Goal: Task Accomplishment & Management: Complete application form

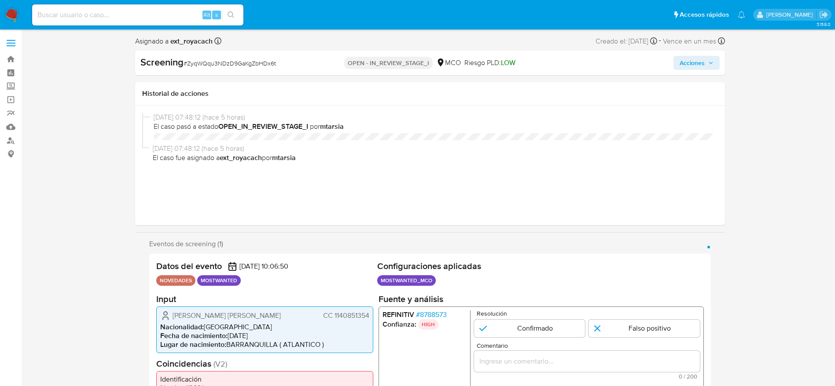
select select "10"
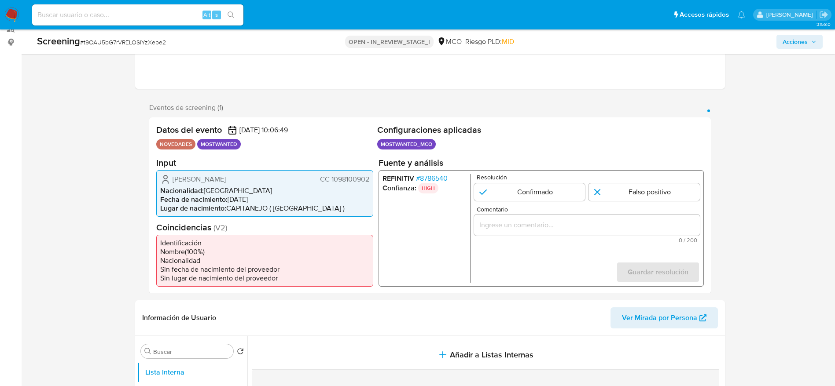
scroll to position [132, 0]
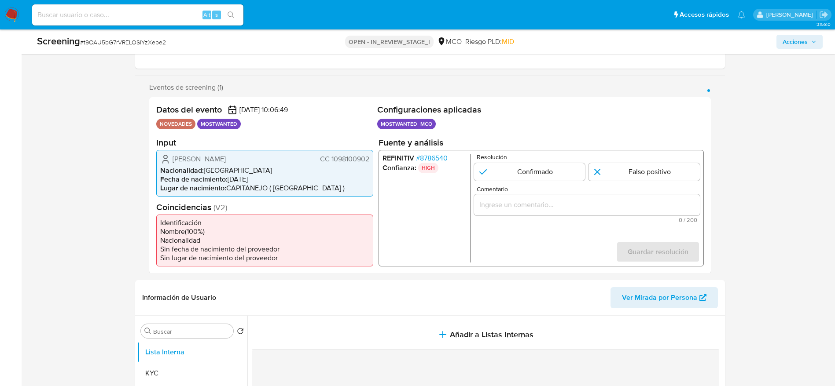
click at [427, 156] on span "# 8786540" at bounding box center [432, 158] width 32 height 9
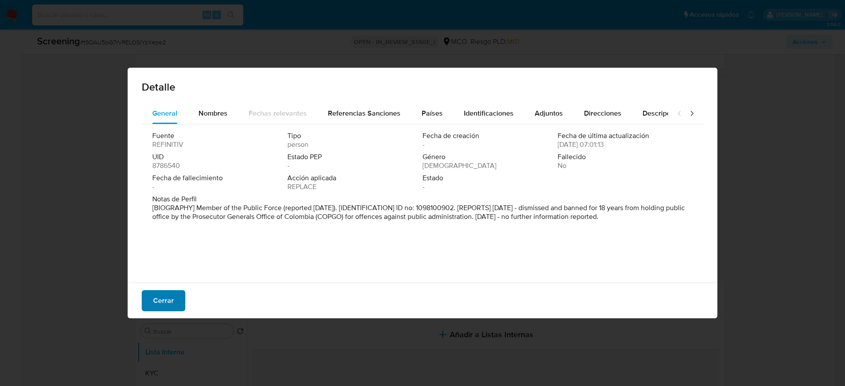
click at [173, 307] on span "Cerrar" at bounding box center [163, 300] width 21 height 19
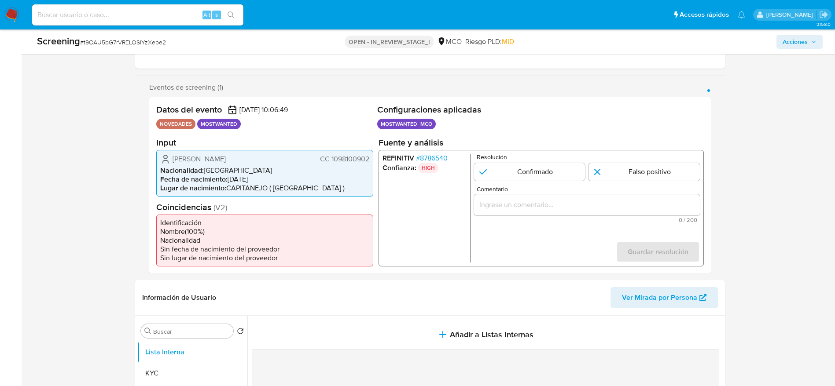
click at [130, 43] on span "# t9OAU5bG7rVRELOSlYzXepe2" at bounding box center [123, 42] width 86 height 9
copy span "t9OAU5bG7rVRELOSlYzXepe2"
click at [226, 155] on span "Nestor Samuel Pacheco Niño" at bounding box center [199, 159] width 53 height 9
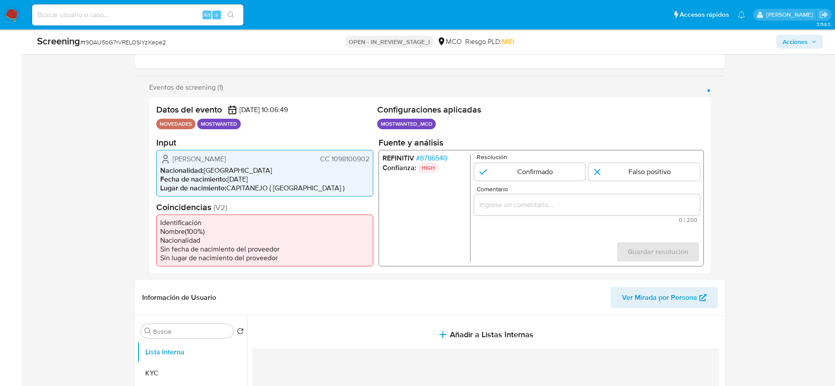
click at [226, 155] on span "Nestor Samuel Pacheco Niño" at bounding box center [199, 159] width 53 height 9
click at [425, 157] on span "# 8786540" at bounding box center [432, 158] width 32 height 9
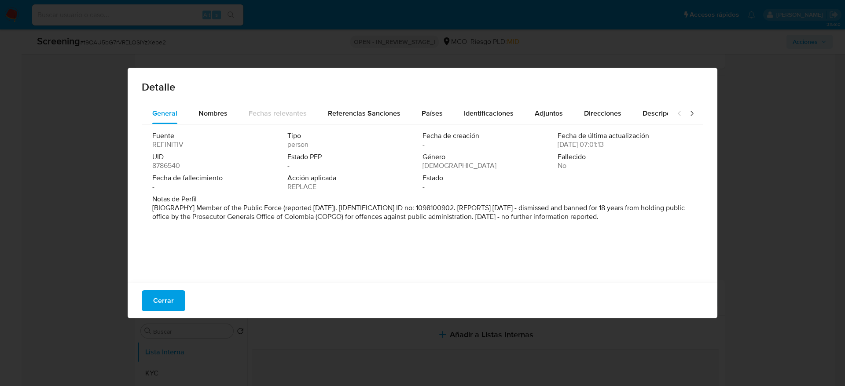
drag, startPoint x: 286, startPoint y: 218, endPoint x: 508, endPoint y: 221, distance: 221.4
click at [508, 221] on p "[BIOGRAPHY] Member of the Public Force (reported Sep 2024). [IDENTIFICATION] ID…" at bounding box center [421, 213] width 539 height 18
click at [500, 259] on div "Fuente REFINITIV Tipo person Fecha de creación - Fecha de última actualización …" at bounding box center [423, 202] width 562 height 154
click at [166, 303] on span "Cerrar" at bounding box center [163, 300] width 21 height 19
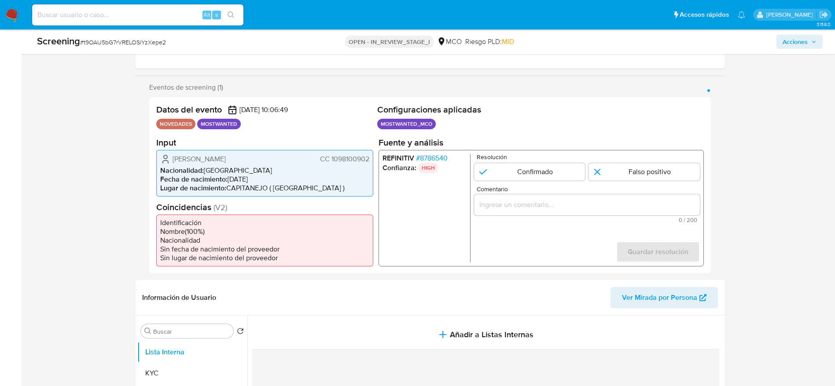
drag, startPoint x: 162, startPoint y: 169, endPoint x: 343, endPoint y: 158, distance: 181.7
click at [343, 158] on div "Nestor Samuel Pacheco Niño CC 1098100902 Nacionalidad : Colombia Fecha de nacim…" at bounding box center [264, 173] width 217 height 47
drag, startPoint x: 164, startPoint y: 155, endPoint x: 375, endPoint y: 156, distance: 210.8
click at [375, 156] on div "Datos del evento 12/09/2025 10:06:49 NOVEDADES MOSTWANTED Configuraciones aplic…" at bounding box center [430, 185] width 562 height 177
click at [430, 158] on span "# 8786540" at bounding box center [432, 158] width 32 height 9
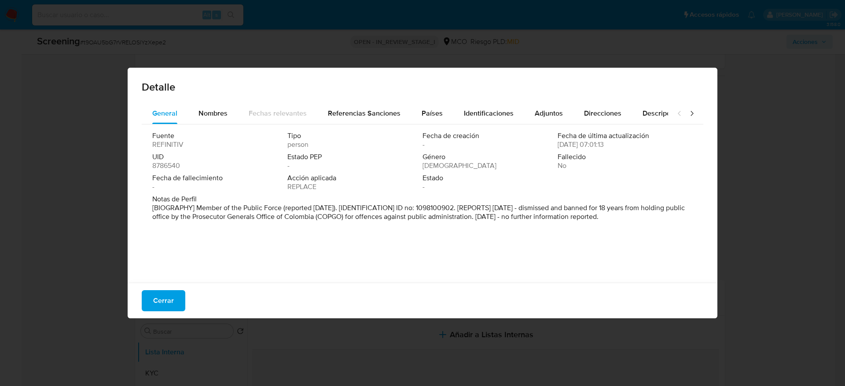
click at [162, 296] on span "Cerrar" at bounding box center [163, 300] width 21 height 19
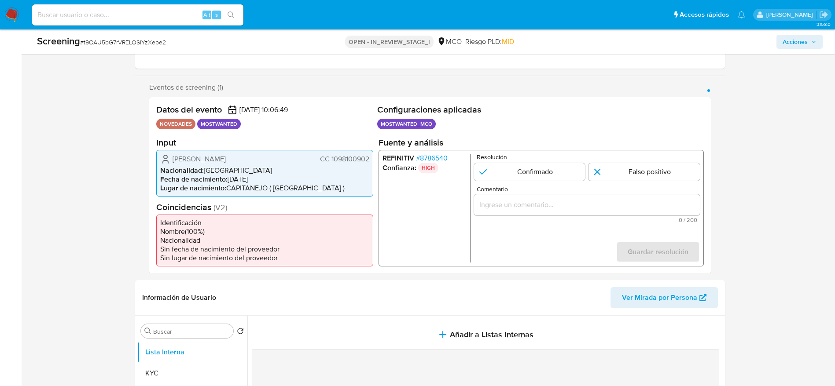
click at [200, 153] on div "Nestor Samuel Pacheco Niño CC 1098100902 Nacionalidad : Colombia Fecha de nacim…" at bounding box center [264, 173] width 217 height 47
click at [517, 195] on div "1 de 1" at bounding box center [587, 204] width 226 height 21
click at [522, 206] on input "Comentario" at bounding box center [587, 204] width 226 height 11
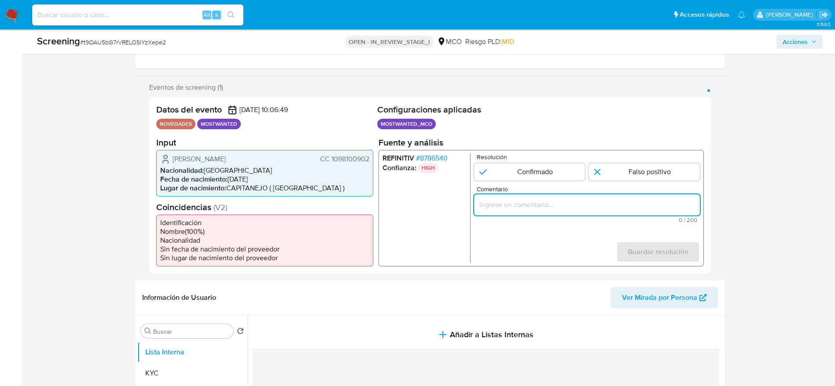
paste input "Usuario Nestor Samuel Pacheco Niño, fue destituido e inhabilitado por 18 años e…"
type input "Usuario Nestor Samuel Pacheco Niño, fue destituido e inhabilitado por 18 años e…"
click at [531, 178] on input "1 de 1" at bounding box center [529, 172] width 111 height 18
radio input "true"
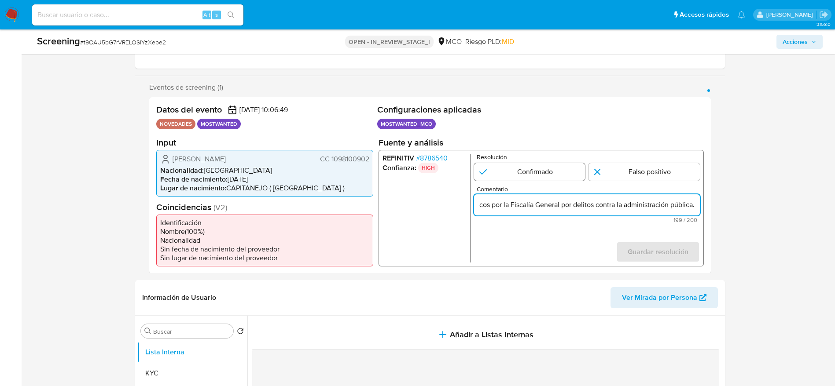
scroll to position [0, 0]
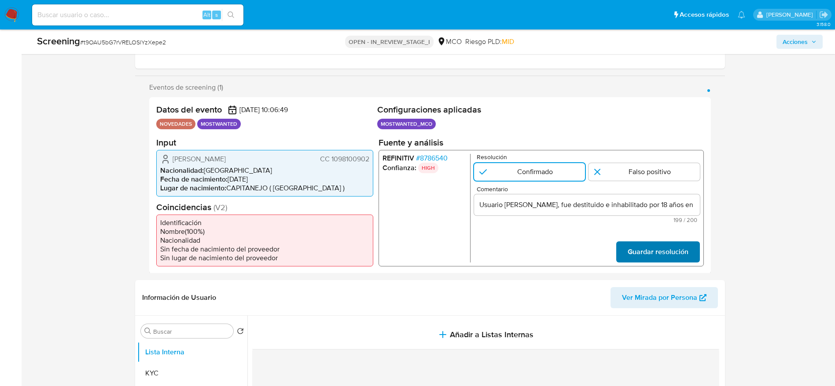
click at [645, 245] on span "Guardar resolución" at bounding box center [657, 251] width 61 height 19
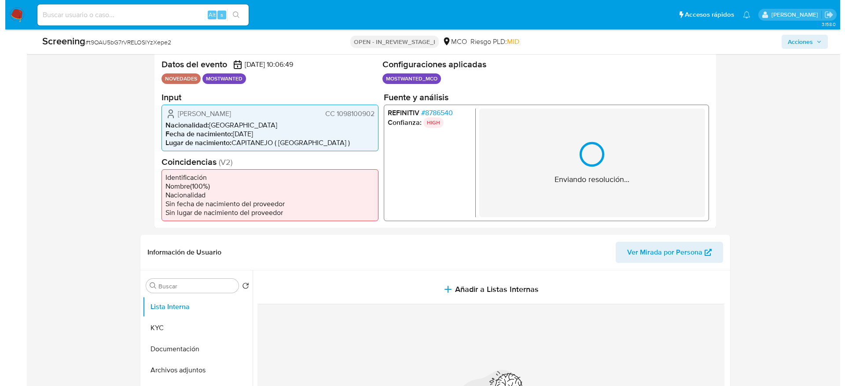
scroll to position [198, 0]
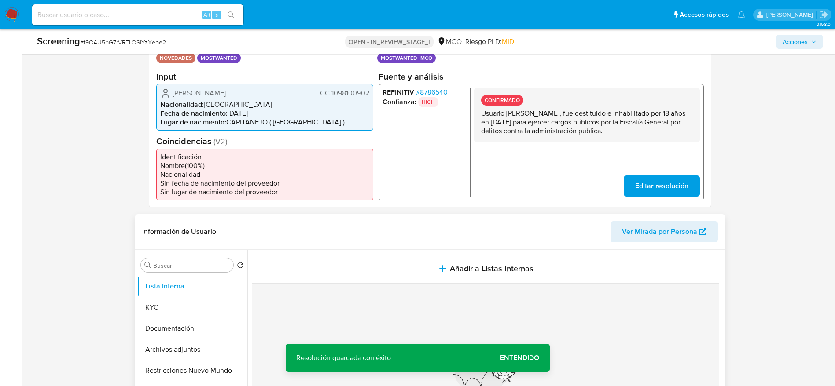
click at [460, 253] on section at bounding box center [487, 370] width 471 height 241
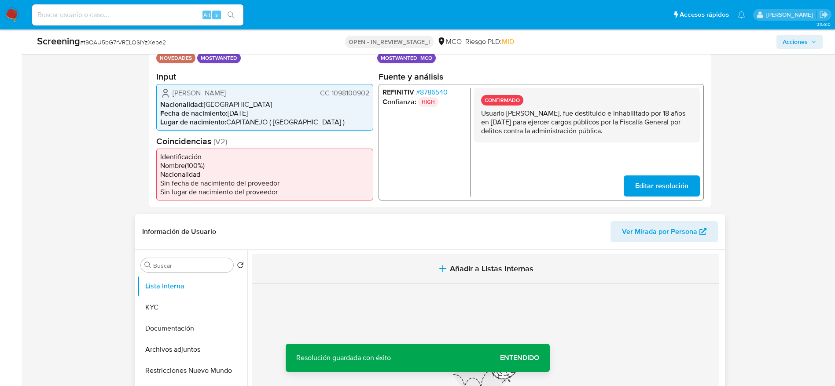
click at [460, 269] on span "Añadir a Listas Internas" at bounding box center [492, 269] width 84 height 10
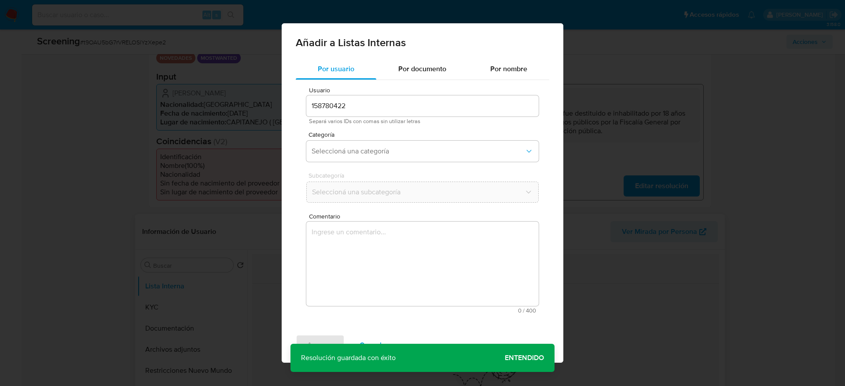
click at [452, 233] on div "Comentario 0 / 400 400 caracteres restantes" at bounding box center [422, 263] width 232 height 100
drag, startPoint x: 418, startPoint y: 238, endPoint x: 403, endPoint y: 186, distance: 54.5
click at [418, 239] on textarea "Comentario" at bounding box center [422, 264] width 232 height 85
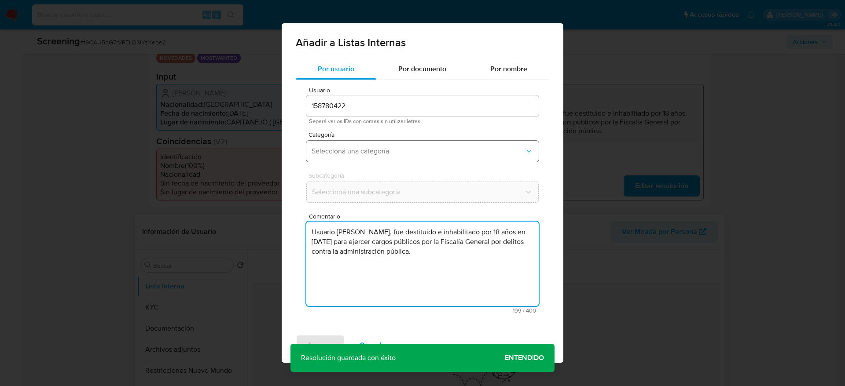
type textarea "Usuario Nestor Samuel Pacheco Niño, fue destituido e inhabilitado por 18 años e…"
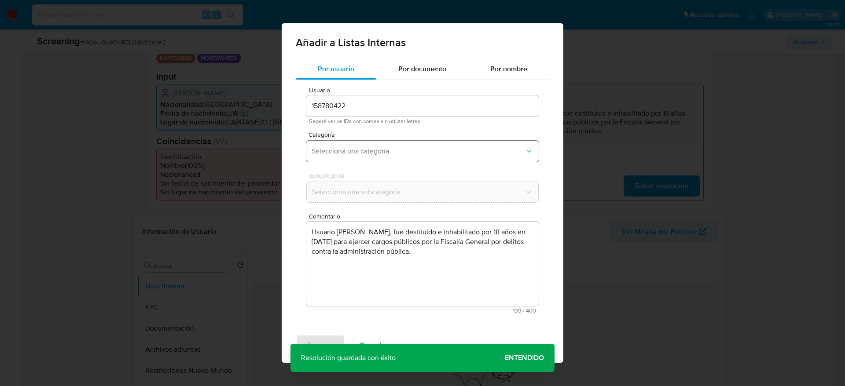
click at [403, 148] on span "Seleccioná una categoría" at bounding box center [418, 151] width 213 height 9
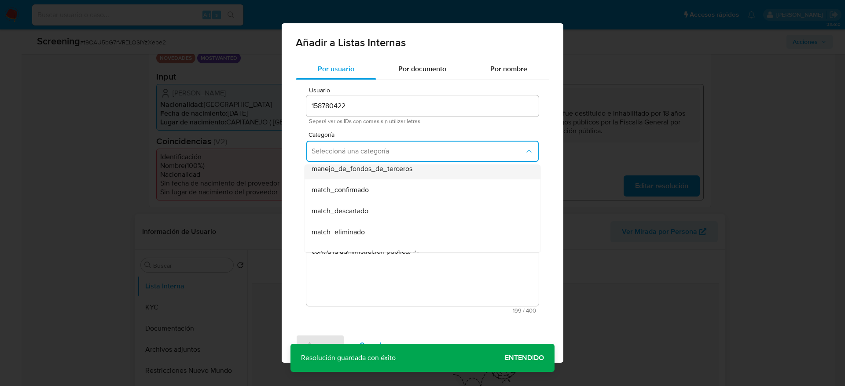
scroll to position [66, 0]
click at [382, 175] on div "match_confirmado" at bounding box center [420, 172] width 217 height 21
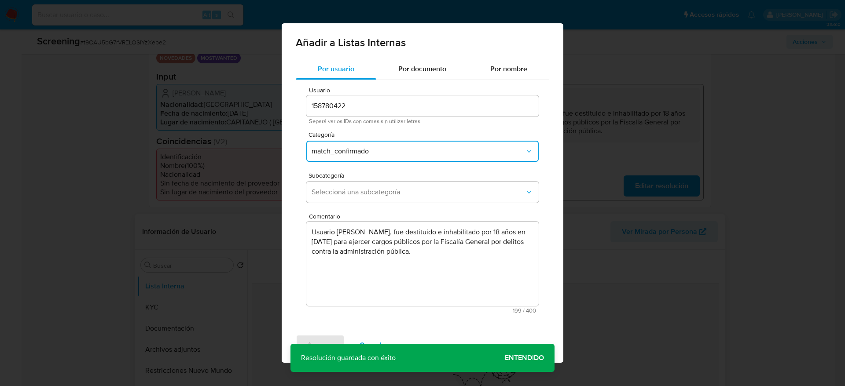
click at [383, 205] on div "Subcategoría Seleccioná una subcategoría" at bounding box center [422, 190] width 232 height 34
click at [384, 189] on span "Seleccioná una subcategoría" at bounding box center [418, 192] width 213 height 9
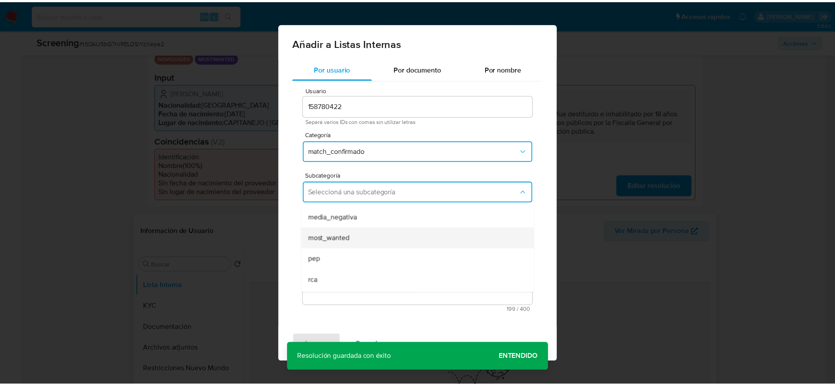
scroll to position [60, 0]
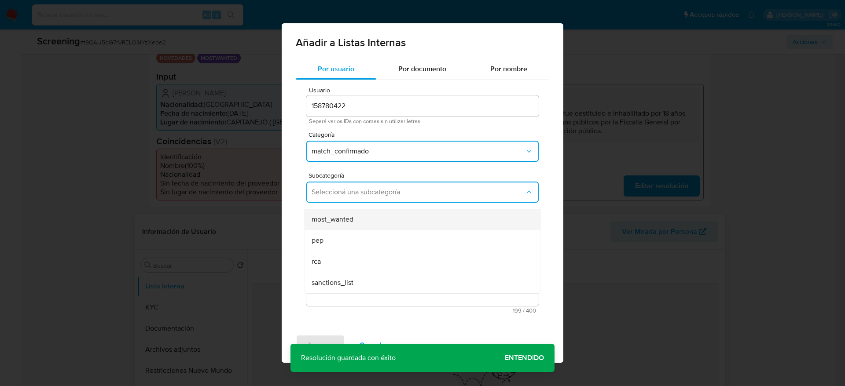
click at [369, 227] on div "most_wanted" at bounding box center [420, 219] width 217 height 21
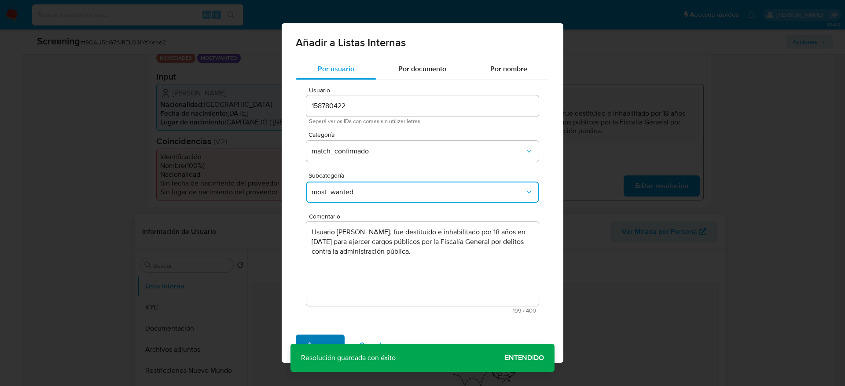
click at [338, 336] on button "Agregar" at bounding box center [320, 345] width 49 height 21
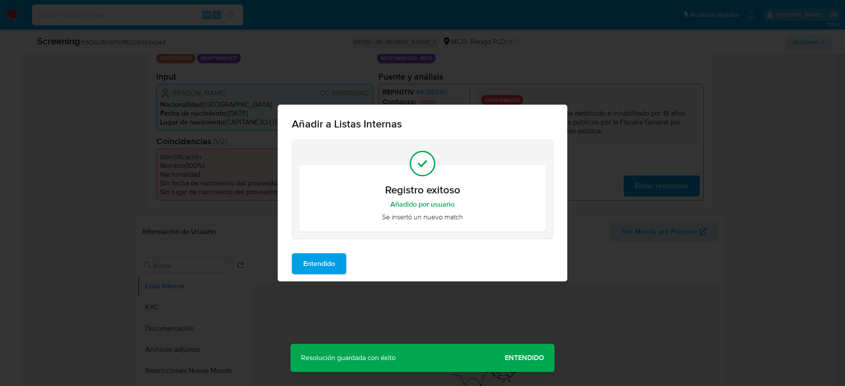
drag, startPoint x: 321, startPoint y: 265, endPoint x: 504, endPoint y: 158, distance: 212.3
click at [321, 265] on span "Entendido" at bounding box center [319, 263] width 32 height 19
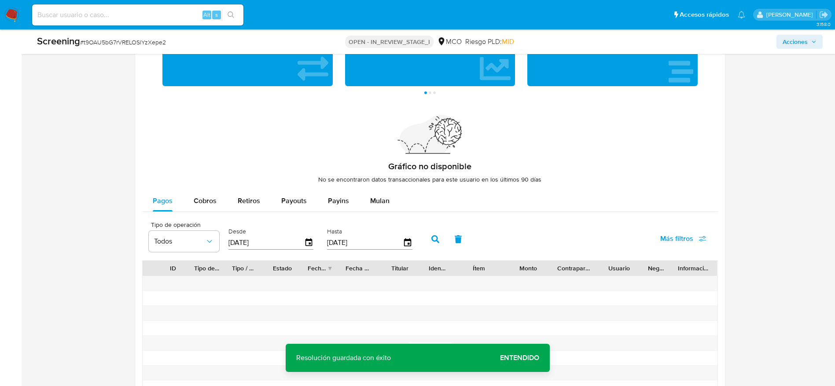
scroll to position [1314, 0]
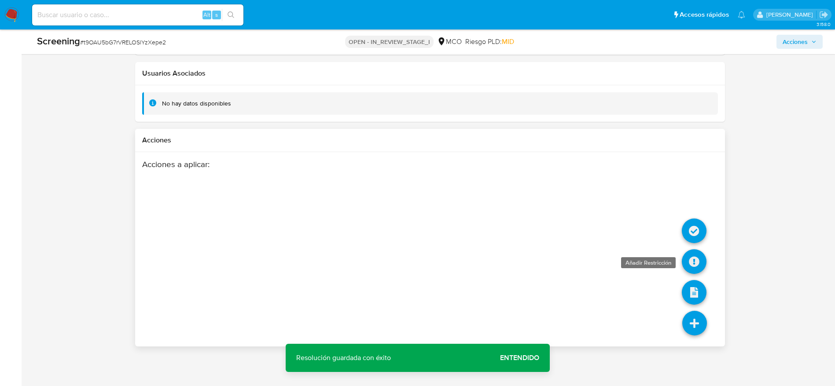
click at [688, 270] on icon at bounding box center [694, 262] width 25 height 25
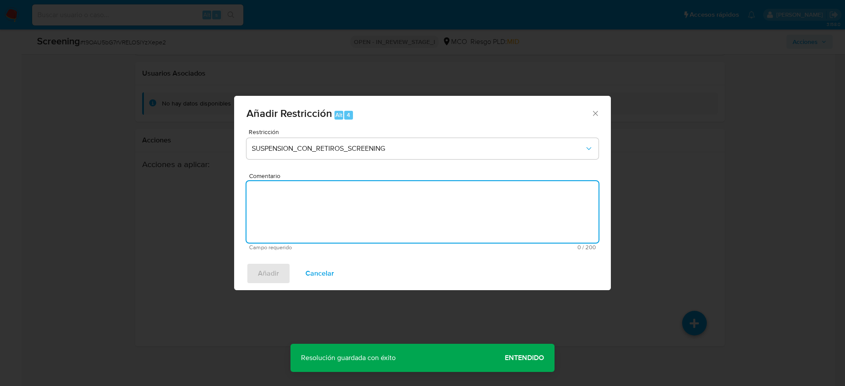
click at [419, 219] on textarea "Comentario" at bounding box center [422, 212] width 352 height 62
paste textarea "Usuario Nestor Samuel Pacheco Niño, fue destituido e inhabilitado por 18 años e…"
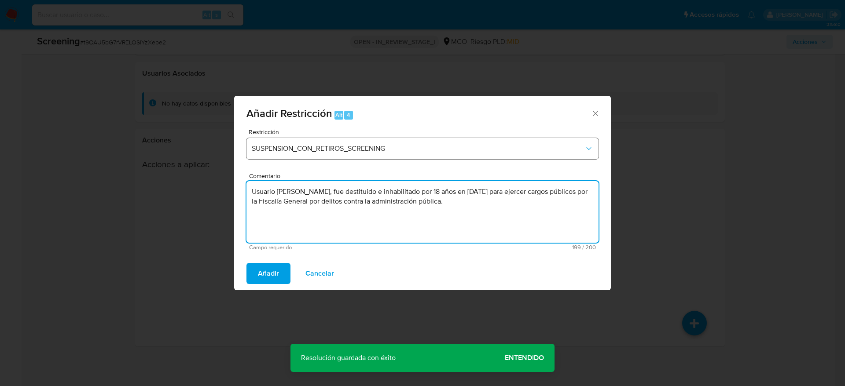
type textarea "Usuario Nestor Samuel Pacheco Niño, fue destituido e inhabilitado por 18 años e…"
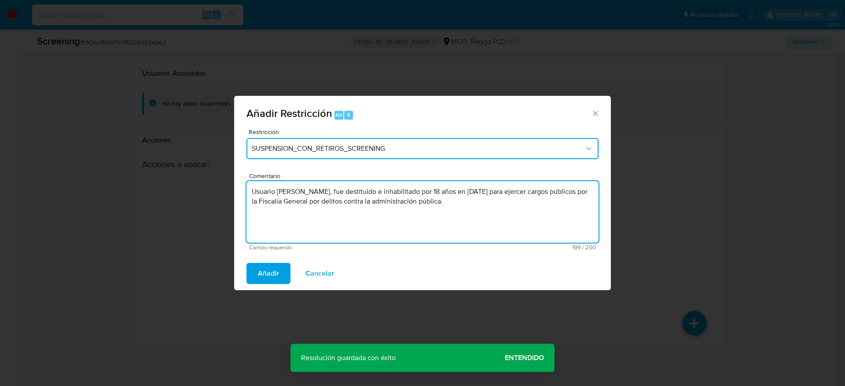
click at [404, 147] on span "SUSPENSION_CON_RETIROS_SCREENING" at bounding box center [418, 148] width 333 height 9
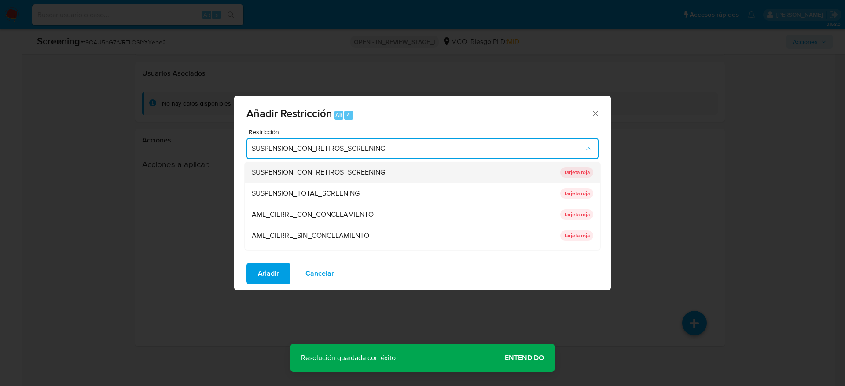
click at [393, 180] on div "SUSPENSION_CON_RETIROS_SCREENING" at bounding box center [403, 172] width 303 height 21
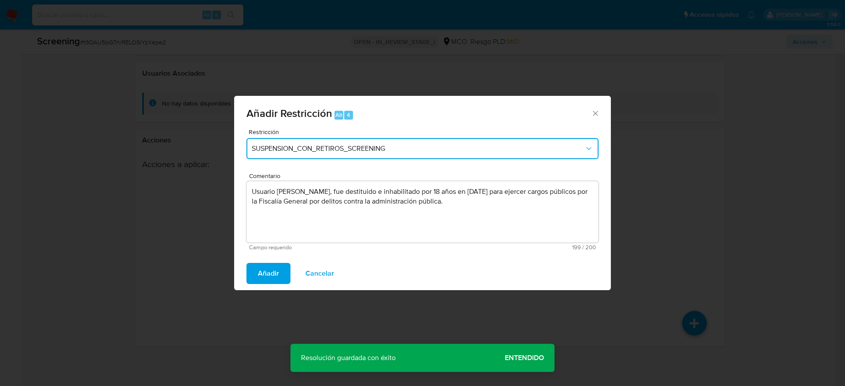
click at [393, 153] on span "SUSPENSION_CON_RETIROS_SCREENING" at bounding box center [418, 148] width 333 height 9
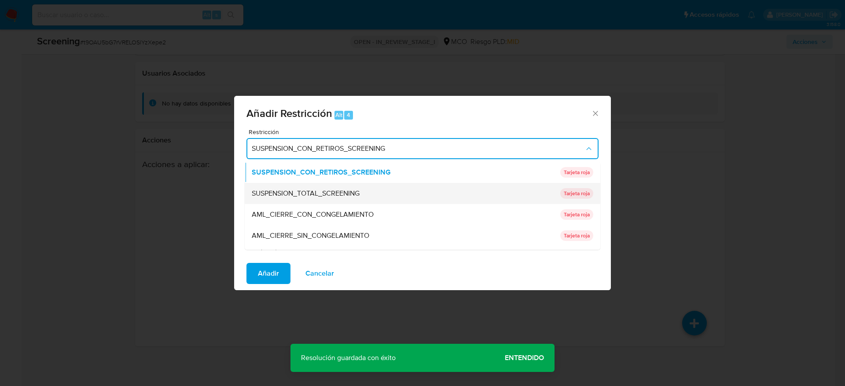
click at [386, 196] on div "SUSPENSION_TOTAL_SCREENING" at bounding box center [403, 193] width 303 height 21
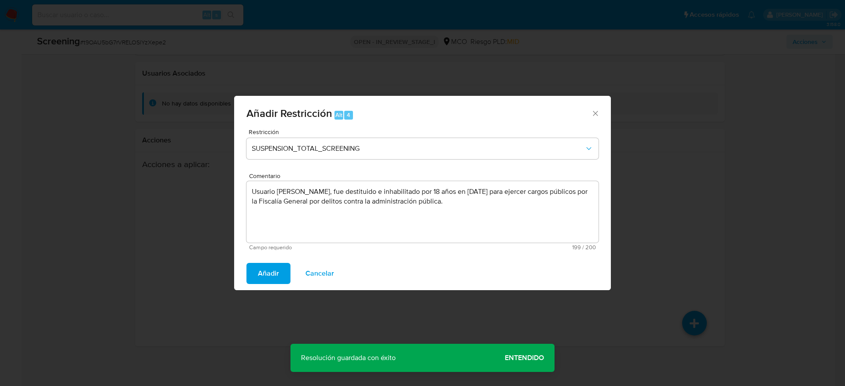
click at [253, 270] on button "Añadir" at bounding box center [268, 273] width 44 height 21
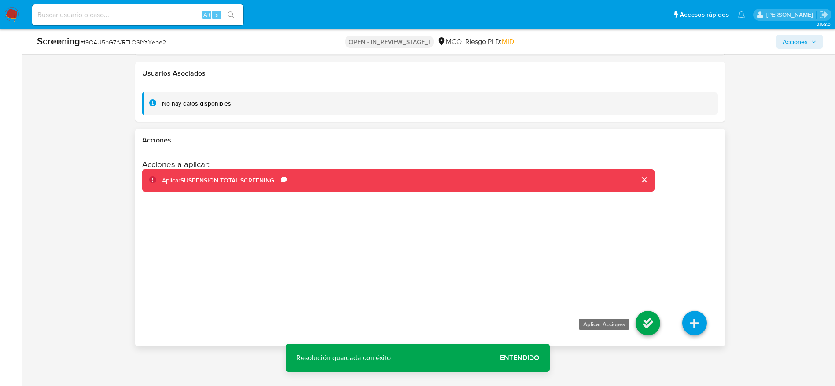
click at [659, 327] on icon at bounding box center [648, 323] width 25 height 25
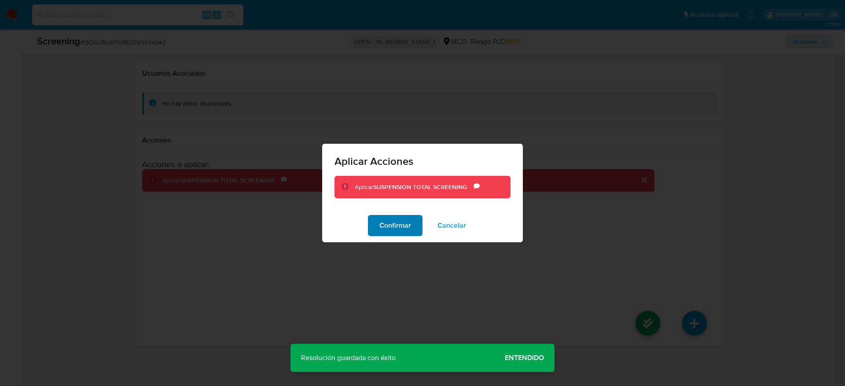
click at [372, 225] on button "Confirmar" at bounding box center [395, 225] width 55 height 21
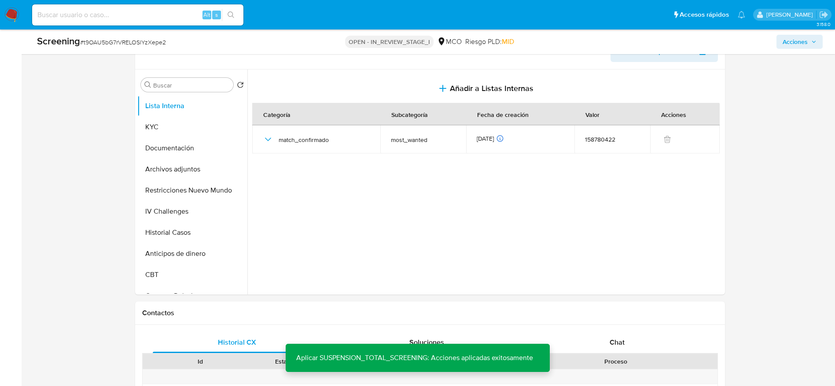
scroll to position [381, 0]
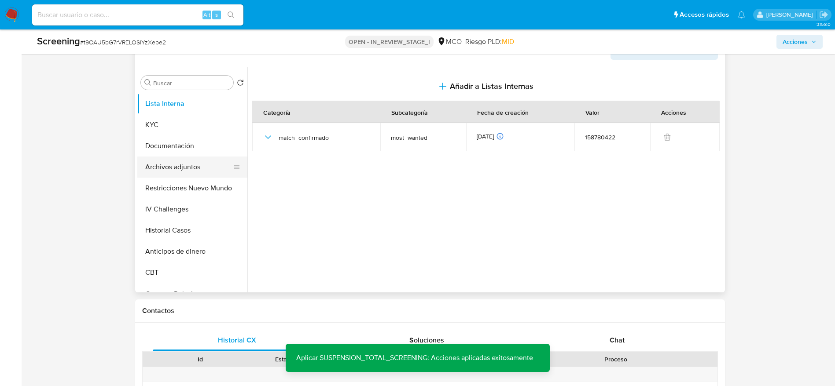
click at [166, 171] on button "Archivos adjuntos" at bounding box center [188, 167] width 103 height 21
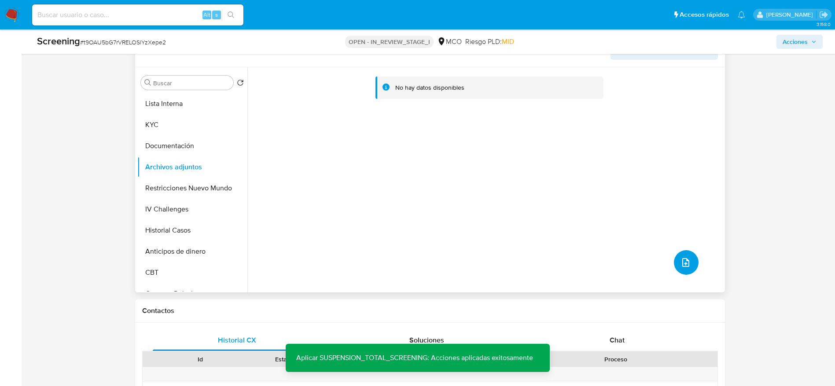
click at [682, 269] on button "upload-file" at bounding box center [686, 262] width 25 height 25
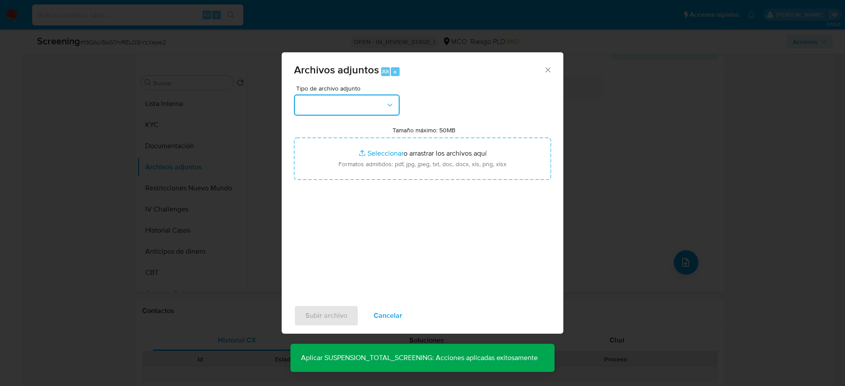
click at [380, 96] on button "button" at bounding box center [347, 105] width 106 height 21
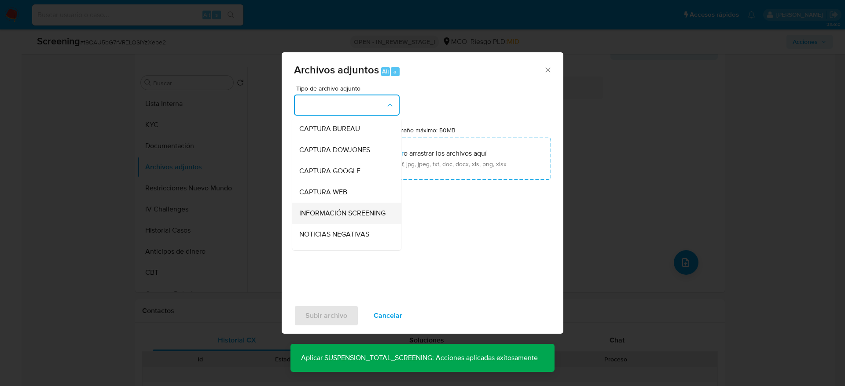
click at [332, 209] on span "INFORMACIÓN SCREENING" at bounding box center [342, 213] width 86 height 9
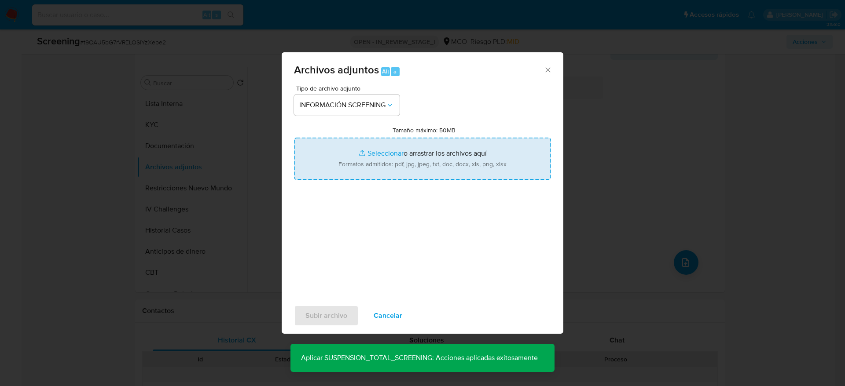
click at [370, 155] on input "Tamaño máximo: 50MB Seleccionar archivos" at bounding box center [422, 159] width 257 height 42
type input "C:\fakepath\_Nestor Samuel Pacheco Niño_ - Buscar con Google.pdf"
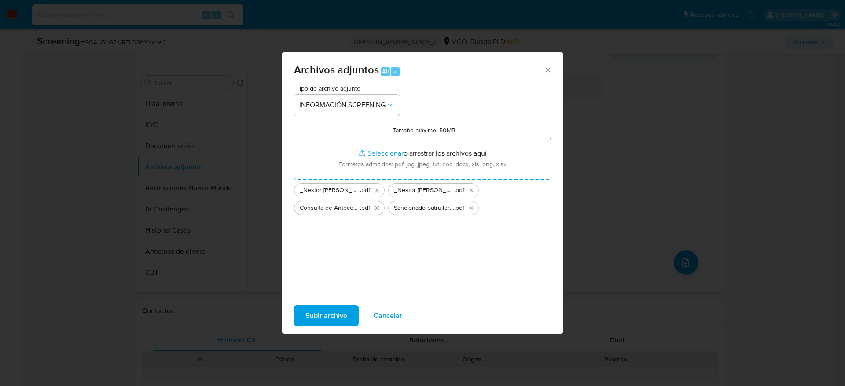
click at [330, 320] on span "Subir archivo" at bounding box center [326, 315] width 42 height 19
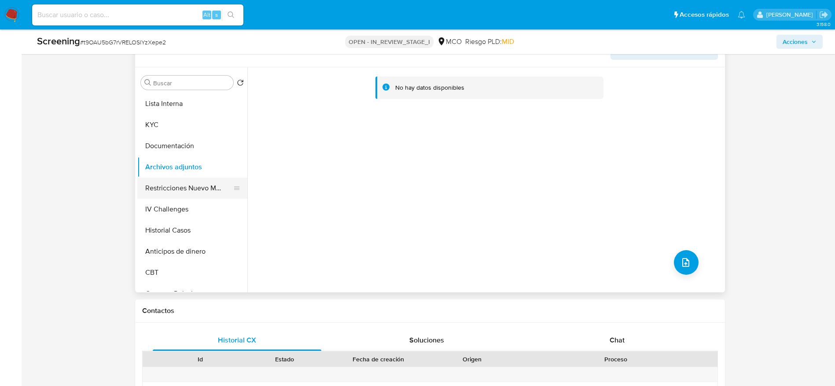
click at [176, 186] on button "Restricciones Nuevo Mundo" at bounding box center [188, 188] width 103 height 21
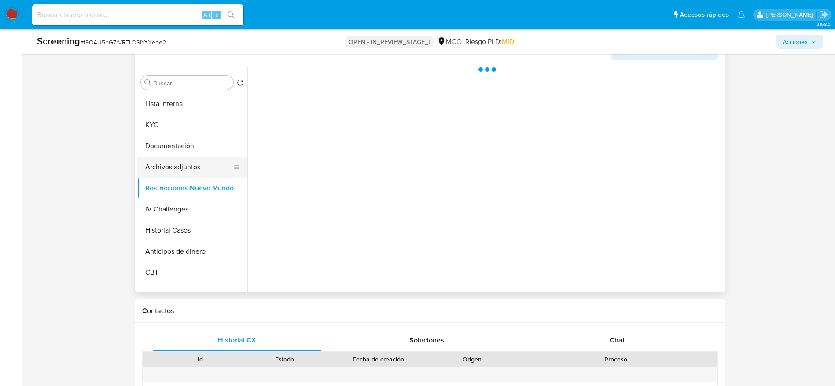
click at [184, 168] on button "Archivos adjuntos" at bounding box center [188, 167] width 103 height 21
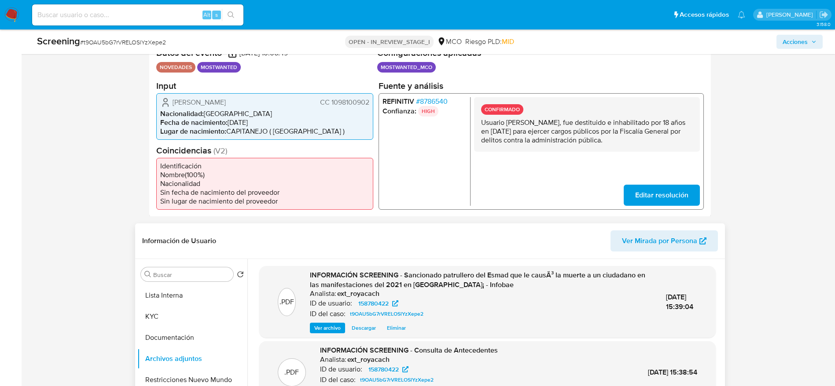
scroll to position [249, 0]
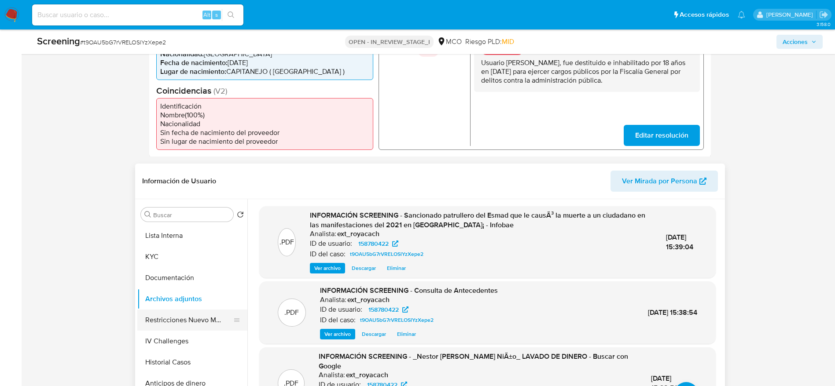
drag, startPoint x: 164, startPoint y: 314, endPoint x: 213, endPoint y: 294, distance: 52.7
click at [166, 314] on button "Restricciones Nuevo Mundo" at bounding box center [192, 320] width 110 height 21
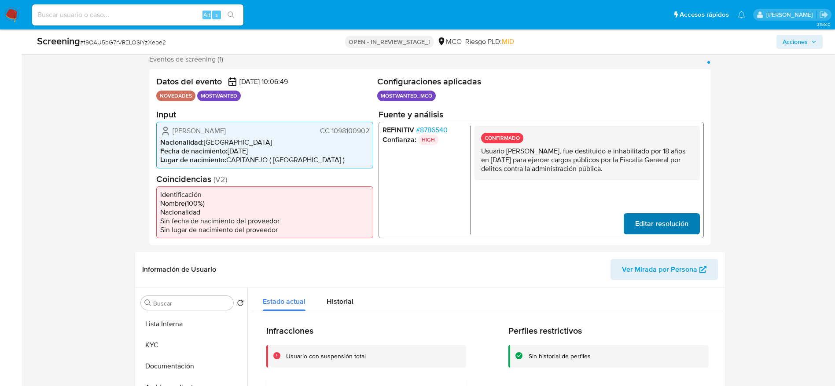
scroll to position [117, 0]
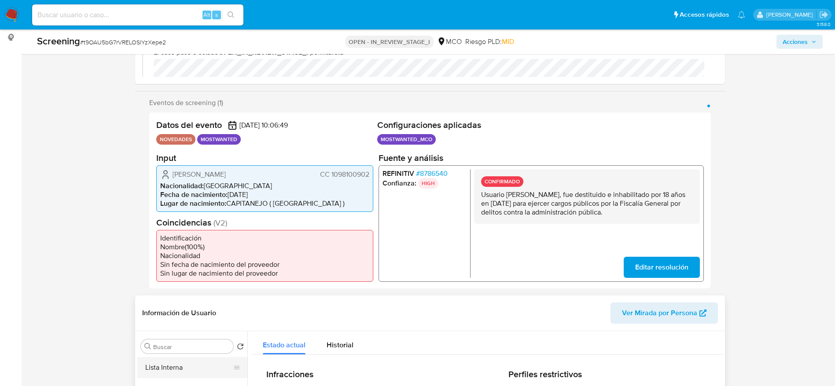
click at [189, 364] on button "Lista Interna" at bounding box center [188, 367] width 103 height 21
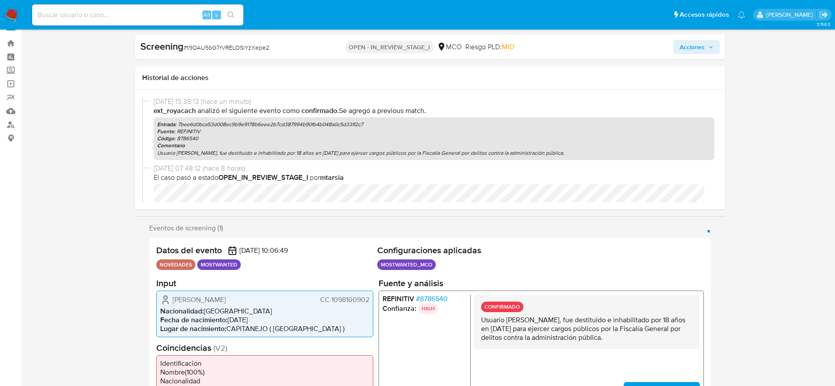
scroll to position [0, 0]
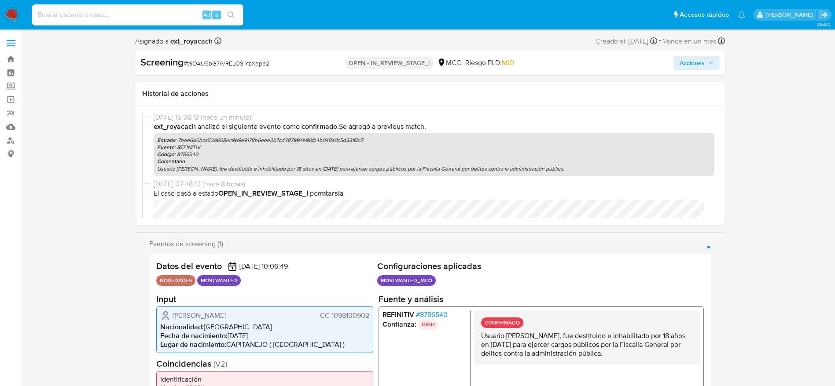
click at [677, 69] on button "Acciones" at bounding box center [696, 63] width 46 height 14
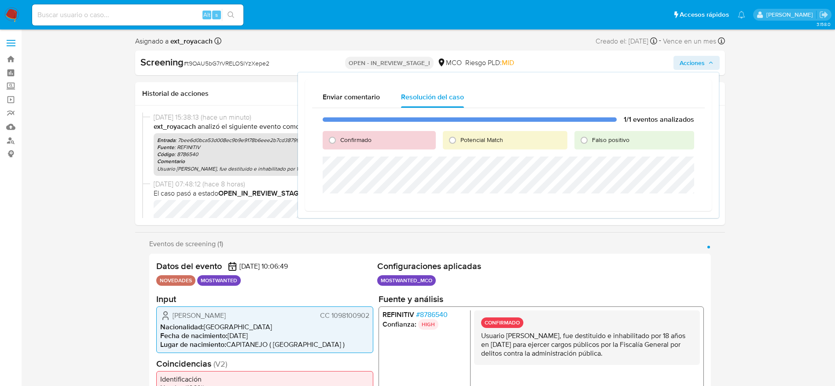
click at [475, 142] on span "Potencial Match" at bounding box center [481, 140] width 43 height 9
click at [460, 142] on input "Potencial Match" at bounding box center [452, 140] width 14 height 14
radio input "true"
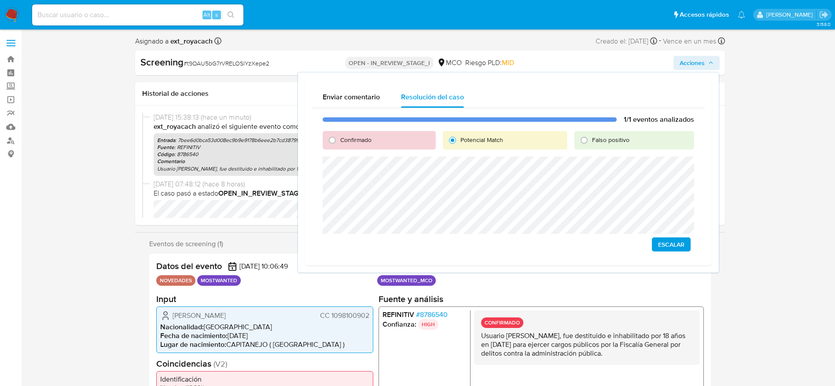
click at [674, 244] on span "Escalar" at bounding box center [671, 245] width 26 height 12
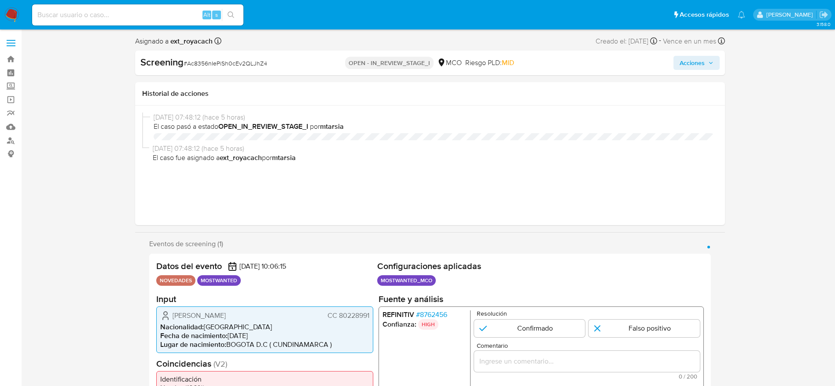
select select "10"
click at [207, 315] on span "[PERSON_NAME]" at bounding box center [199, 315] width 53 height 9
click at [207, 315] on span "John Henry Vega Socongocha" at bounding box center [199, 315] width 53 height 9
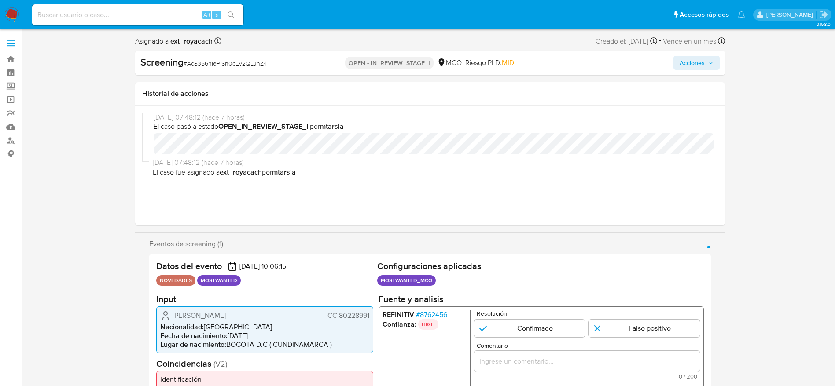
click at [162, 307] on div "John Henry Vega Socongocha CC 80228991 Nacionalidad : Colombia Fecha de nacimie…" at bounding box center [264, 329] width 217 height 47
drag, startPoint x: 163, startPoint y: 309, endPoint x: 373, endPoint y: 317, distance: 210.6
click at [373, 317] on div "Datos del evento 12/09/2025 10:06:15 NOVEDADES MOSTWANTED Configuraciones aplic…" at bounding box center [430, 342] width 562 height 177
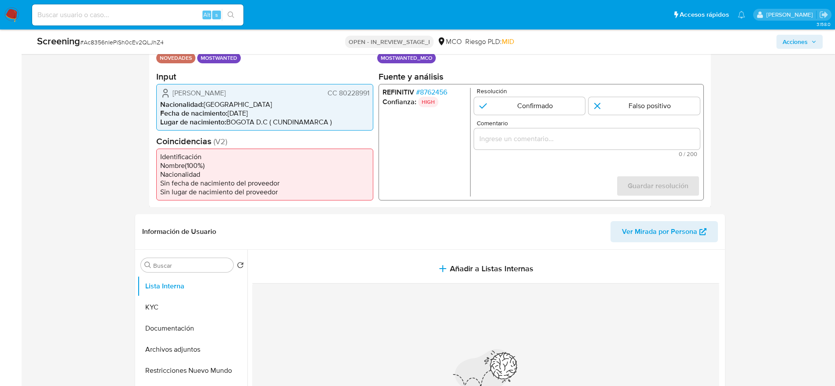
click at [559, 147] on div "1 de 1" at bounding box center [587, 138] width 226 height 21
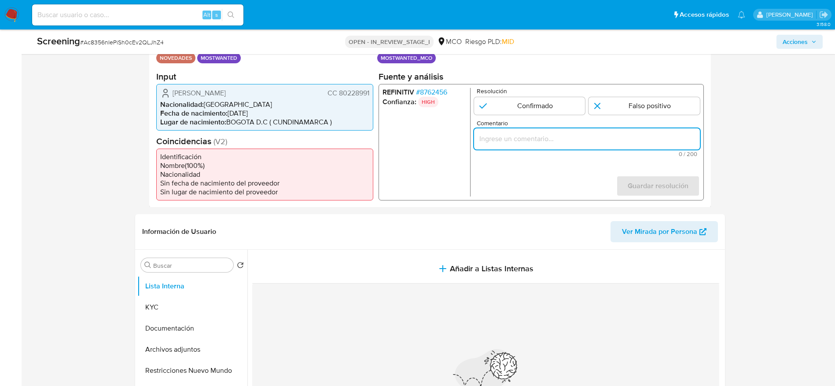
click at [559, 142] on input "Comentario" at bounding box center [587, 138] width 226 height 11
paste input "Usuario John Henry Vega Socongocha, fue sentenciado a 34 meses de prision en ma…"
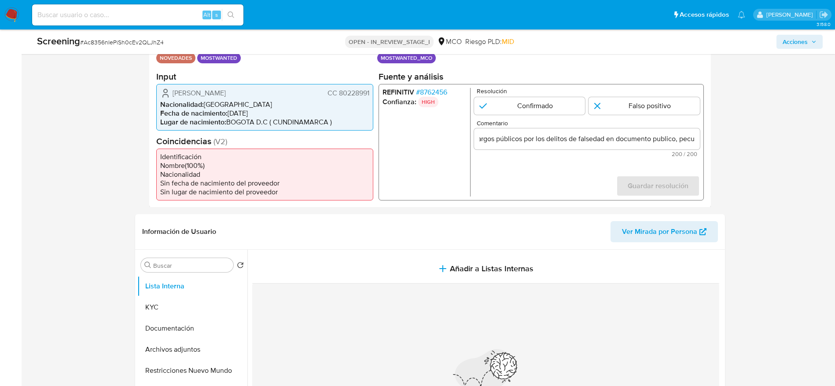
scroll to position [0, 0]
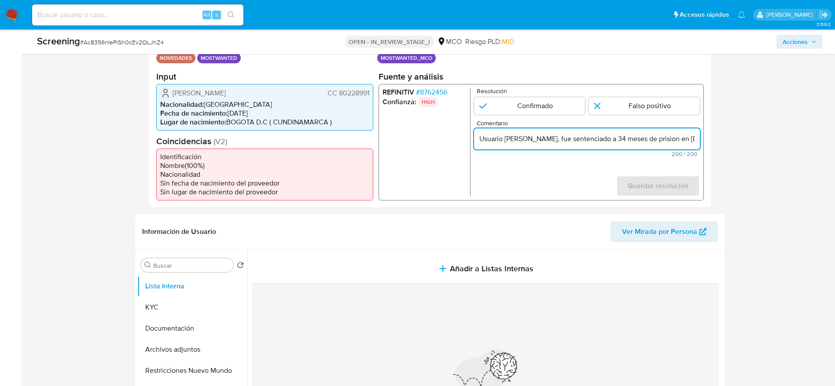
paste input "peculado y prevaricato."
type input "Usuario John Henry Vega Socongocha, fue sentenciado a 34 meses de prision en ma…"
click at [585, 105] on input "1 de 1" at bounding box center [529, 106] width 111 height 18
radio input "true"
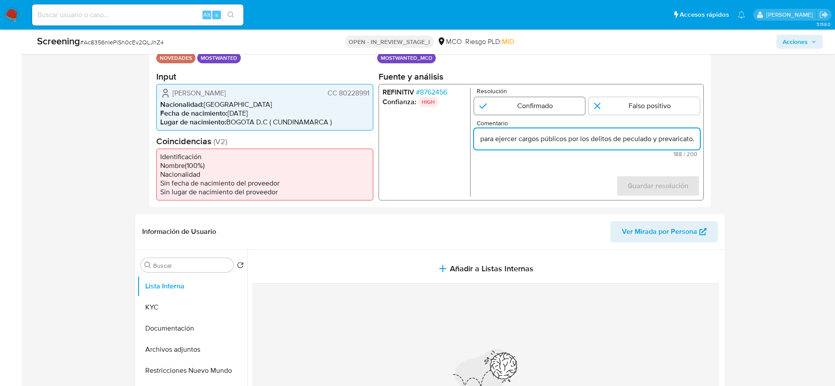
scroll to position [0, 0]
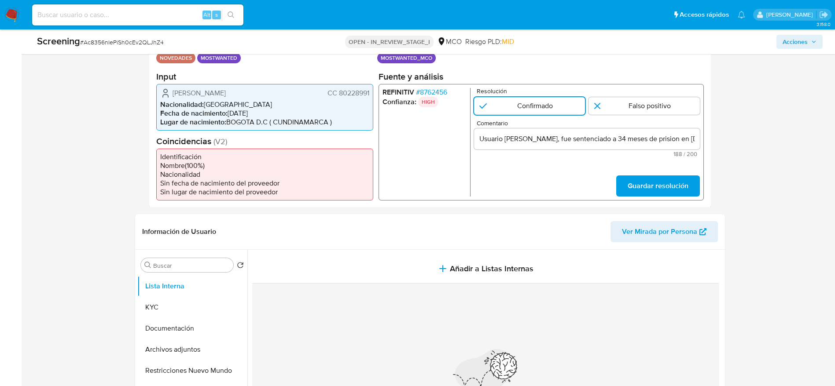
click at [679, 199] on div "REFINITIV # 8762456 Confianza: HIGH Resolución Confirmado Falso positivo Coment…" at bounding box center [540, 142] width 325 height 117
click at [667, 186] on span "Guardar resolución" at bounding box center [657, 185] width 61 height 19
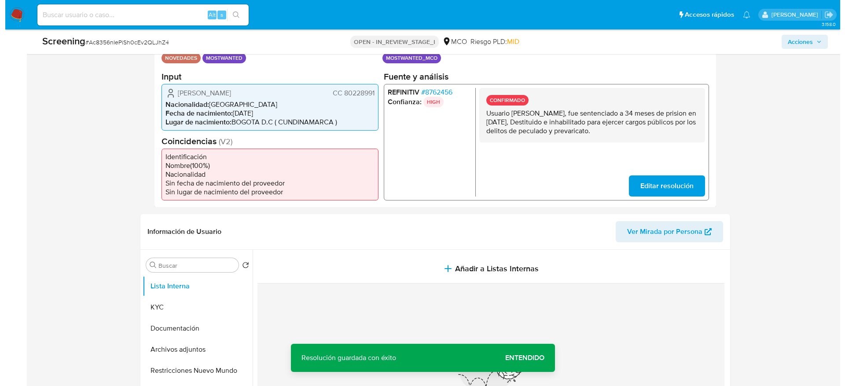
scroll to position [330, 0]
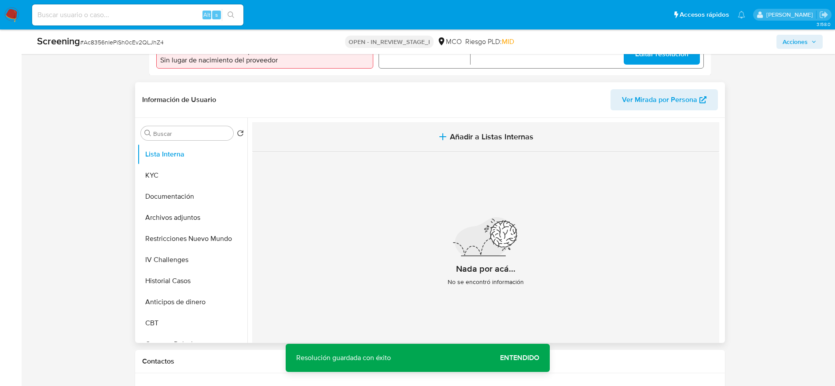
click at [439, 140] on icon "button" at bounding box center [443, 137] width 11 height 11
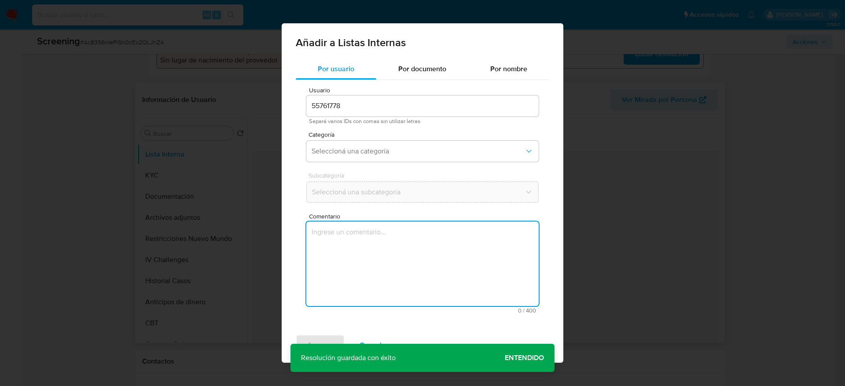
click at [440, 232] on textarea "Comentario" at bounding box center [422, 264] width 232 height 85
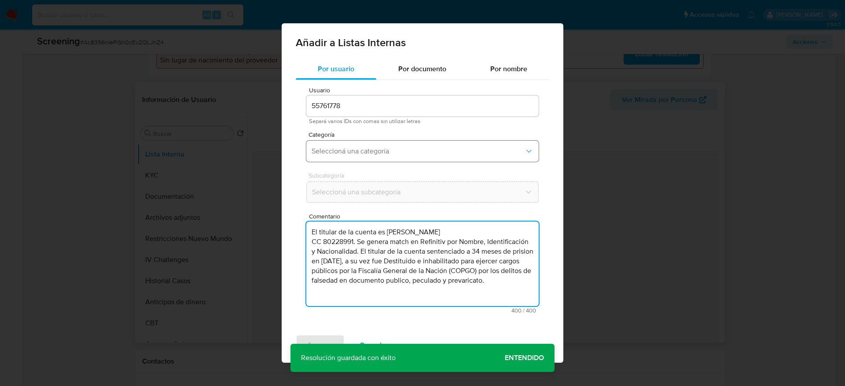
click at [409, 148] on span "Seleccioná una categoría" at bounding box center [418, 151] width 213 height 9
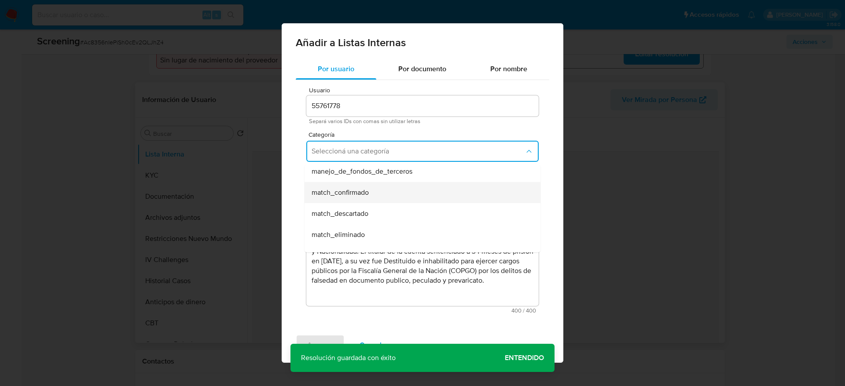
scroll to position [66, 0]
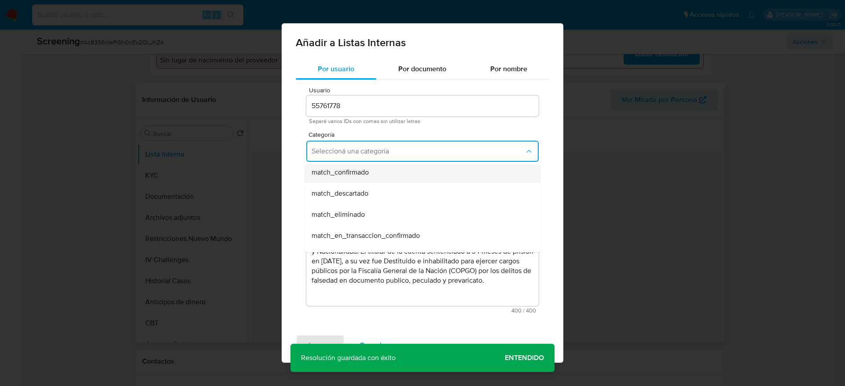
click at [393, 174] on div "match_confirmado" at bounding box center [420, 172] width 217 height 21
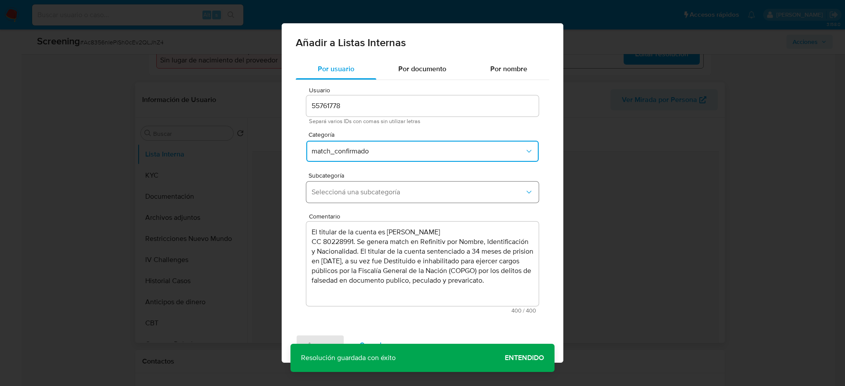
click at [392, 196] on span "Seleccioná una subcategoría" at bounding box center [418, 192] width 213 height 9
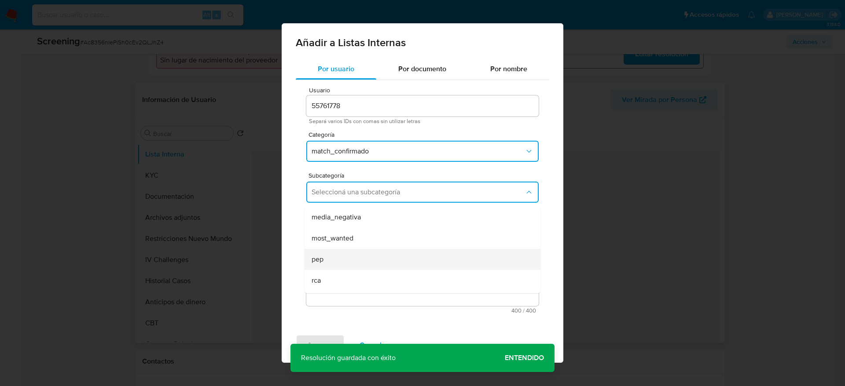
scroll to position [60, 0]
click at [366, 231] on div "pep" at bounding box center [420, 240] width 217 height 21
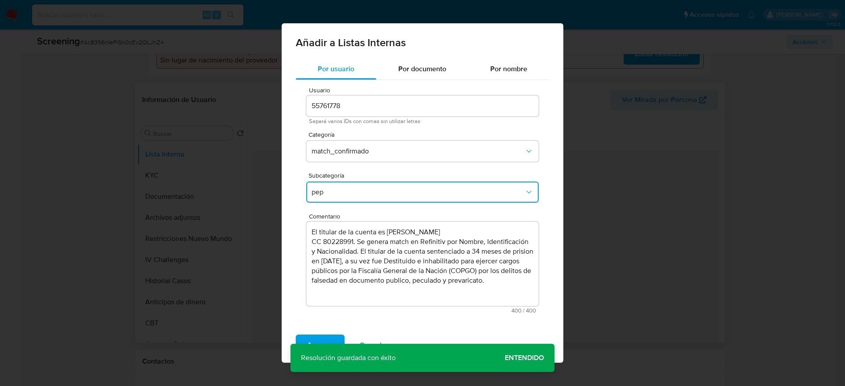
click at [353, 191] on span "pep" at bounding box center [418, 192] width 213 height 9
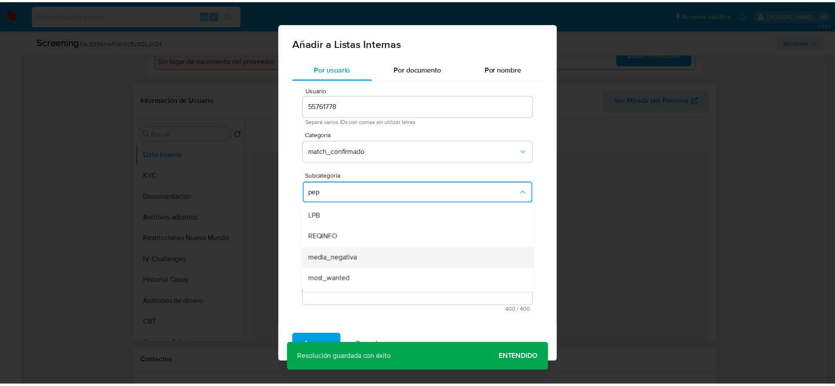
scroll to position [18, 0]
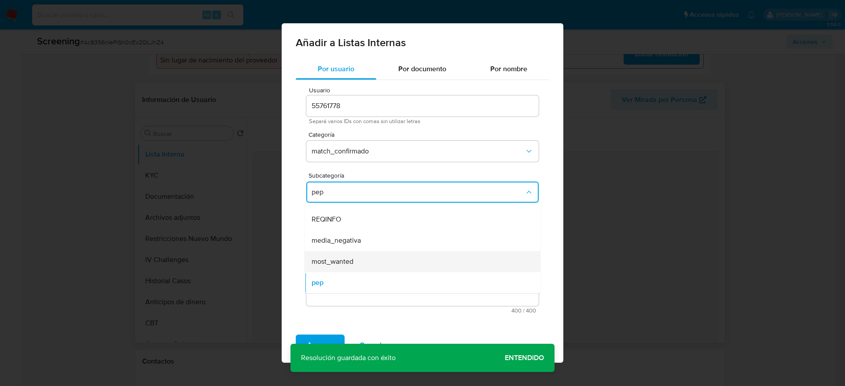
click at [348, 261] on span "most_wanted" at bounding box center [333, 262] width 42 height 9
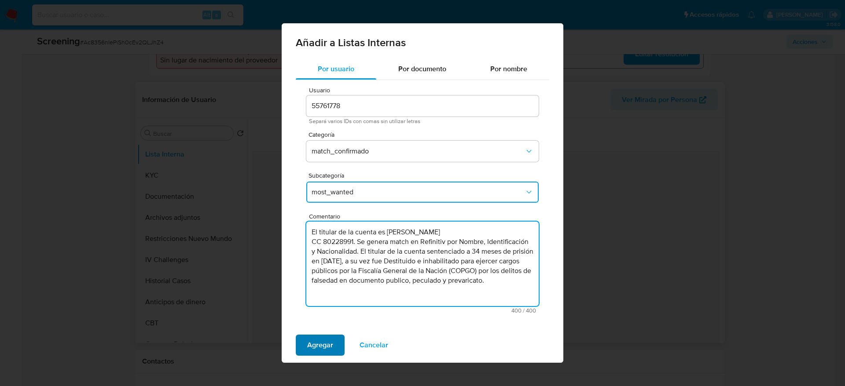
type textarea "El titular de la cuenta es John Henry Vega Socongocha CC 80228991. Se genera ma…"
click at [320, 344] on span "Agregar" at bounding box center [320, 345] width 26 height 19
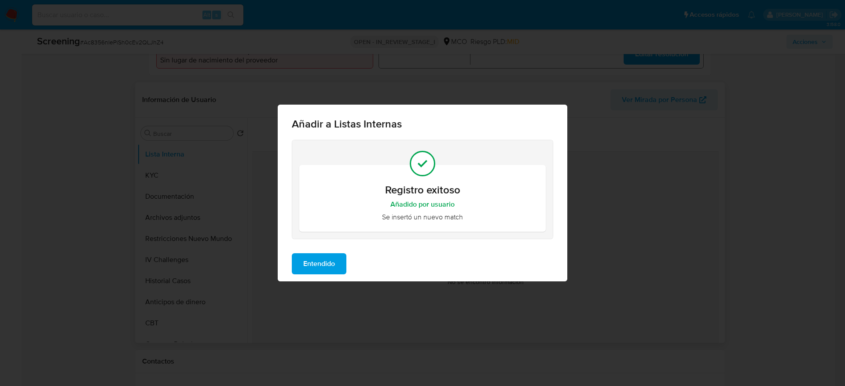
click at [303, 267] on span "Entendido" at bounding box center [319, 263] width 32 height 19
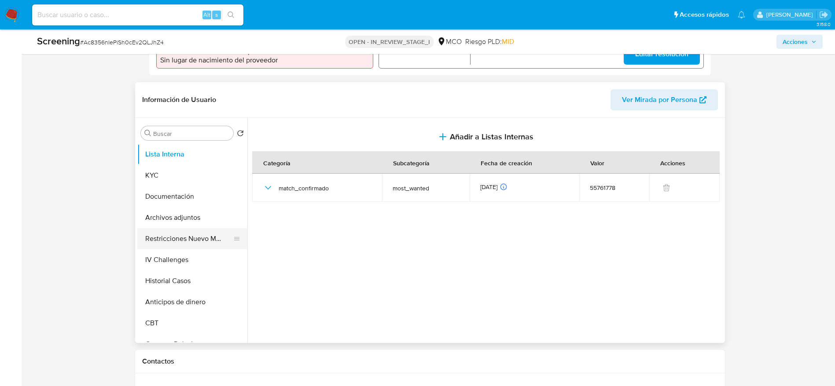
click at [193, 232] on button "Restricciones Nuevo Mundo" at bounding box center [188, 238] width 103 height 21
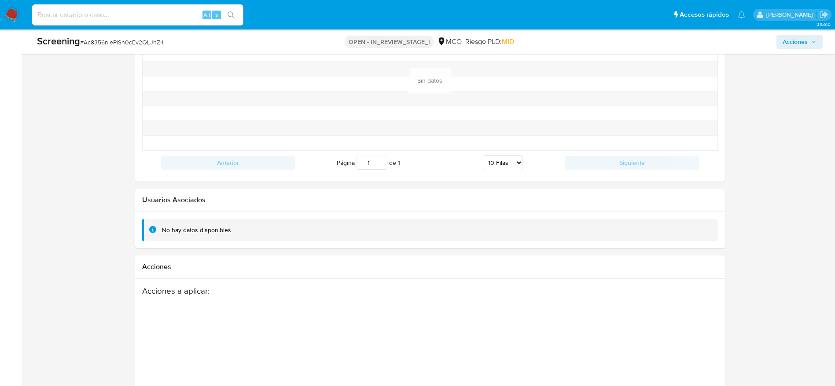
scroll to position [1314, 0]
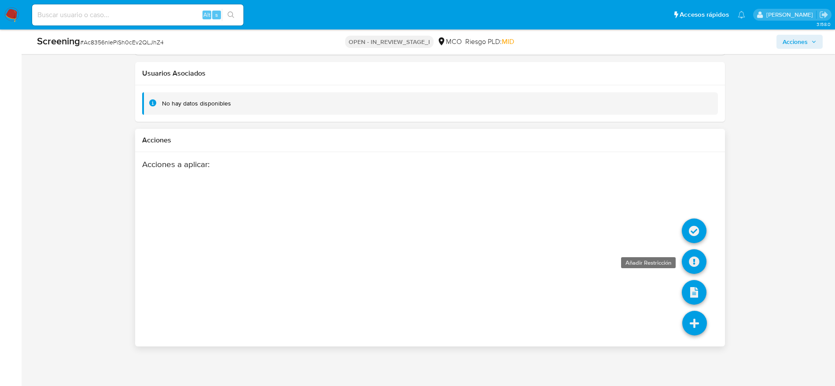
click at [688, 259] on icon at bounding box center [694, 262] width 25 height 25
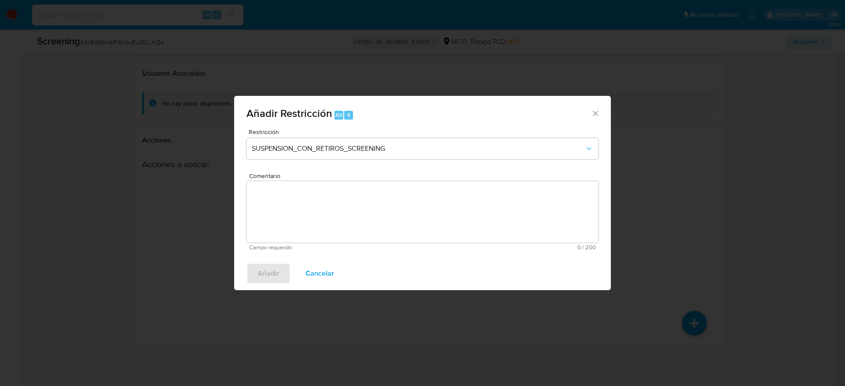
click at [489, 254] on div "Restricción SUSPENSION_CON_RETIROS_SCREENING Comentario Campo requerido 0 / 200…" at bounding box center [422, 193] width 377 height 128
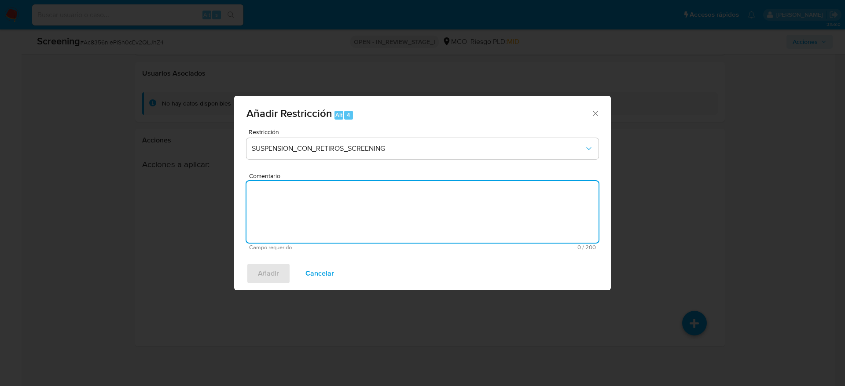
click at [480, 231] on textarea "Comentario" at bounding box center [422, 212] width 352 height 62
paste textarea "El titular de la cuenta es John Henry Vega Socongocha CC 80228991. Se genera ma…"
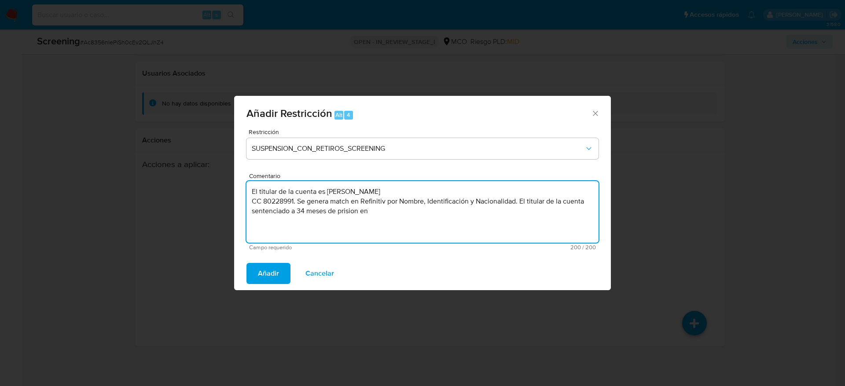
type textarea "El titular de la cuenta es John Henry Vega Socongocha CC 80228991. Se genera ma…"
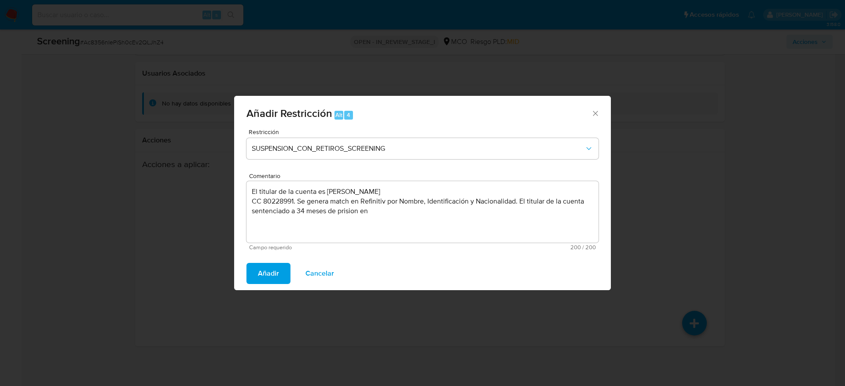
click at [345, 269] on div "Añadir Cancelar" at bounding box center [422, 273] width 377 height 33
click at [334, 275] on button "Cancelar" at bounding box center [320, 273] width 52 height 21
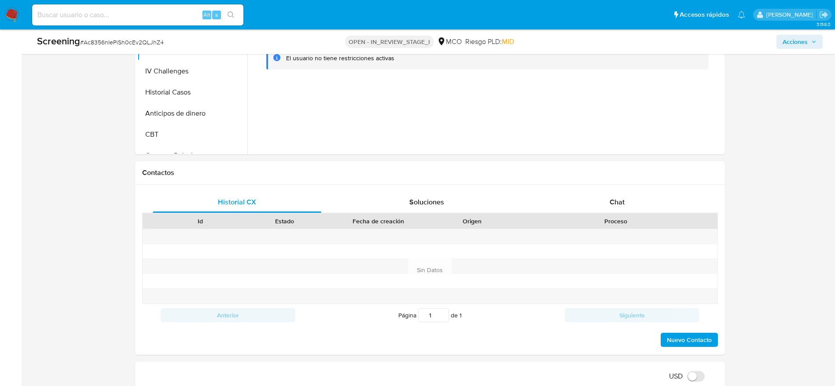
scroll to position [24, 0]
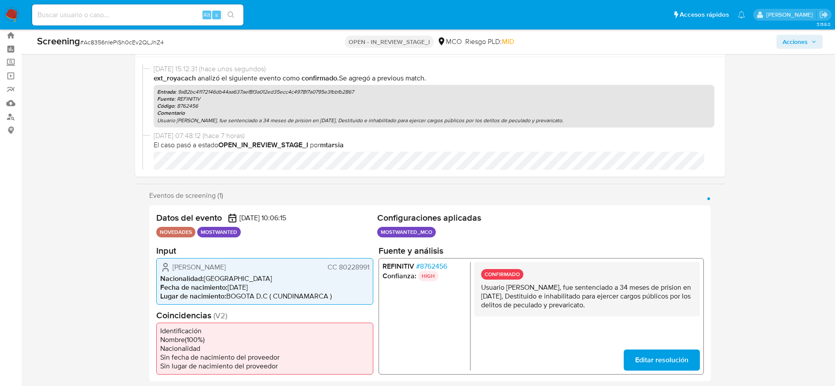
click at [559, 294] on p "Usuario John Henry Vega Socongocha, fue sentenciado a 34 meses de prision en ma…" at bounding box center [587, 296] width 212 height 26
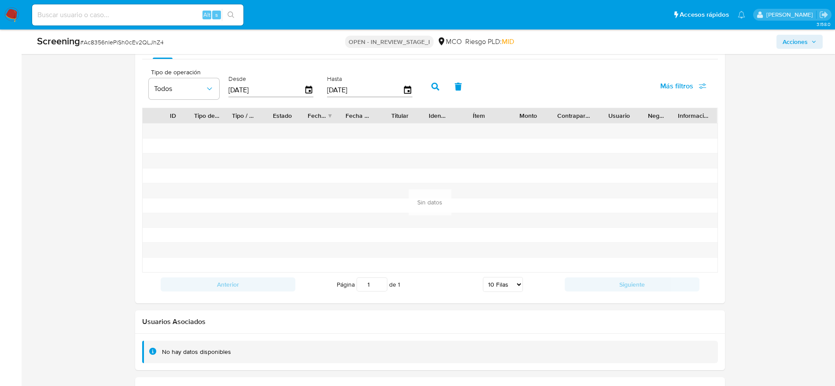
scroll to position [1314, 0]
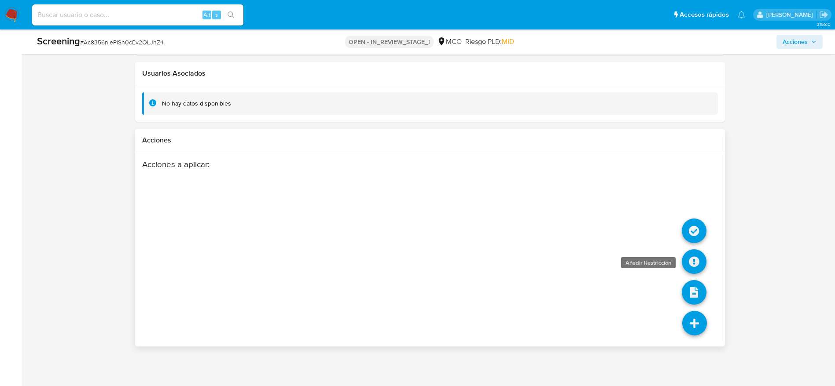
click at [694, 268] on icon at bounding box center [694, 262] width 25 height 25
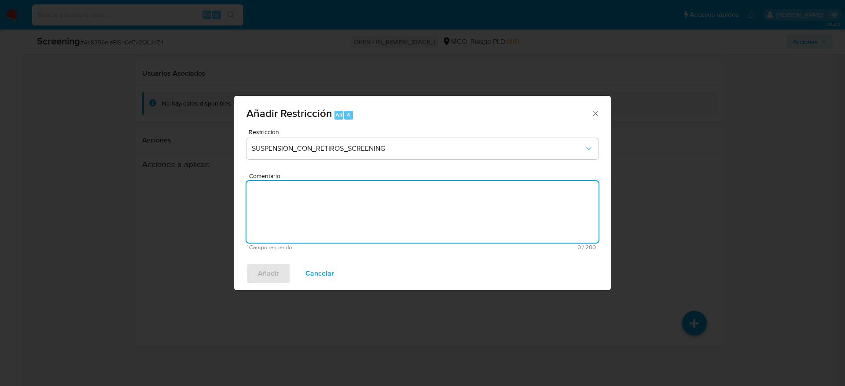
click at [387, 235] on textarea "Comentario" at bounding box center [422, 212] width 352 height 62
paste textarea "Usuario John Henry Vega Socongocha, fue sentenciado a 34 meses de prision en ma…"
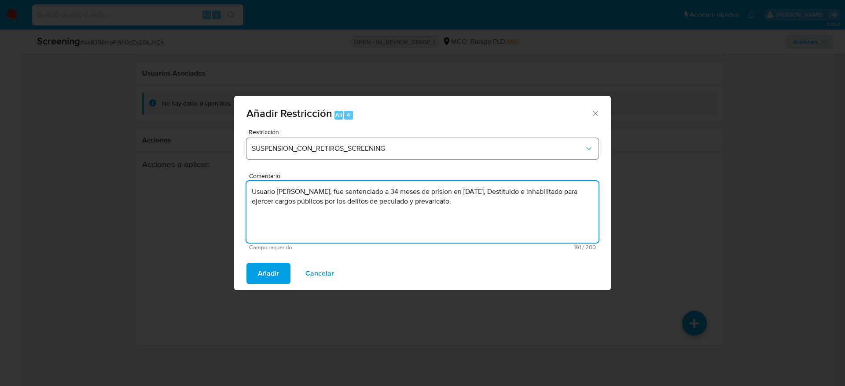
type textarea "Usuario John Henry Vega Socongocha, fue sentenciado a 34 meses de prision en ma…"
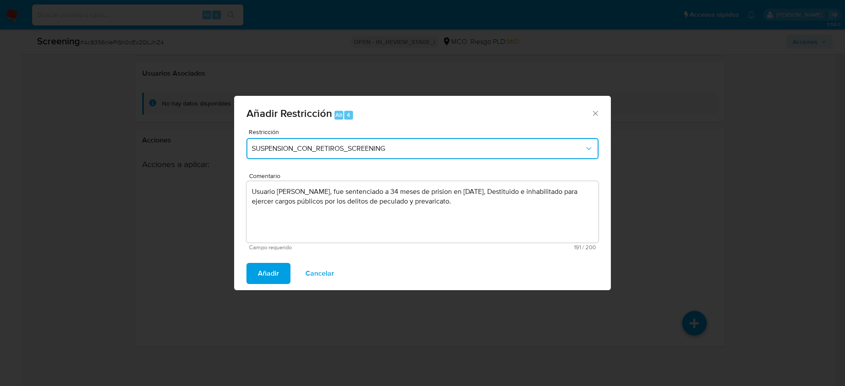
click at [365, 140] on button "SUSPENSION_CON_RETIROS_SCREENING" at bounding box center [422, 148] width 352 height 21
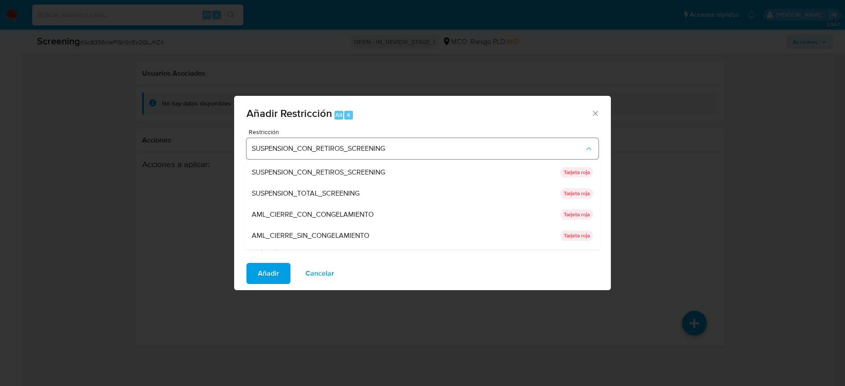
click at [346, 189] on span "SUSPENSION_TOTAL_SCREENING" at bounding box center [306, 193] width 108 height 9
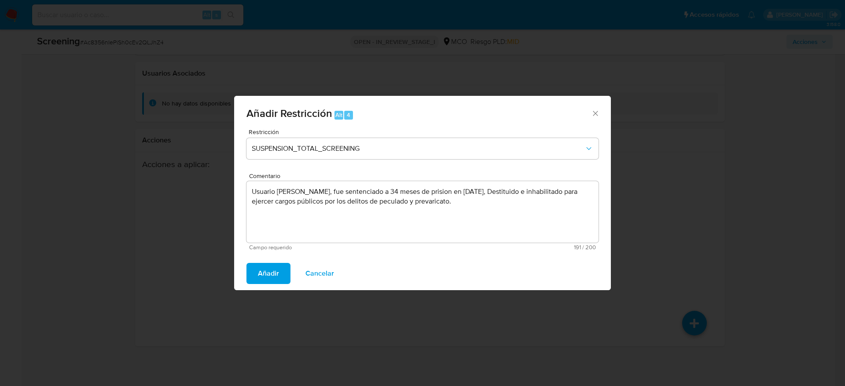
click at [265, 280] on span "Añadir" at bounding box center [268, 273] width 21 height 19
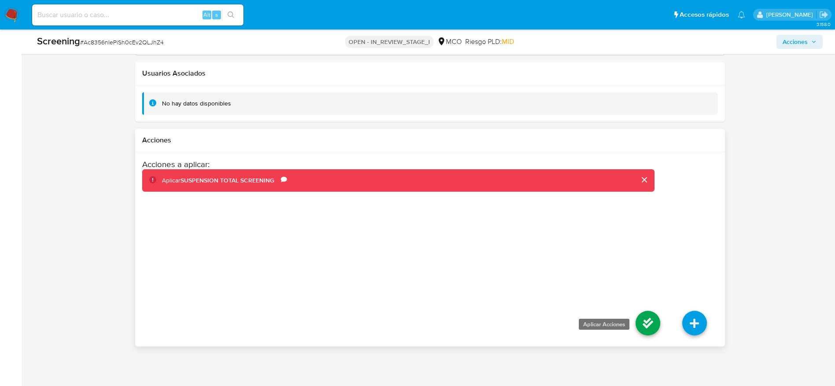
click at [654, 322] on icon at bounding box center [648, 323] width 25 height 25
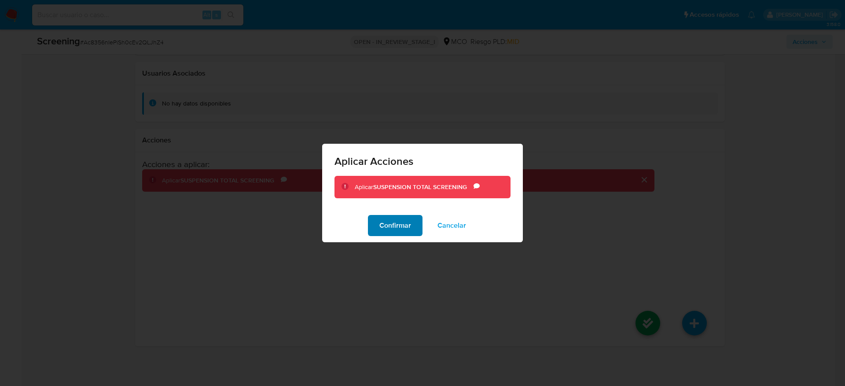
click at [391, 219] on span "Confirmar" at bounding box center [395, 225] width 32 height 19
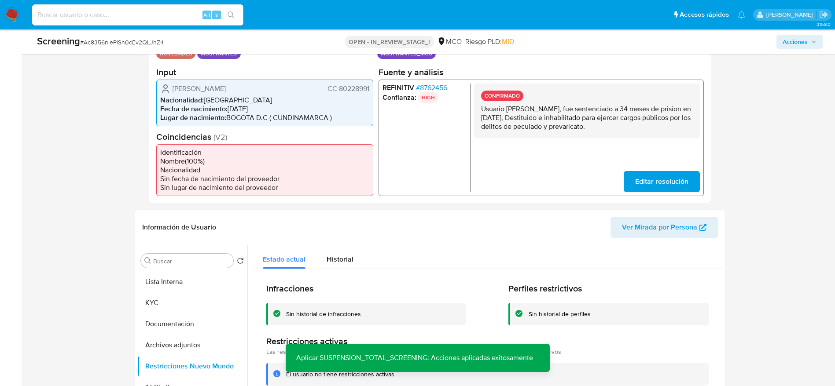
scroll to position [258, 0]
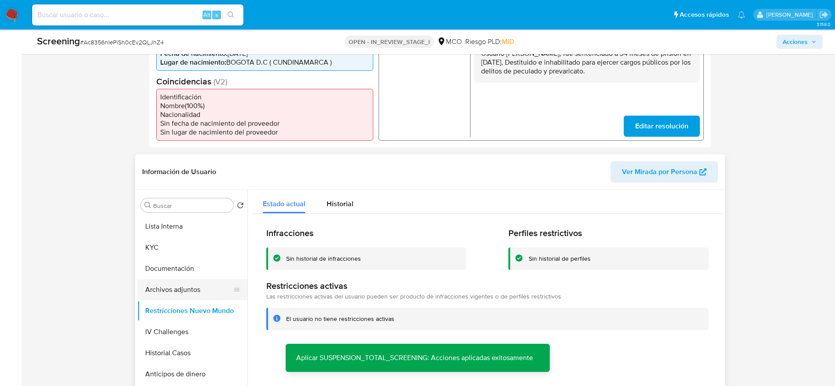
click at [177, 295] on button "Archivos adjuntos" at bounding box center [188, 290] width 103 height 21
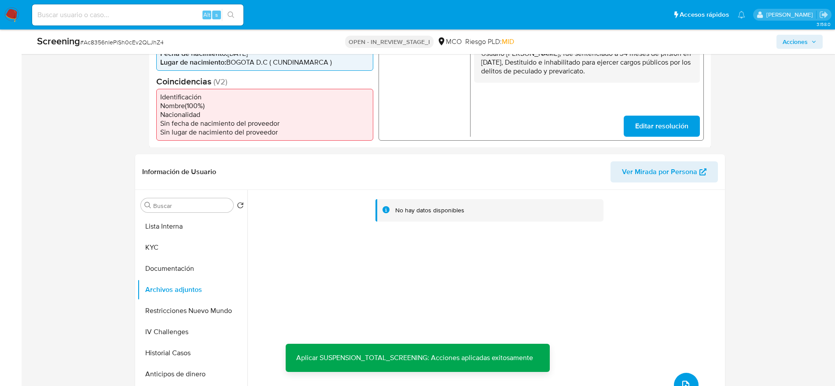
click at [681, 380] on icon "upload-file" at bounding box center [686, 385] width 11 height 11
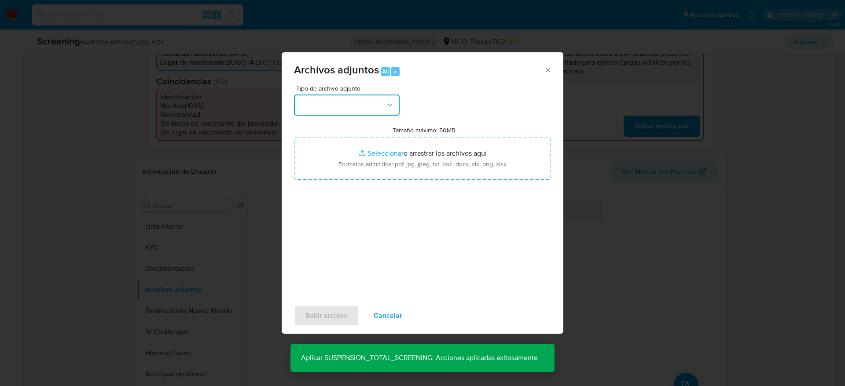
click at [381, 107] on button "button" at bounding box center [347, 105] width 106 height 21
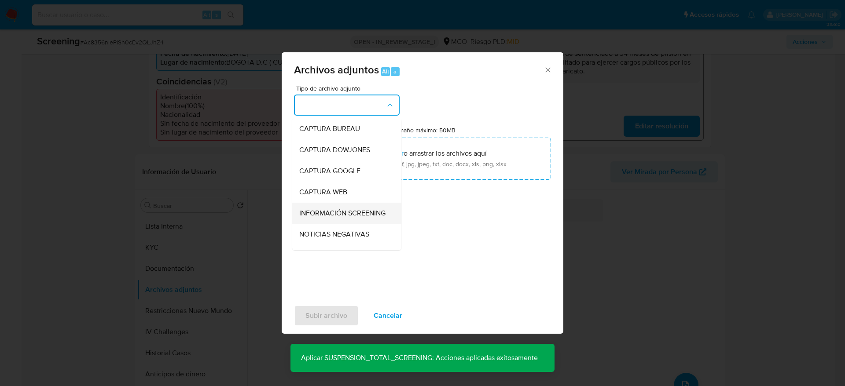
click at [349, 211] on span "INFORMACIÓN SCREENING" at bounding box center [342, 213] width 86 height 9
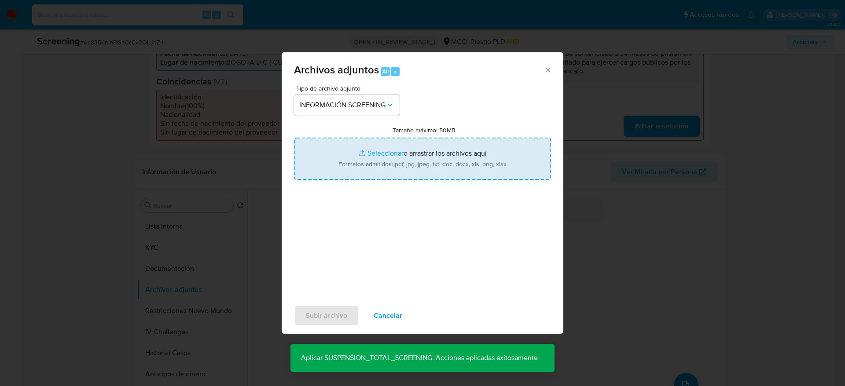
click at [390, 164] on input "Tamaño máximo: 50MB Seleccionar archivos" at bounding box center [422, 159] width 257 height 42
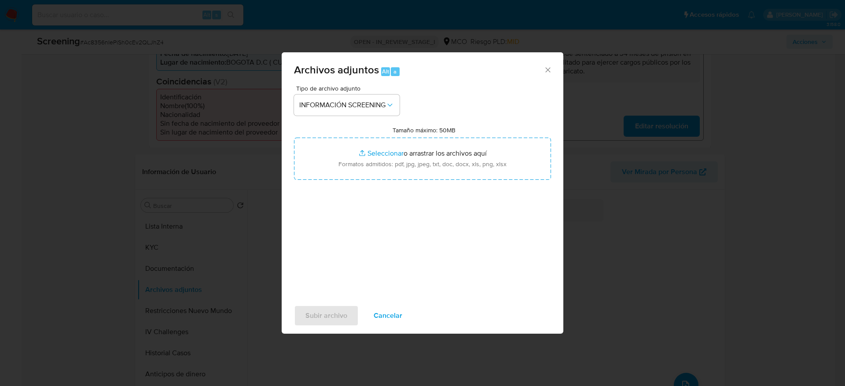
click at [553, 68] on div "Archivos adjuntos Alt a" at bounding box center [423, 68] width 282 height 33
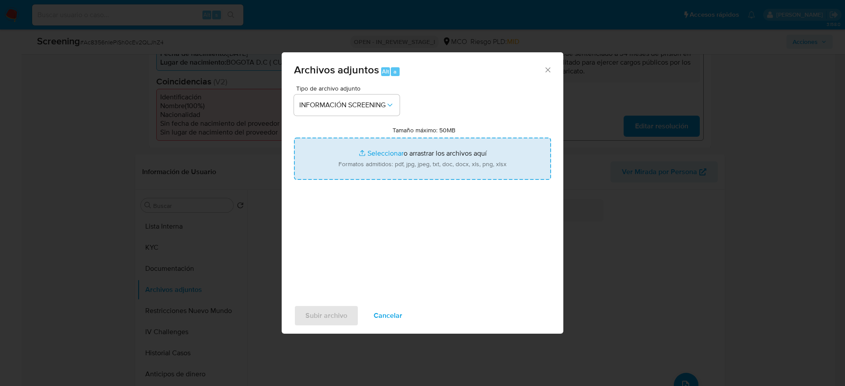
click at [375, 157] on input "Tamaño máximo: 50MB Seleccionar archivos" at bounding box center [422, 159] width 257 height 42
type input "C:\fakepath\_John Henry Vega Socongocha_ - Buscar con Google.pdf"
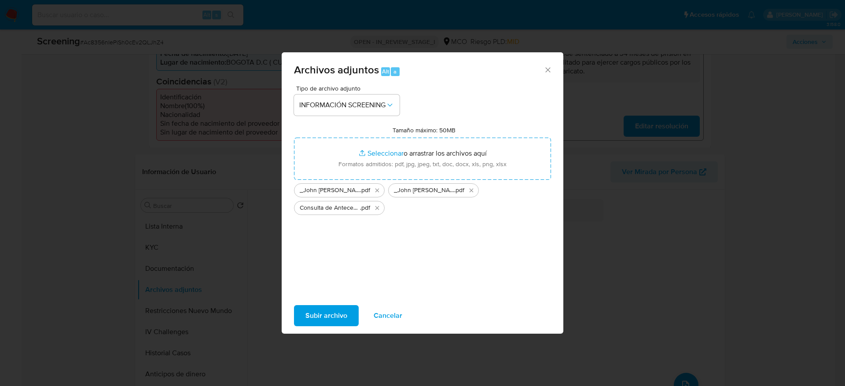
click at [319, 317] on span "Subir archivo" at bounding box center [326, 315] width 42 height 19
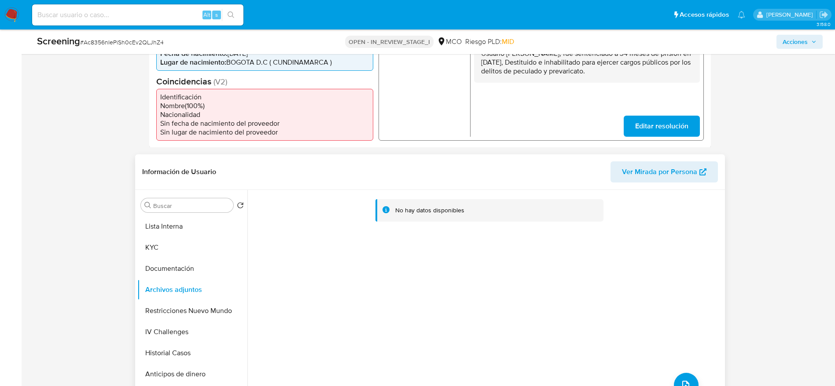
click at [330, 273] on div "No hay datos disponibles" at bounding box center [484, 302] width 475 height 225
click at [177, 269] on button "Documentación" at bounding box center [188, 268] width 103 height 21
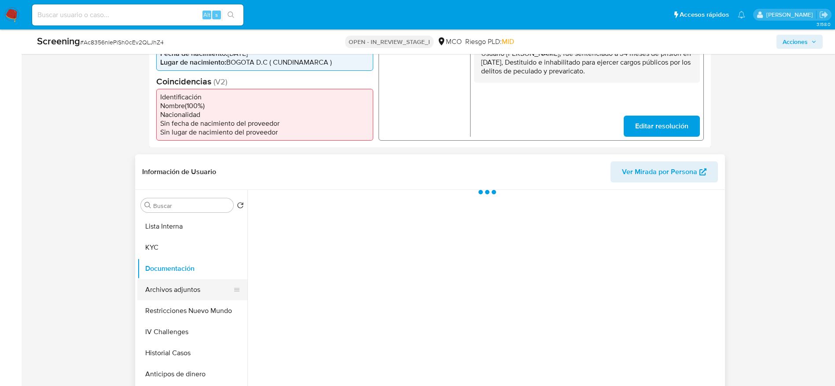
click at [177, 291] on button "Archivos adjuntos" at bounding box center [188, 290] width 103 height 21
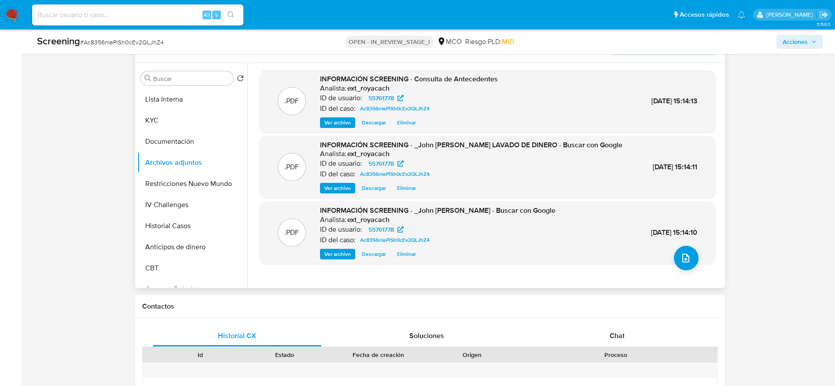
scroll to position [390, 0]
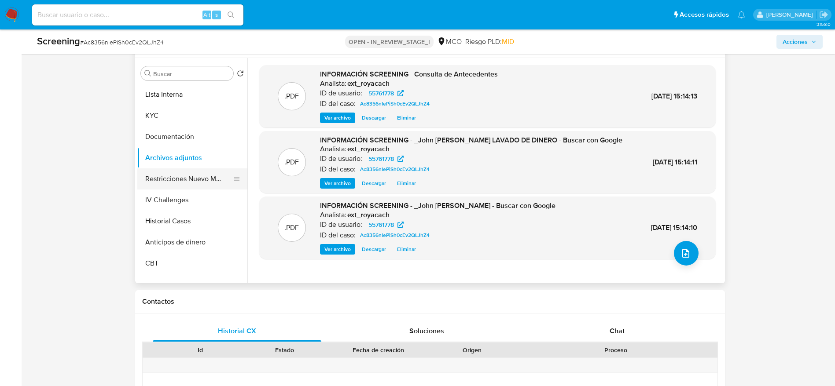
click at [201, 182] on button "Restricciones Nuevo Mundo" at bounding box center [188, 179] width 103 height 21
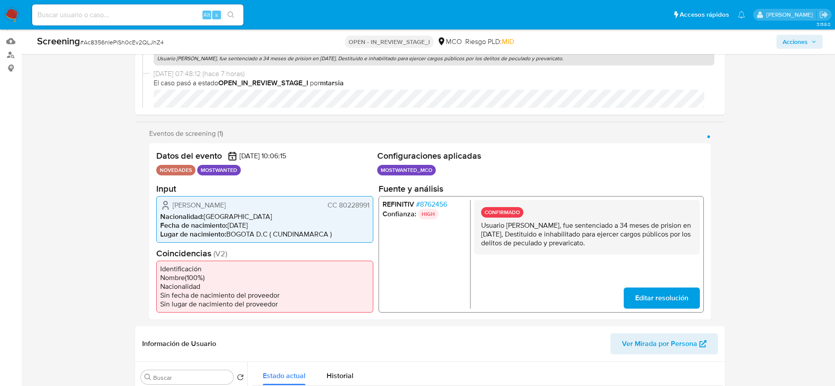
scroll to position [0, 0]
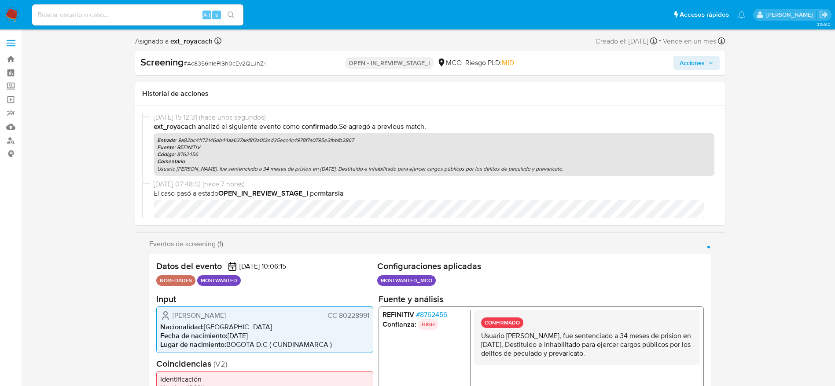
click at [696, 51] on div "Screening # Ac8356nIePiSh0cEv2QLJhZ4 OPEN - IN_REVIEW_STAGE_I MCO Riesgo PLD: M…" at bounding box center [430, 63] width 590 height 25
click at [694, 65] on span "Acciones" at bounding box center [692, 63] width 25 height 14
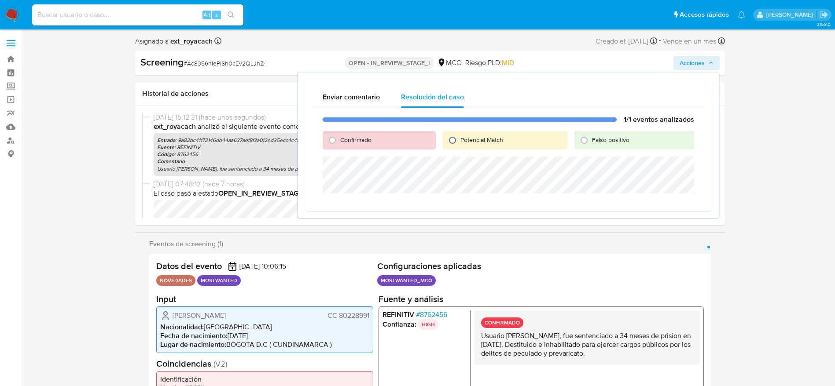
click at [454, 134] on input "Potencial Match" at bounding box center [452, 140] width 14 height 14
radio input "true"
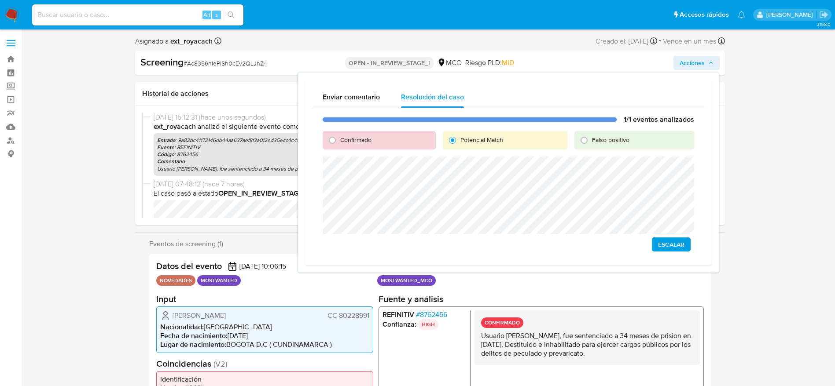
click at [663, 244] on span "Escalar" at bounding box center [671, 245] width 26 height 12
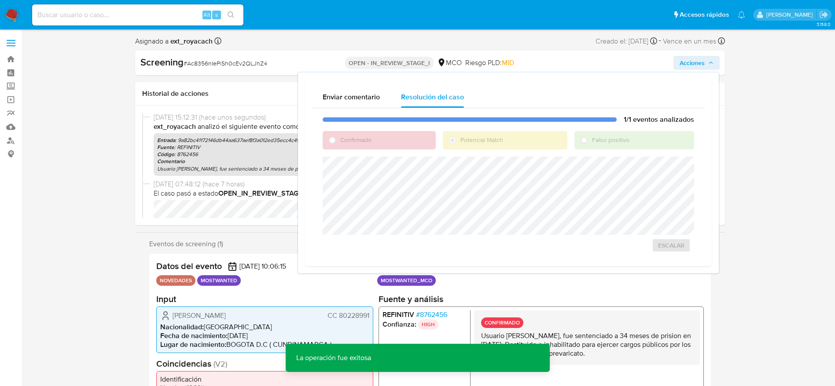
click at [250, 67] on span "# Ac8356nIePiSh0cEv2QLJhZ4" at bounding box center [226, 63] width 84 height 9
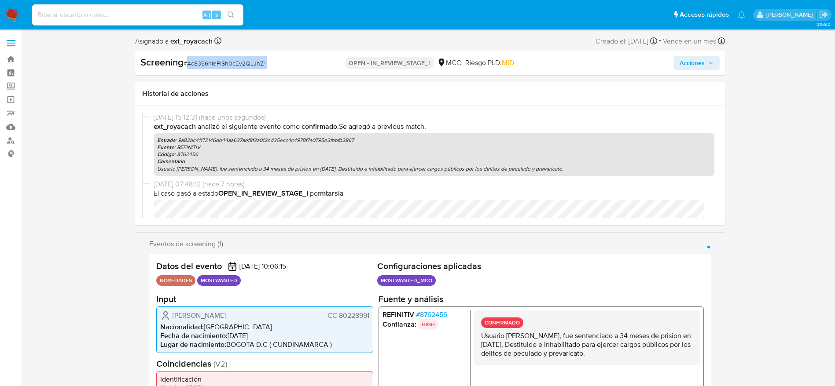
copy span "Ac8356nIePiSh0cEv2QLJhZ4"
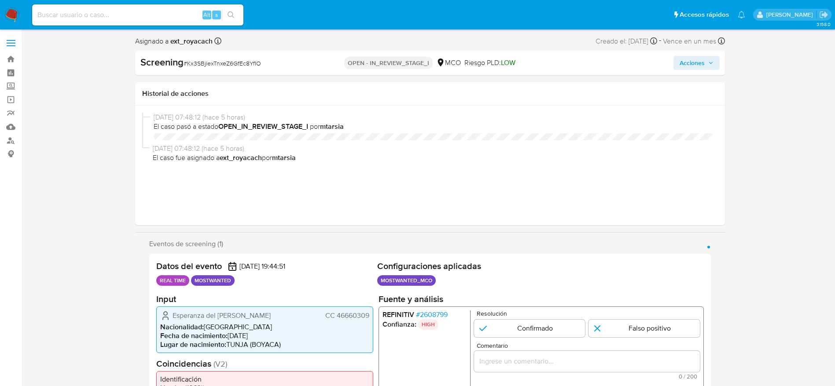
select select "10"
click at [225, 63] on span "# Kx3SBjlexTnxeZ6GfEc8YfIO" at bounding box center [222, 63] width 77 height 9
copy span "Kx3SBjlexTnxeZ6GfEc8YfIO"
click at [193, 313] on span "Esperanza del Pilar Perico Prieto" at bounding box center [222, 315] width 98 height 9
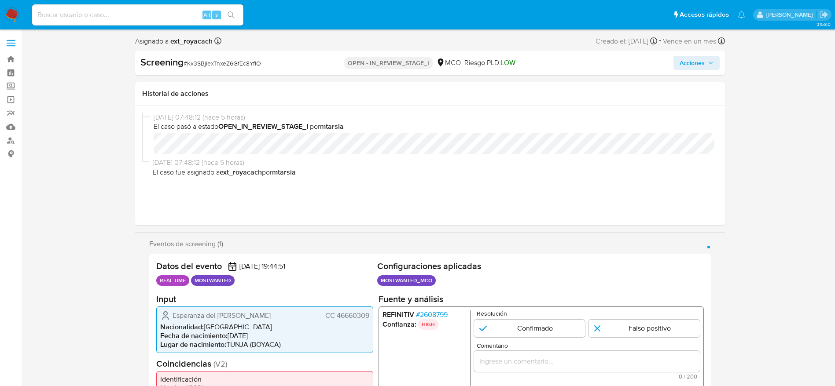
click at [193, 313] on span "Esperanza del Pilar Perico Prieto" at bounding box center [222, 315] width 98 height 9
click at [234, 316] on span "Esperanza del Pilar Perico Prieto" at bounding box center [222, 315] width 98 height 9
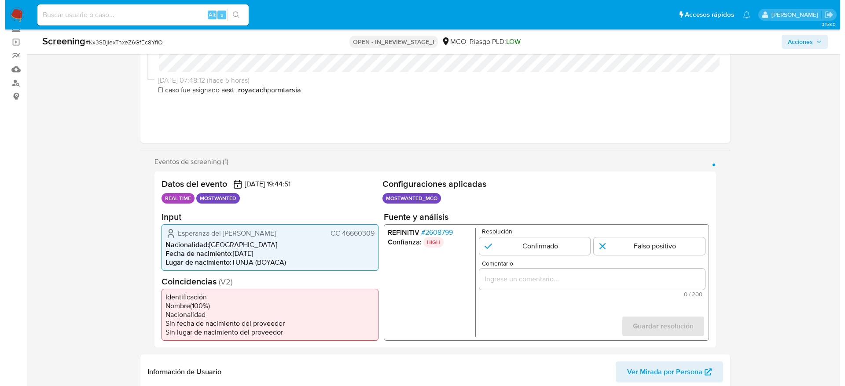
scroll to position [66, 0]
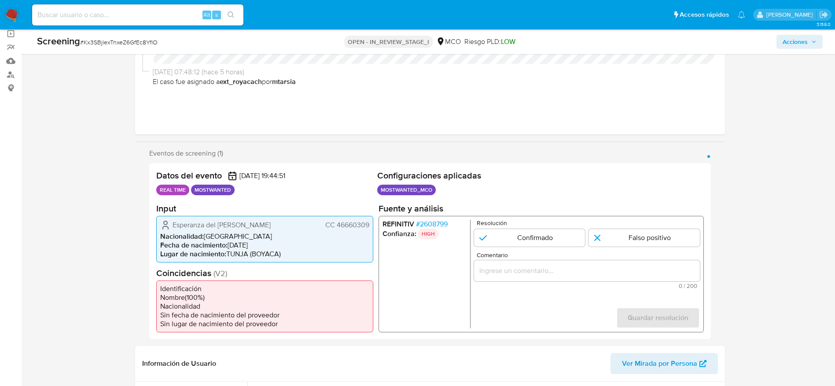
click at [166, 221] on icon "1 de 1" at bounding box center [166, 223] width 4 height 4
drag, startPoint x: 167, startPoint y: 225, endPoint x: 369, endPoint y: 228, distance: 202.1
click at [369, 228] on div "Esperanza del Pilar Perico Prieto CC 46660309 Nacionalidad : Colombia Fecha de …" at bounding box center [264, 239] width 217 height 47
click at [431, 226] on span "# 2608799" at bounding box center [432, 224] width 32 height 9
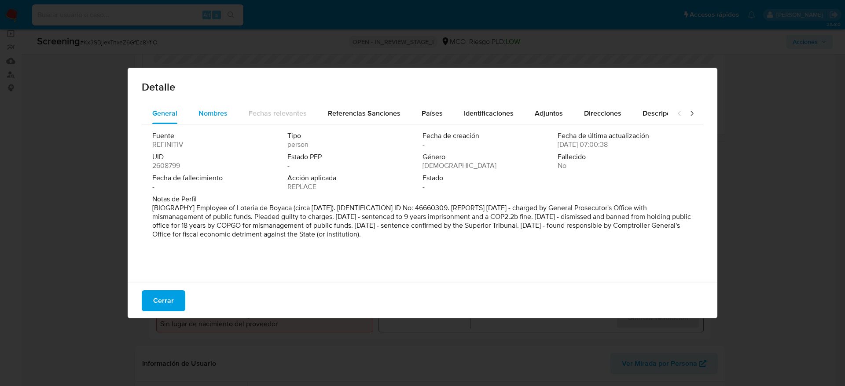
click at [203, 117] on span "Nombres" at bounding box center [213, 113] width 29 height 10
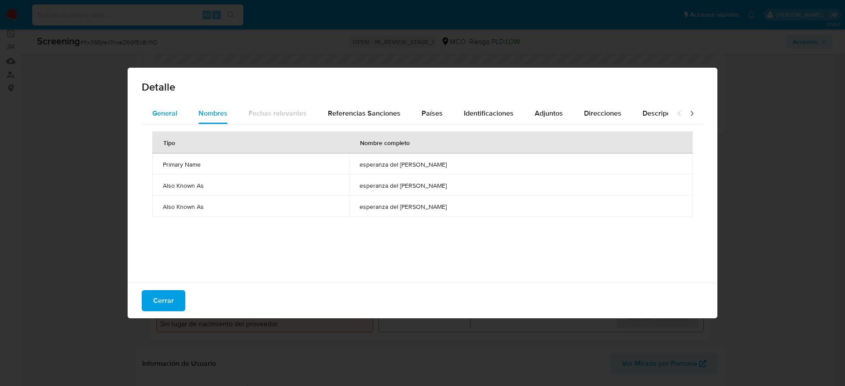
click at [174, 118] on span "General" at bounding box center [164, 113] width 25 height 10
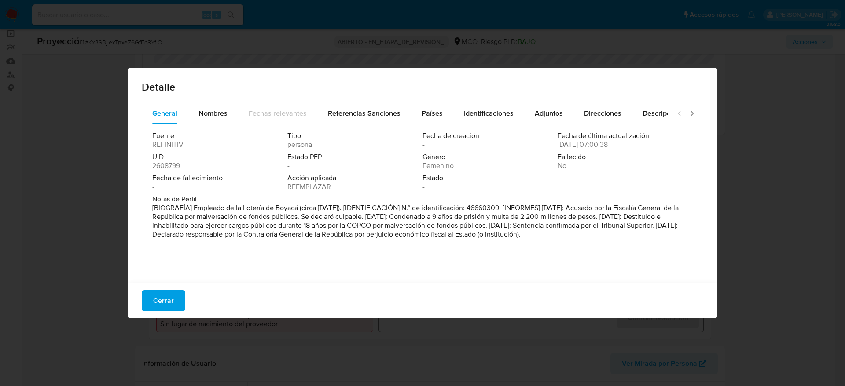
drag, startPoint x: 247, startPoint y: 221, endPoint x: 500, endPoint y: 242, distance: 253.9
click at [500, 239] on p "[BIOGRAFÍA] Empleado de la Lotería de Boyacá (circa 2011). [IDENTIFICACIÓN] N.°…" at bounding box center [421, 221] width 539 height 35
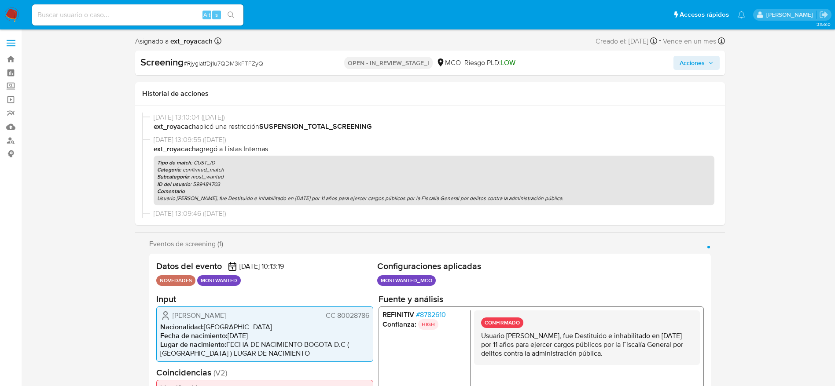
select select "10"
click at [216, 318] on span "Luis Carlos Romero Peña" at bounding box center [199, 315] width 53 height 9
click at [157, 319] on div "Luis Carlos Romero Peña CC 80028786 Nacionalidad : Colombia Fecha de nacimiento…" at bounding box center [264, 333] width 217 height 55
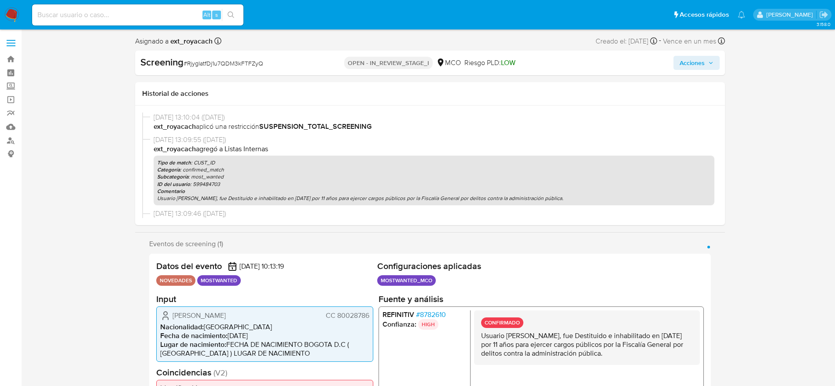
drag, startPoint x: 168, startPoint y: 317, endPoint x: 373, endPoint y: 321, distance: 204.7
click at [373, 321] on div "Luis Carlos Romero Peña CC 80028786 Nacionalidad : Colombia Fecha de nacimiento…" at bounding box center [264, 333] width 217 height 55
click at [209, 340] on span "Lugar de nacimiento :" at bounding box center [193, 344] width 66 height 10
drag, startPoint x: 170, startPoint y: 321, endPoint x: 291, endPoint y: 317, distance: 121.1
click at [291, 317] on div "Luis Carlos Romero Peña CC 80028786 Nacionalidad : Colombia Fecha de nacimiento…" at bounding box center [264, 333] width 217 height 55
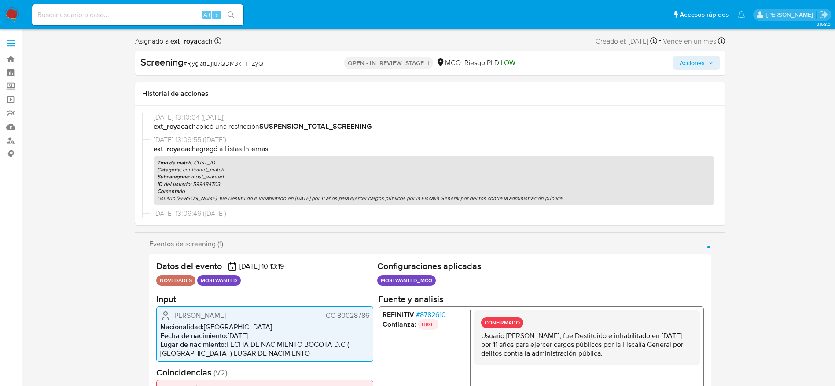
drag, startPoint x: 170, startPoint y: 310, endPoint x: 371, endPoint y: 315, distance: 200.3
click at [368, 315] on div "Luis Carlos Romero Peña CC 80028786 Nacionalidad : Colombia Fecha de nacimiento…" at bounding box center [264, 333] width 217 height 55
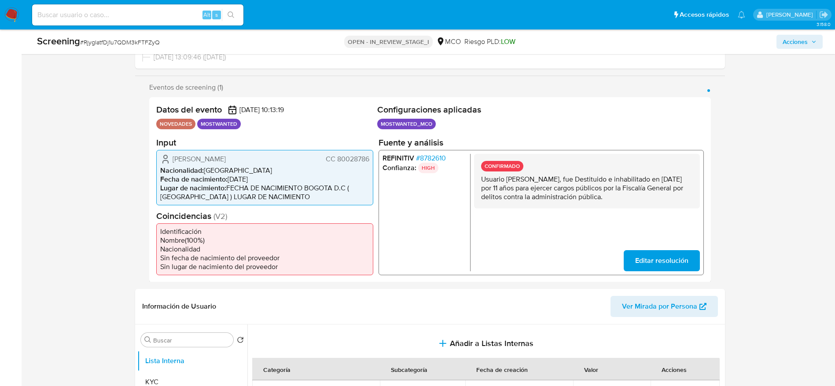
scroll to position [198, 0]
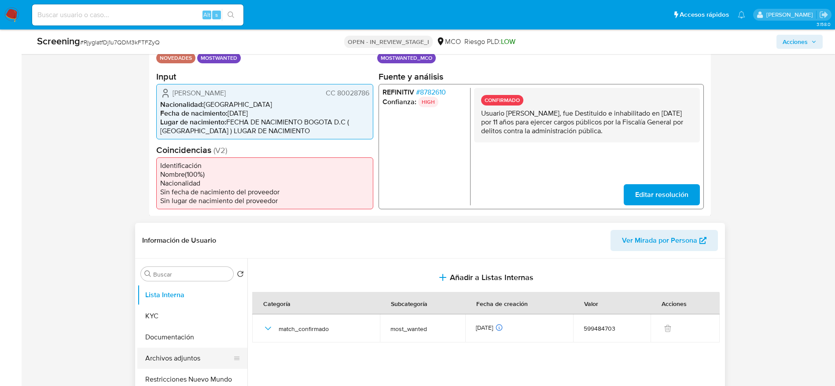
click at [192, 362] on button "Archivos adjuntos" at bounding box center [188, 358] width 103 height 21
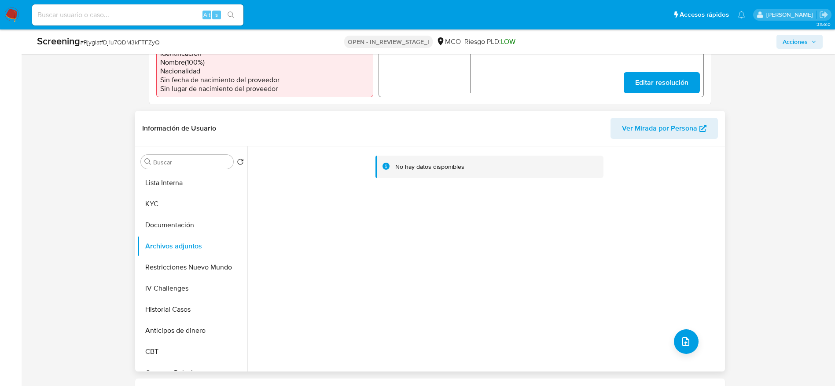
scroll to position [330, 0]
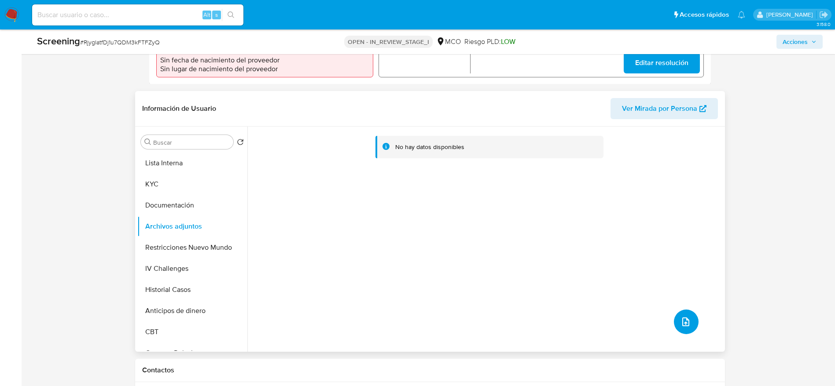
click at [686, 328] on button "upload-file" at bounding box center [686, 322] width 25 height 25
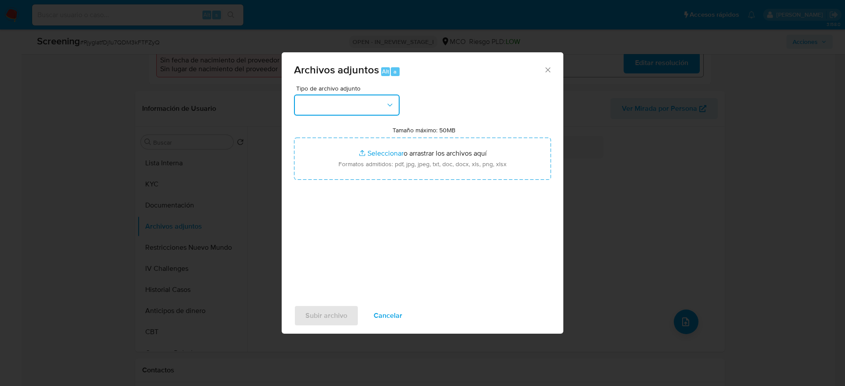
click at [372, 113] on button "button" at bounding box center [347, 105] width 106 height 21
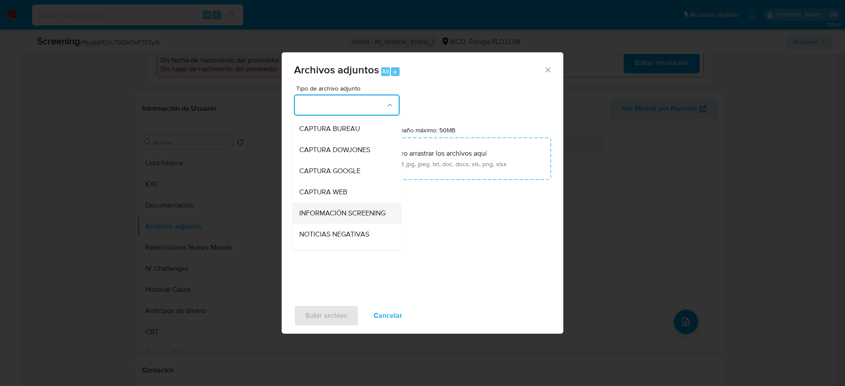
click at [361, 218] on span "INFORMACIÓN SCREENING" at bounding box center [342, 213] width 86 height 9
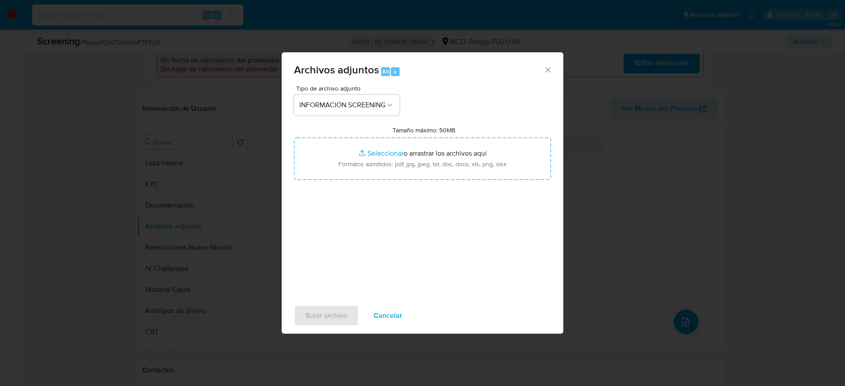
click at [361, 188] on div "Tipo de archivo adjunto INFORMACIÓN SCREENING Tamaño máximo: 50MB Seleccionar a…" at bounding box center [422, 189] width 257 height 208
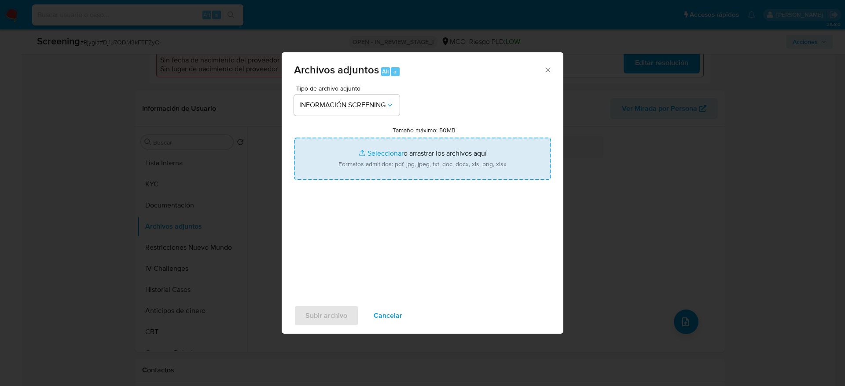
click at [367, 170] on input "Tamaño máximo: 50MB Seleccionar archivos" at bounding box center [422, 159] width 257 height 42
type input "C:\fakepath\_Luis Carlos Romero Peña_ - Buscar con Google.pdf"
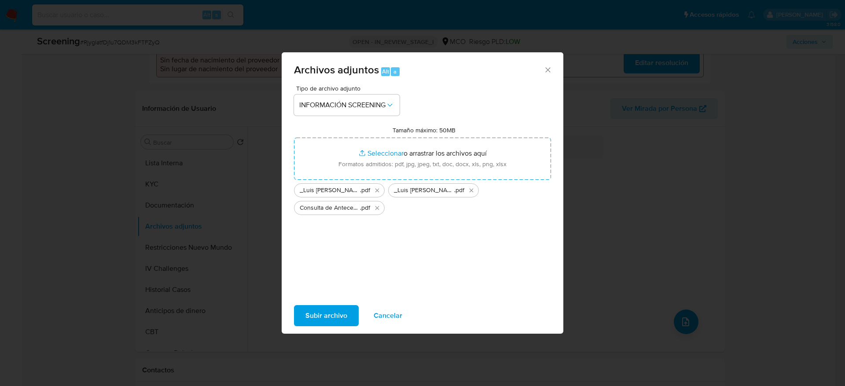
click at [324, 308] on span "Subir archivo" at bounding box center [326, 315] width 42 height 19
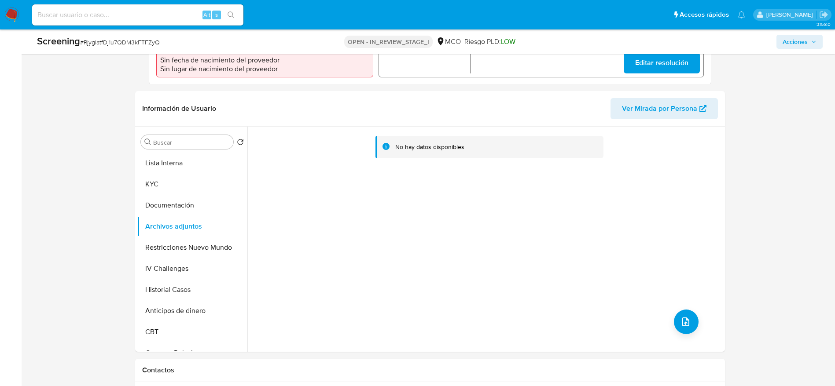
click at [131, 44] on span "# RjygIatfDj1u7QDM3kFTFZyQ" at bounding box center [120, 42] width 80 height 9
copy span "RjygIatfDj1u7QDM3kFTFZyQ"
click at [179, 243] on button "Restricciones Nuevo Mundo" at bounding box center [188, 247] width 103 height 21
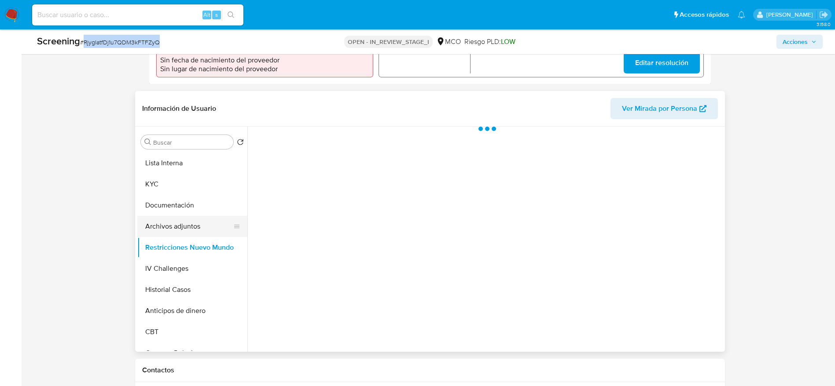
click at [180, 228] on button "Archivos adjuntos" at bounding box center [188, 226] width 103 height 21
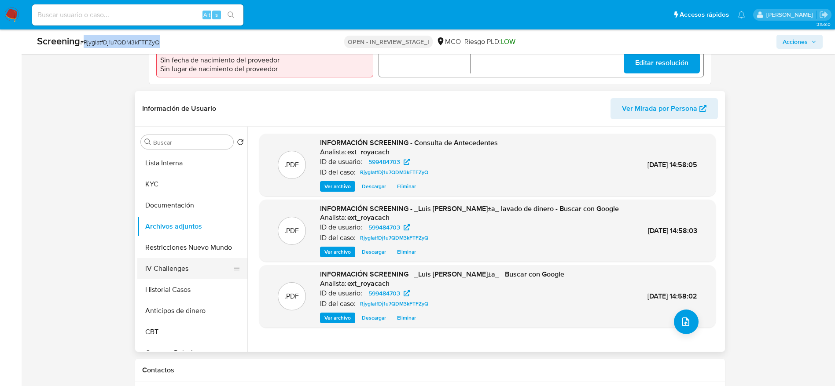
drag, startPoint x: 162, startPoint y: 281, endPoint x: 165, endPoint y: 266, distance: 15.3
click at [162, 280] on button "Historial Casos" at bounding box center [192, 290] width 110 height 21
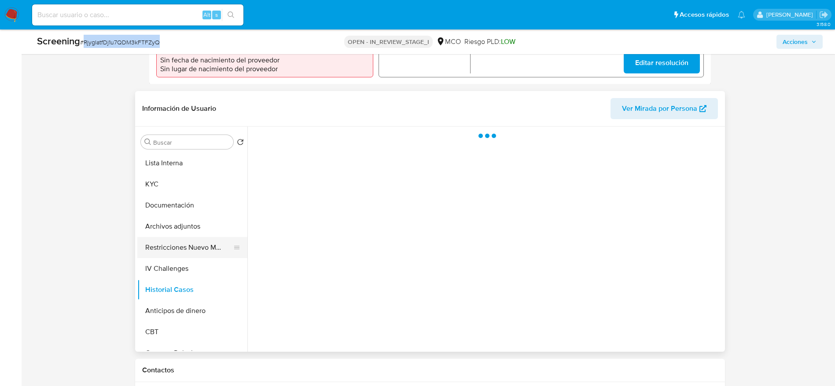
click at [168, 251] on button "Restricciones Nuevo Mundo" at bounding box center [188, 247] width 103 height 21
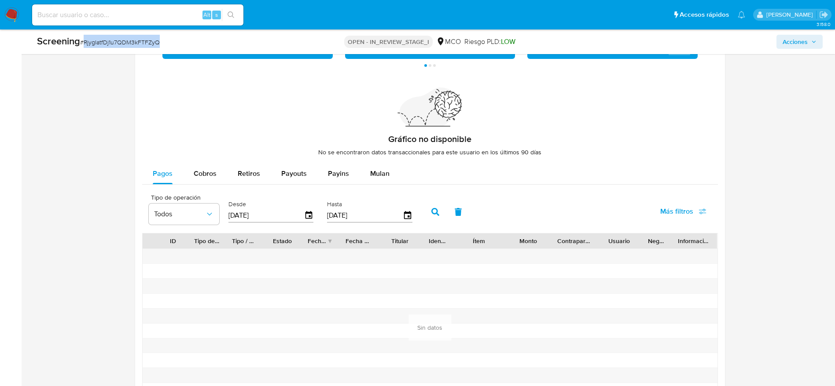
scroll to position [1323, 0]
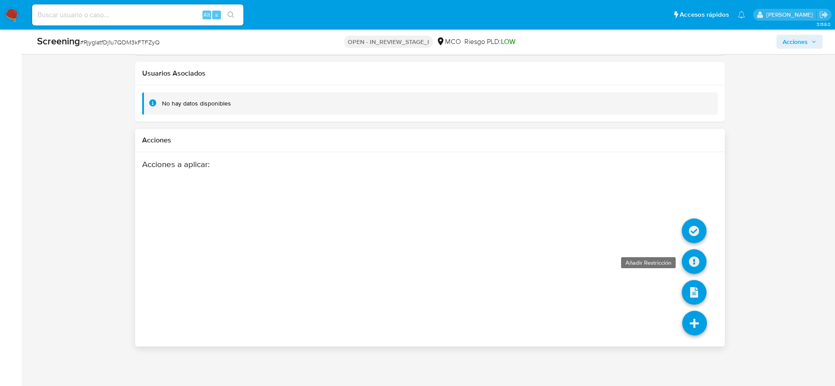
click at [691, 261] on icon at bounding box center [694, 262] width 25 height 25
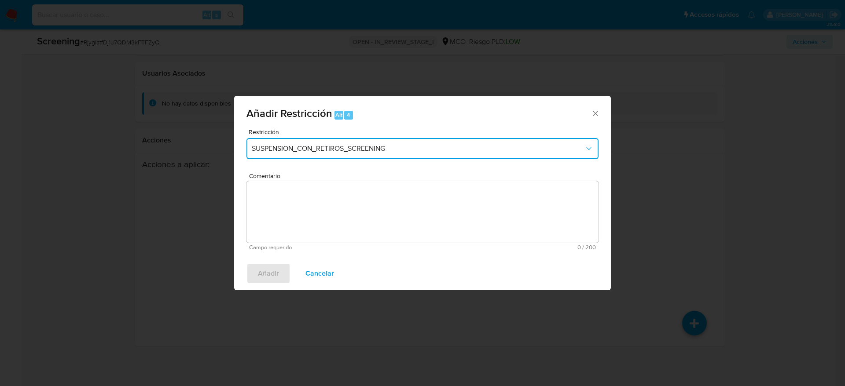
click at [377, 151] on span "SUSPENSION_CON_RETIROS_SCREENING" at bounding box center [418, 148] width 333 height 9
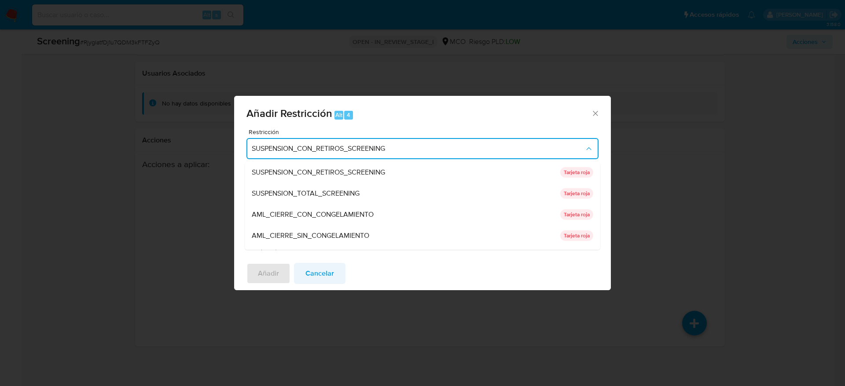
click at [320, 271] on span "Cancelar" at bounding box center [319, 273] width 29 height 19
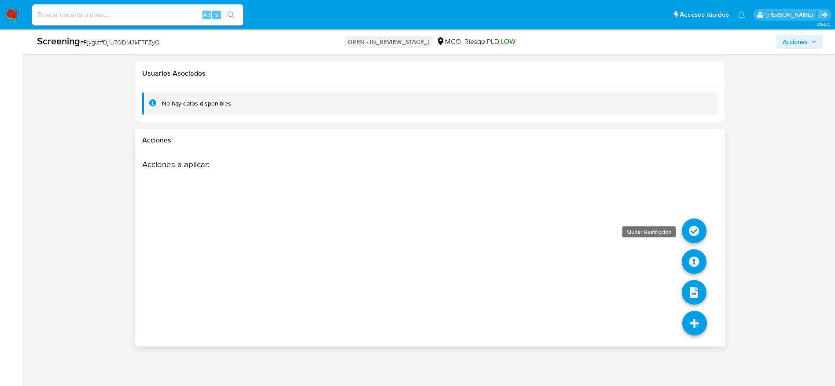
click at [696, 233] on icon at bounding box center [694, 231] width 25 height 25
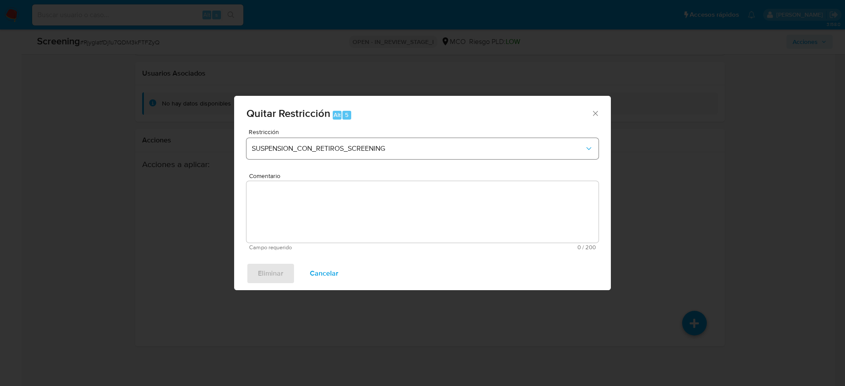
drag, startPoint x: 361, startPoint y: 162, endPoint x: 361, endPoint y: 153, distance: 9.7
click at [361, 162] on div "Restricción SUSPENSION_CON_RETIROS_SCREENING" at bounding box center [422, 150] width 352 height 42
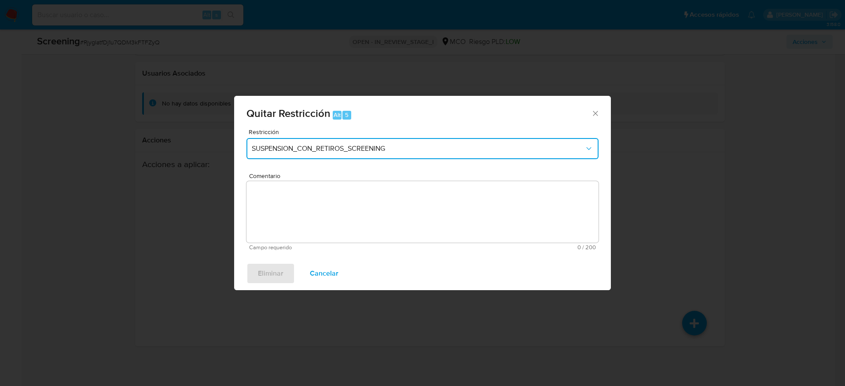
click at [363, 152] on span "SUSPENSION_CON_RETIROS_SCREENING" at bounding box center [418, 148] width 333 height 9
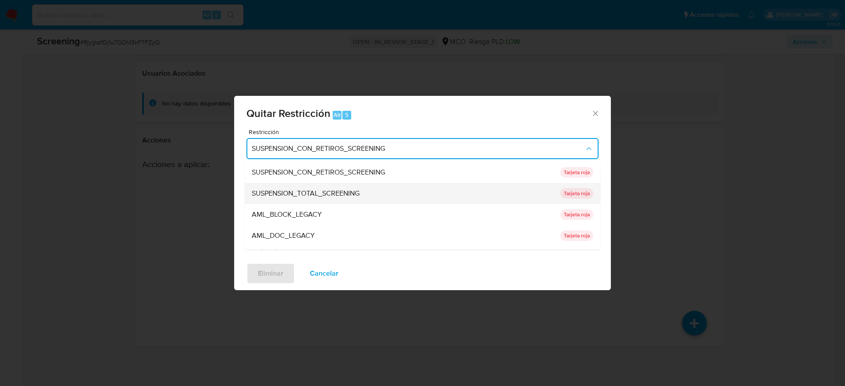
click at [342, 196] on span "SUSPENSION_TOTAL_SCREENING" at bounding box center [306, 193] width 108 height 9
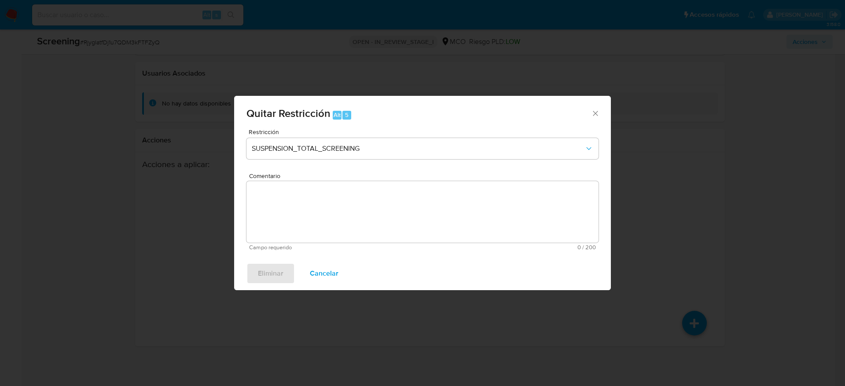
click at [338, 219] on textarea "Comentario" at bounding box center [422, 212] width 352 height 62
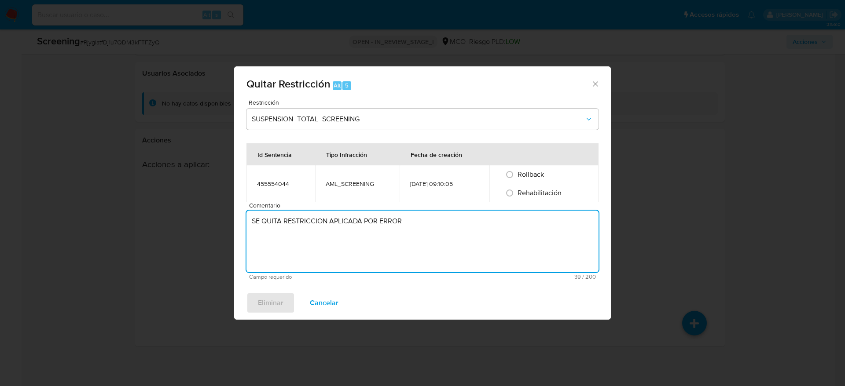
type textarea "SE QUITA RESTRICCION APLICADA POR ERROR"
click at [519, 192] on span "Rehabilitación" at bounding box center [540, 193] width 44 height 10
click at [517, 192] on input "Rehabilitación" at bounding box center [510, 193] width 14 height 14
radio input "true"
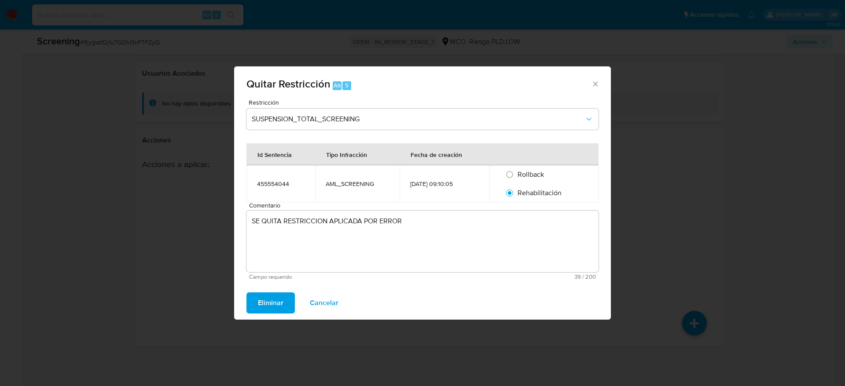
click at [284, 287] on div "Eliminar Cancelar" at bounding box center [422, 303] width 377 height 33
click at [276, 304] on span "Eliminar" at bounding box center [271, 303] width 26 height 19
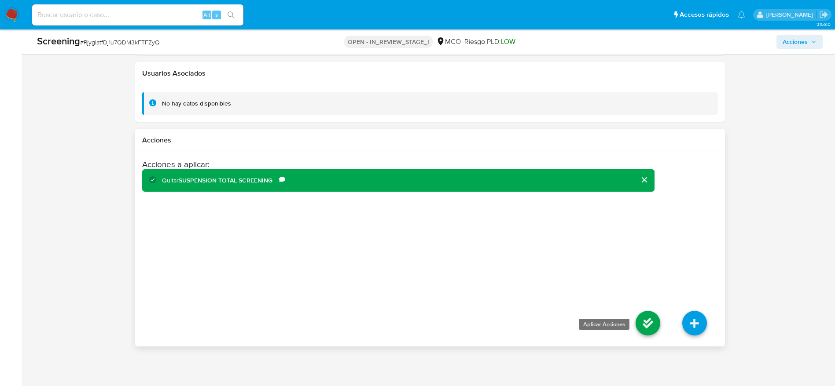
click at [649, 326] on icon at bounding box center [648, 323] width 25 height 25
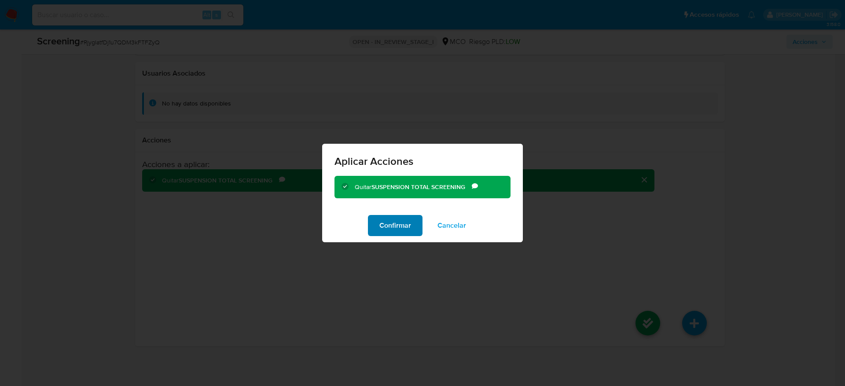
click at [403, 224] on span "Confirmar" at bounding box center [395, 225] width 32 height 19
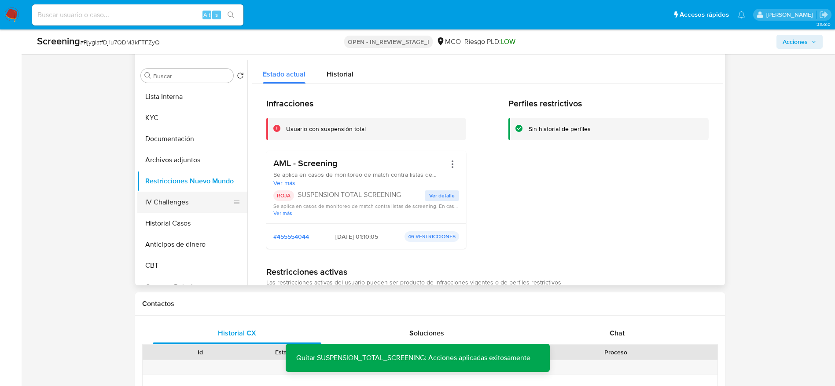
scroll to position [333, 0]
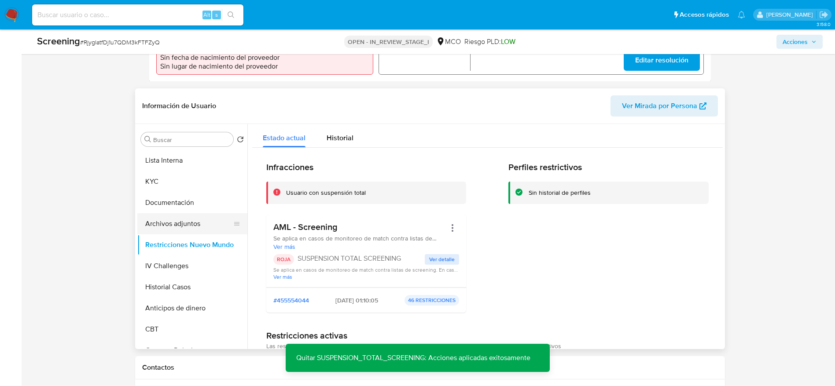
click at [205, 228] on button "Archivos adjuntos" at bounding box center [188, 223] width 103 height 21
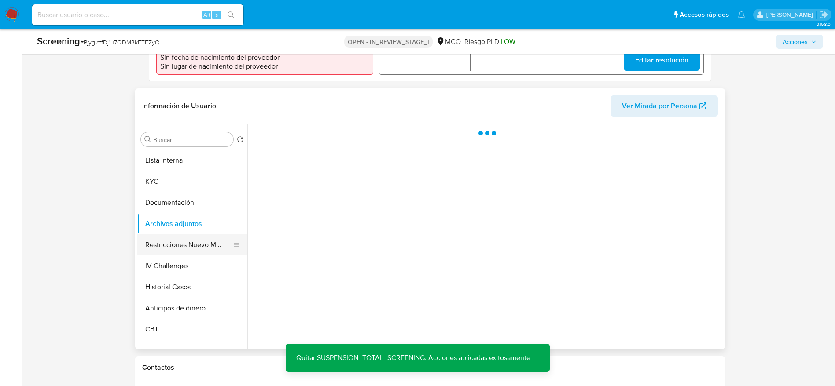
click at [192, 246] on button "Restricciones Nuevo Mundo" at bounding box center [188, 245] width 103 height 21
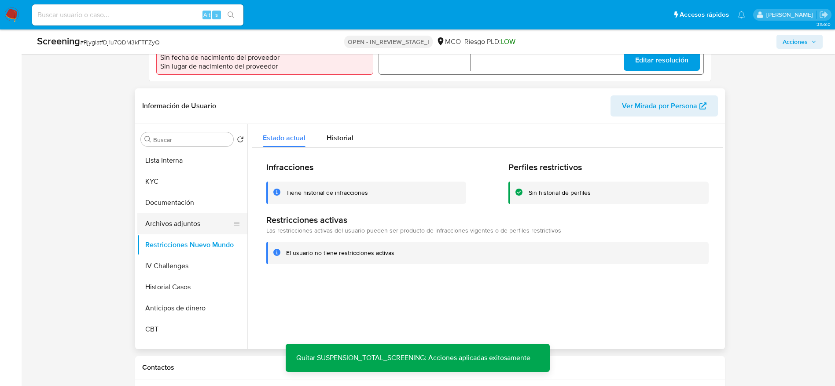
click at [208, 227] on button "Archivos adjuntos" at bounding box center [188, 223] width 103 height 21
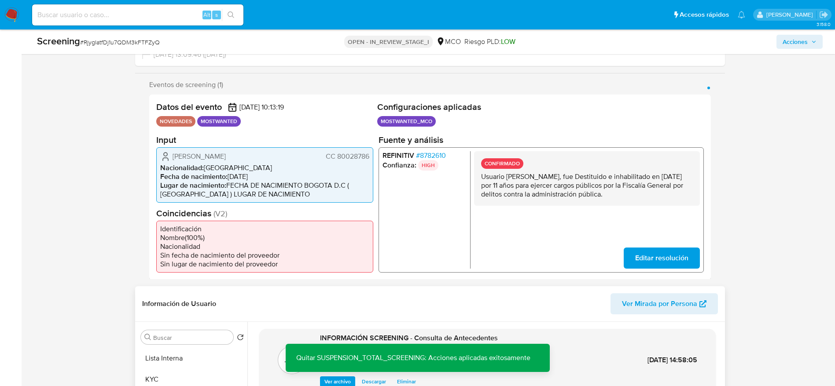
scroll to position [0, 0]
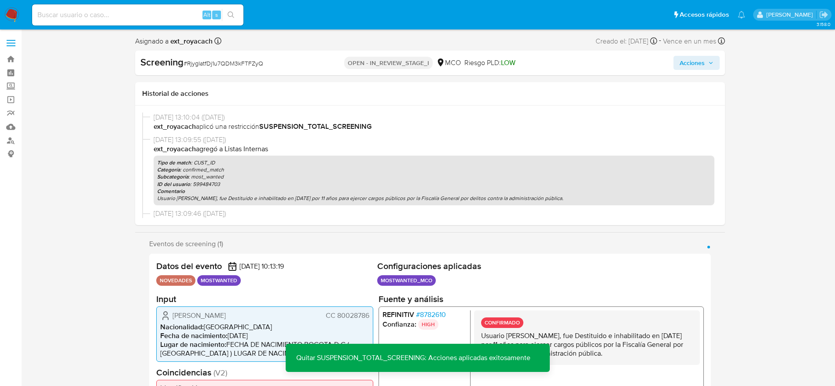
click at [711, 60] on span "Acciones" at bounding box center [697, 63] width 34 height 12
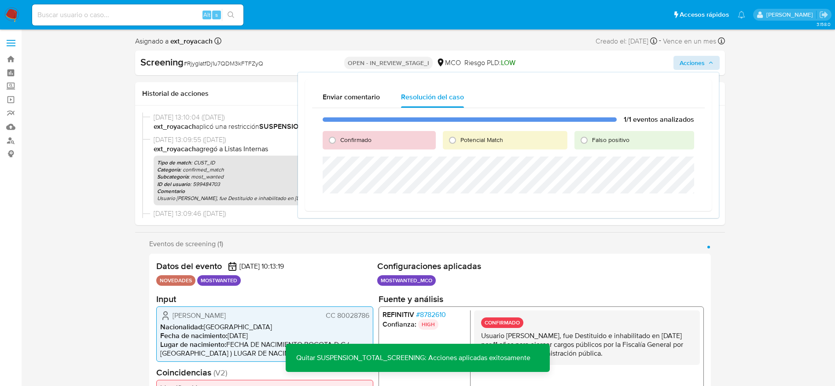
click at [368, 144] on span "Confirmado" at bounding box center [355, 140] width 31 height 9
click at [339, 144] on input "Confirmado" at bounding box center [332, 140] width 14 height 14
radio input "true"
drag, startPoint x: 368, startPoint y: 144, endPoint x: 368, endPoint y: 151, distance: 7.5
click at [368, 151] on div "1/1 eventos analizados Confirmado Potencial Match Falso positivo Cerrar Caso" at bounding box center [508, 163] width 393 height 110
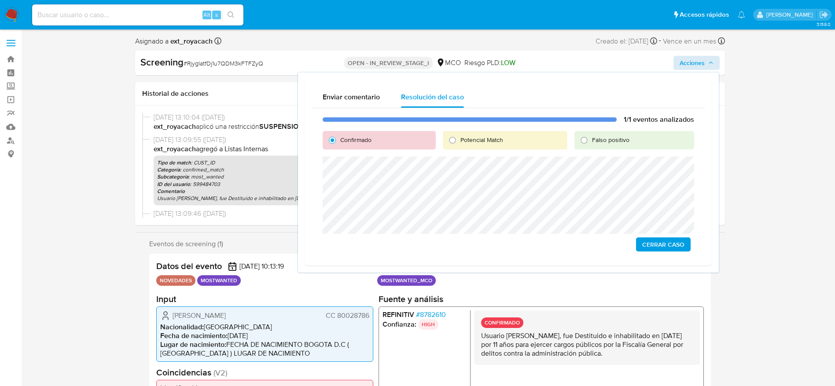
click at [664, 245] on span "Cerrar Caso" at bounding box center [663, 245] width 42 height 12
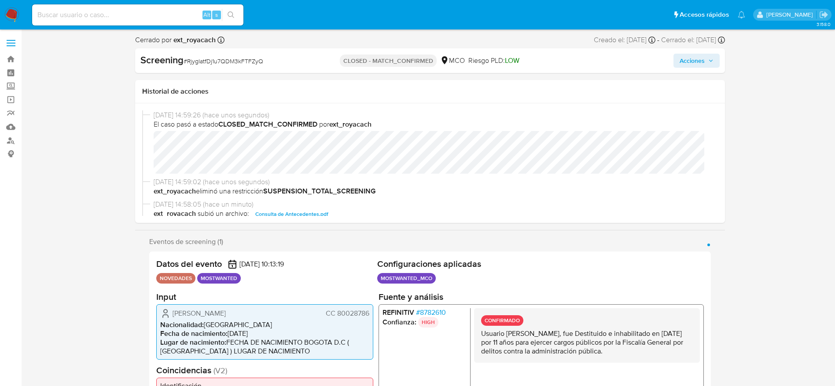
select select "10"
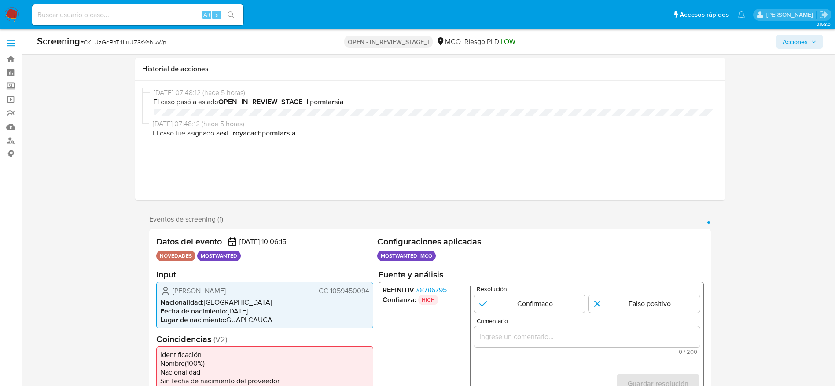
select select "10"
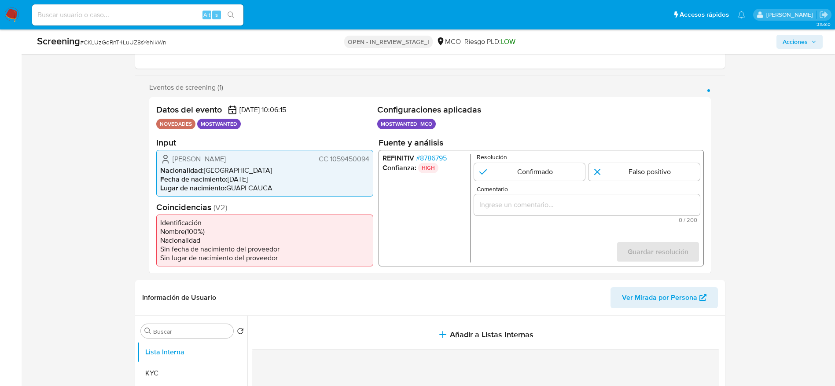
scroll to position [132, 0]
click at [423, 163] on p "HIGH" at bounding box center [428, 167] width 20 height 11
click at [423, 162] on span "# 8786795" at bounding box center [431, 158] width 31 height 9
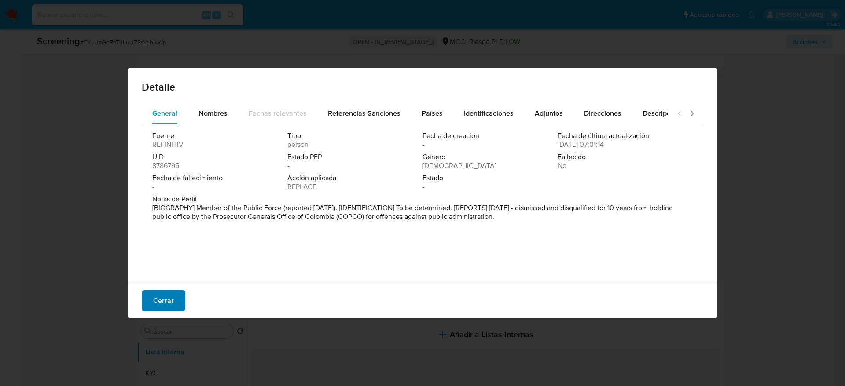
click at [180, 295] on button "Cerrar" at bounding box center [164, 301] width 44 height 21
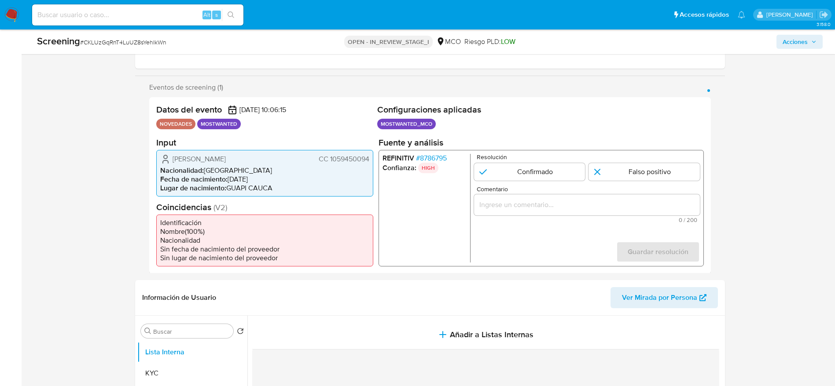
click at [215, 155] on span "[PERSON_NAME]" at bounding box center [199, 159] width 53 height 9
click at [167, 43] on div "Screening # CKLUzGqRnT4LuUZ8sYehlkWn" at bounding box center [166, 41] width 259 height 13
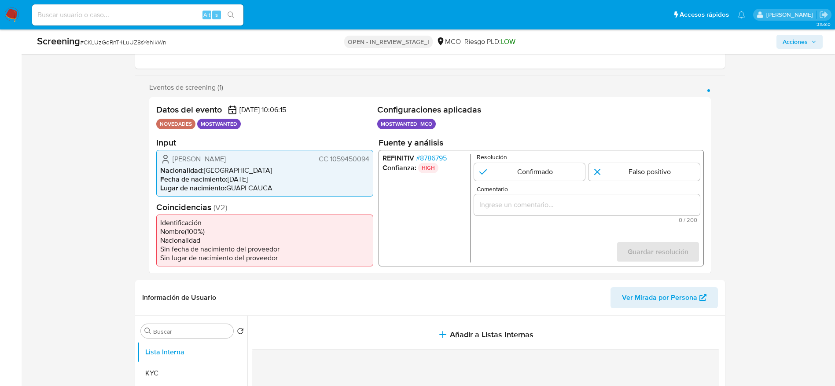
click at [167, 41] on div "Screening # CKLUzGqRnT4LuUZ8sYehlkWn" at bounding box center [166, 41] width 259 height 13
click at [152, 40] on span "# CKLUzGqRnT4LuUZ8sYehlkWn" at bounding box center [123, 42] width 86 height 9
drag, startPoint x: 152, startPoint y: 40, endPoint x: 257, endPoint y: 4, distance: 110.8
click at [152, 39] on span "# CKLUzGqRnT4LuUZ8sYehlkWn" at bounding box center [123, 42] width 86 height 9
copy span "CKLUzGqRnT4LuUZ8sYehlkWn"
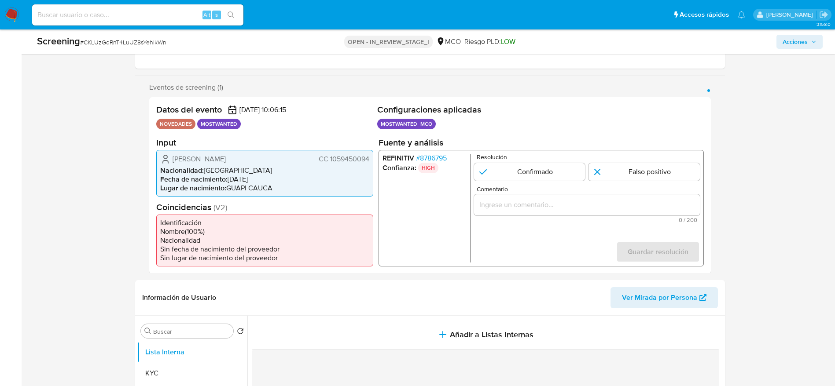
click at [226, 162] on span "[PERSON_NAME]" at bounding box center [199, 159] width 53 height 9
click at [163, 157] on icon "1 de 1" at bounding box center [165, 159] width 11 height 11
drag, startPoint x: 231, startPoint y: 161, endPoint x: 369, endPoint y: 161, distance: 138.2
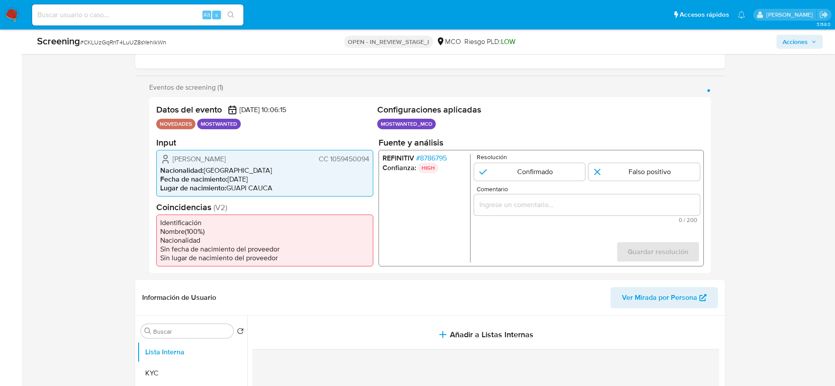
click at [369, 161] on div "[PERSON_NAME] CC 1059450094 Nacionalidad : [DEMOGRAPHIC_DATA] Fecha de nacimien…" at bounding box center [264, 173] width 217 height 47
click at [422, 159] on span "# 8786795" at bounding box center [431, 158] width 31 height 9
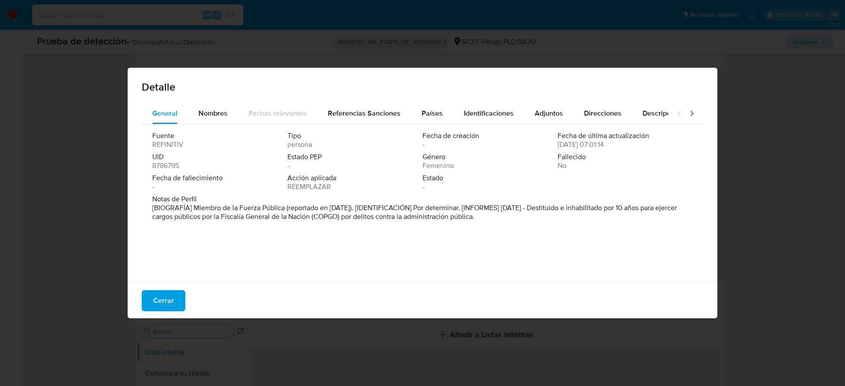
drag, startPoint x: 577, startPoint y: 209, endPoint x: 534, endPoint y: 227, distance: 46.4
click at [534, 227] on div "Fuente REFINITIV Tipo persona Fecha de creación - Fecha de última actualización…" at bounding box center [423, 202] width 562 height 154
click at [153, 298] on button "Cerrar" at bounding box center [164, 301] width 44 height 21
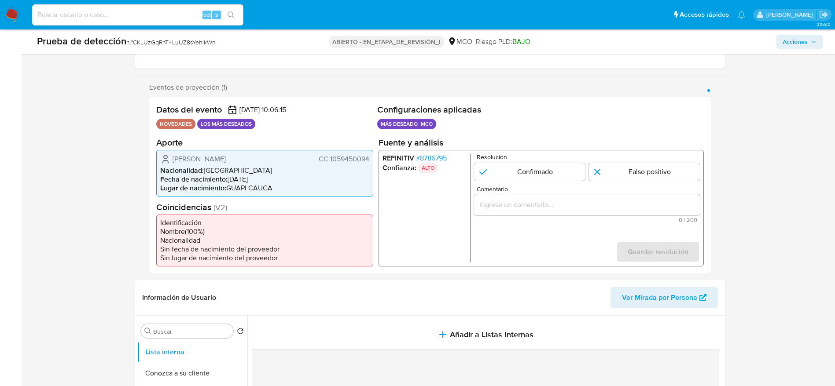
click at [563, 212] on div "1 de 1" at bounding box center [587, 204] width 226 height 21
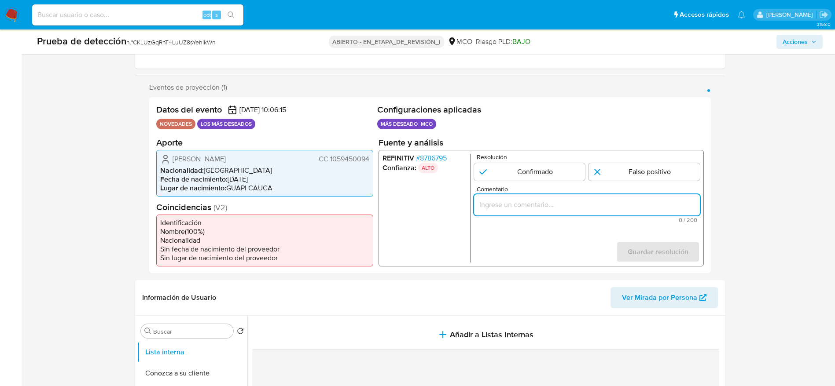
click at [565, 206] on input "Comentario" at bounding box center [587, 204] width 226 height 11
paste input "Usuario [PERSON_NAME], fue destituido e inhabilitado por 10 años en [DATE] para…"
type input "Usuario [PERSON_NAME], fue destituido e inhabilitado por 10 años en [DATE] para…"
click at [569, 174] on input "1 de 1" at bounding box center [529, 172] width 111 height 18
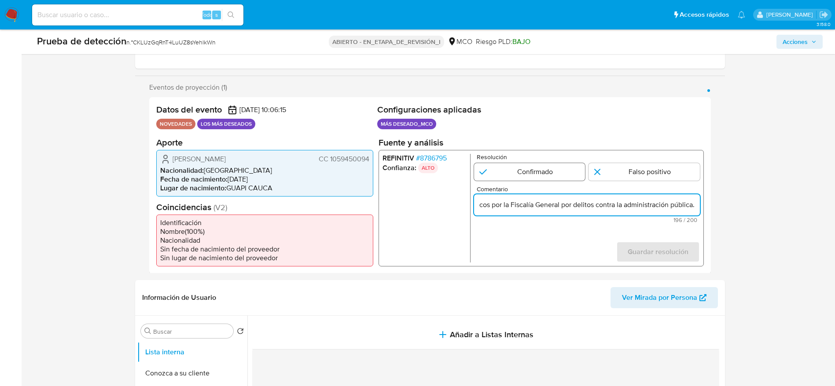
radio input "true"
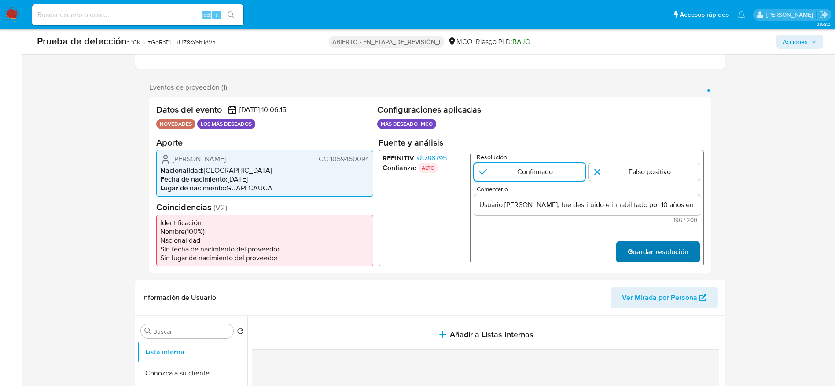
click at [664, 250] on span "Guardar resolución" at bounding box center [657, 251] width 61 height 19
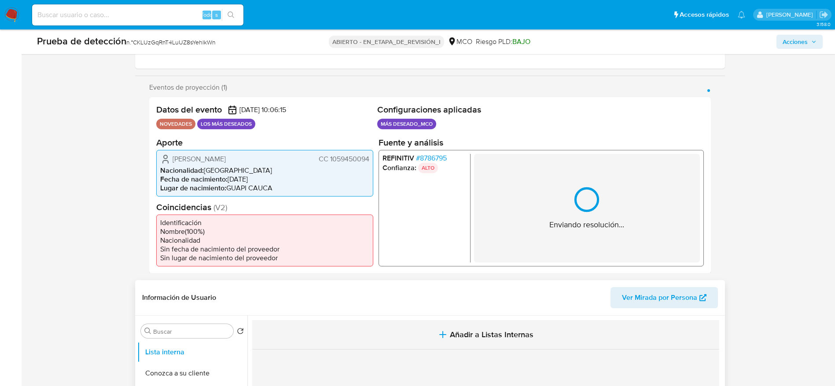
click at [474, 326] on button "Añadir a Listas Internas" at bounding box center [485, 334] width 467 height 29
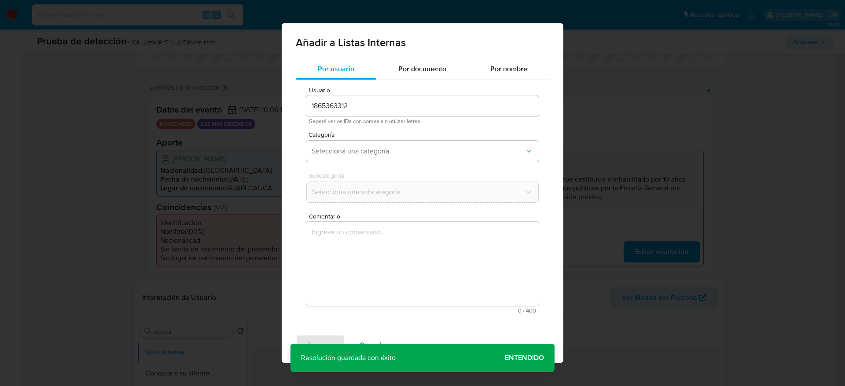
click at [471, 281] on textarea "Comentario" at bounding box center [422, 264] width 232 height 85
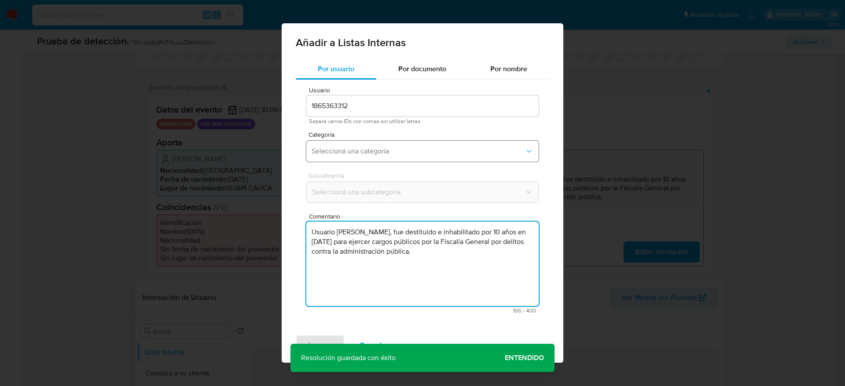
type textarea "Usuario [PERSON_NAME], fue destituido e inhabilitado por 10 años en [DATE] para…"
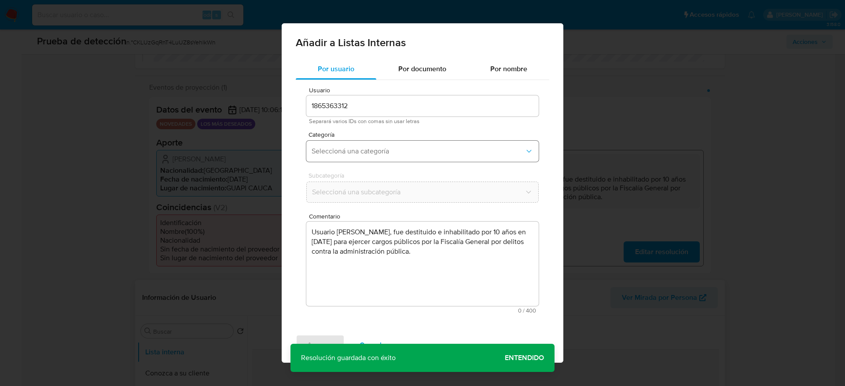
click at [418, 155] on span "Seleccioná una categoría" at bounding box center [418, 151] width 213 height 9
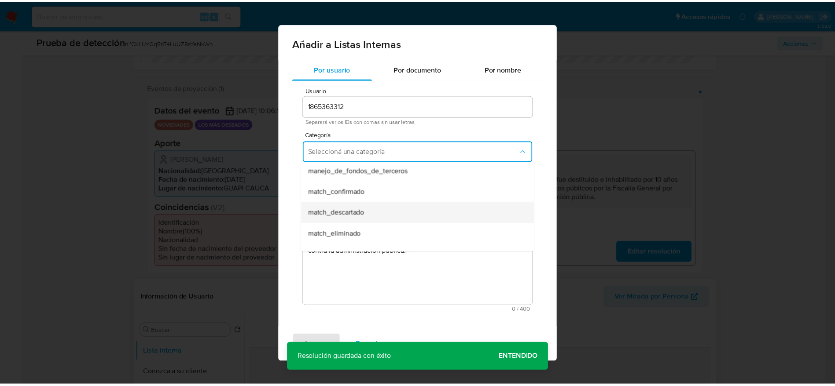
scroll to position [66, 0]
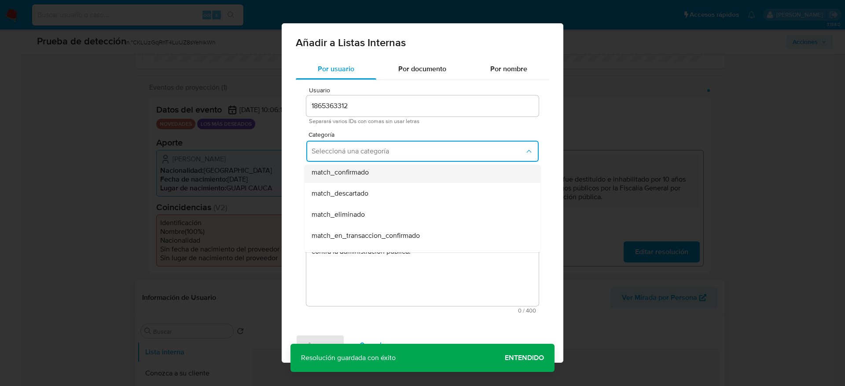
click at [365, 180] on div "match_confirmado" at bounding box center [420, 172] width 217 height 21
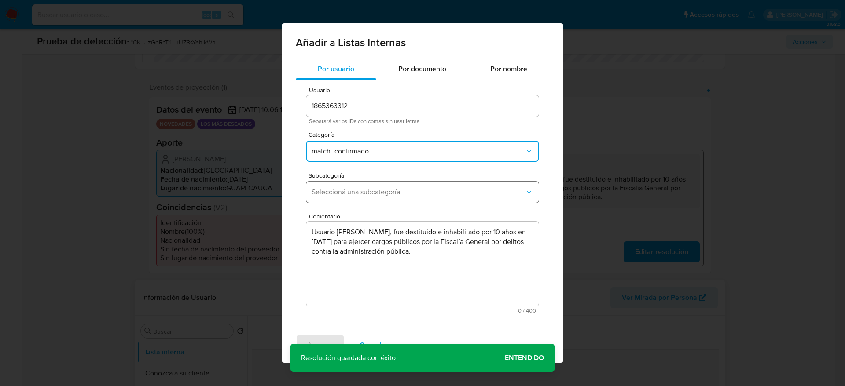
drag, startPoint x: 371, startPoint y: 185, endPoint x: 371, endPoint y: 199, distance: 13.6
click at [371, 187] on button "Seleccioná una subcategoría" at bounding box center [422, 192] width 232 height 21
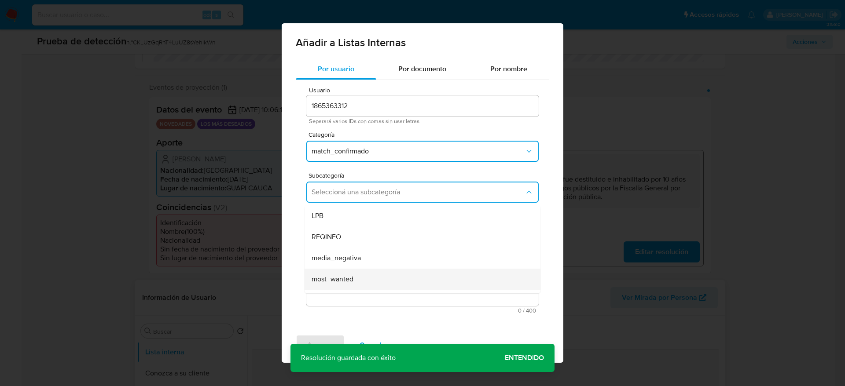
drag, startPoint x: 371, startPoint y: 255, endPoint x: 369, endPoint y: 274, distance: 18.5
click at [369, 274] on ul "LPB REQINFO media_negativa most_wanted pep rca sanctions_list" at bounding box center [423, 280] width 236 height 148
click at [369, 274] on div "most_wanted" at bounding box center [420, 279] width 217 height 21
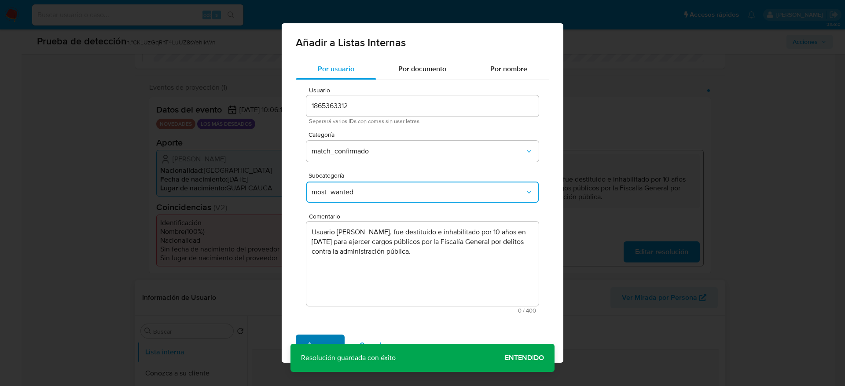
click at [325, 341] on span "Agregar" at bounding box center [320, 345] width 26 height 19
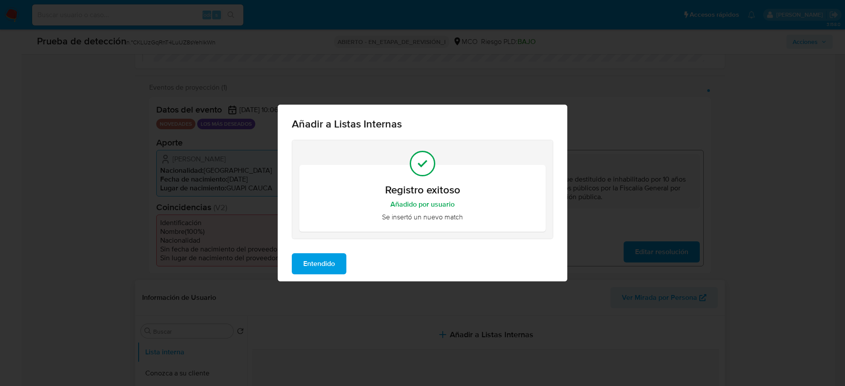
click at [329, 261] on span "Entendido" at bounding box center [319, 263] width 32 height 19
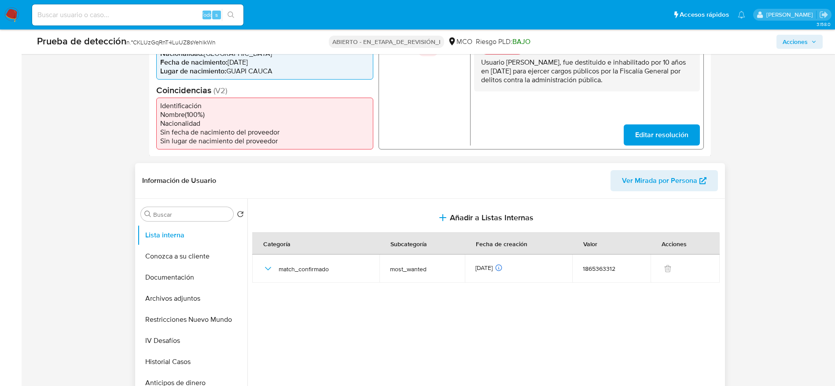
scroll to position [330, 0]
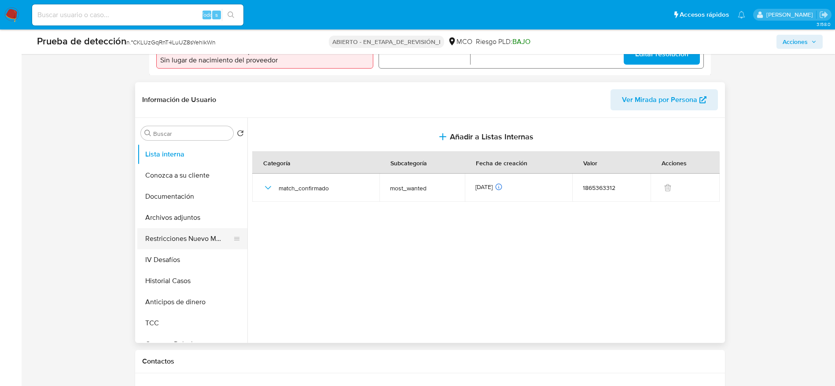
click at [188, 234] on button "Restricciones Nuevo Mundo" at bounding box center [188, 238] width 103 height 21
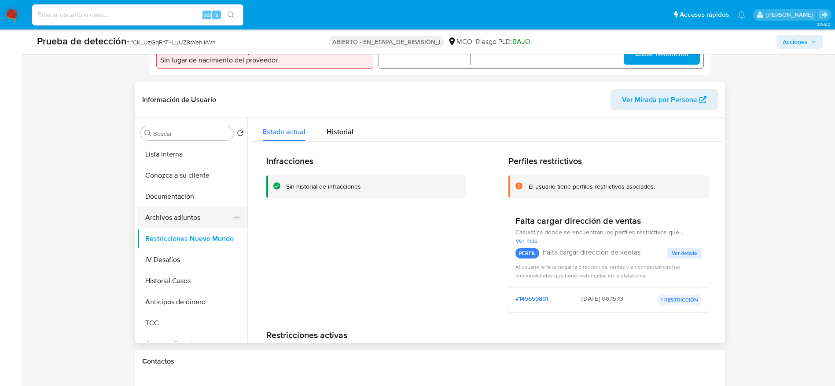
click at [201, 221] on button "Archivos adjuntos" at bounding box center [188, 217] width 103 height 21
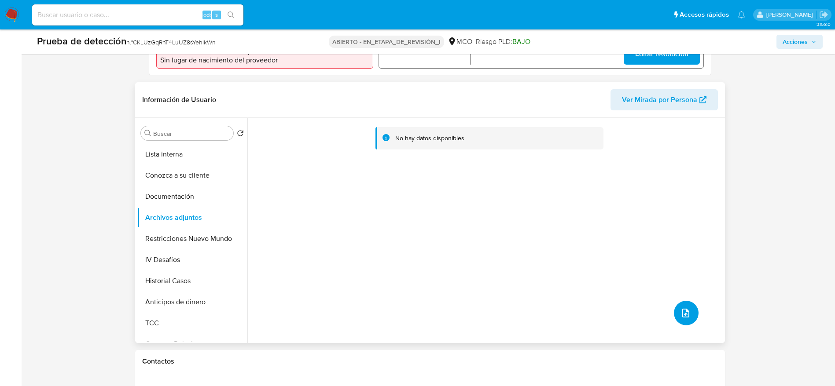
click at [682, 315] on icon "subir archivo" at bounding box center [686, 313] width 11 height 11
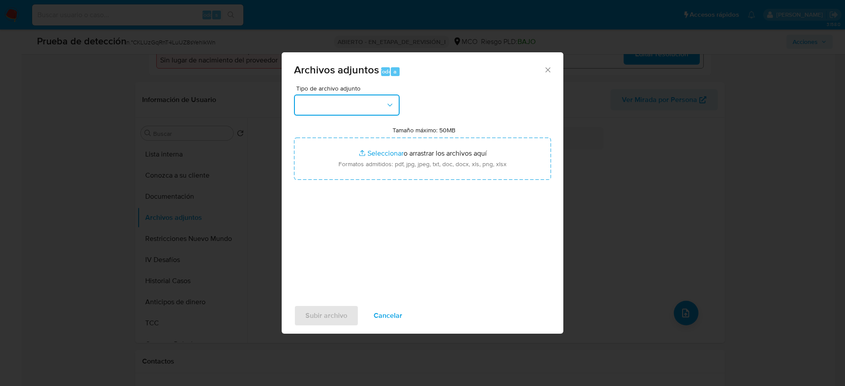
click at [347, 111] on button "button" at bounding box center [347, 105] width 106 height 21
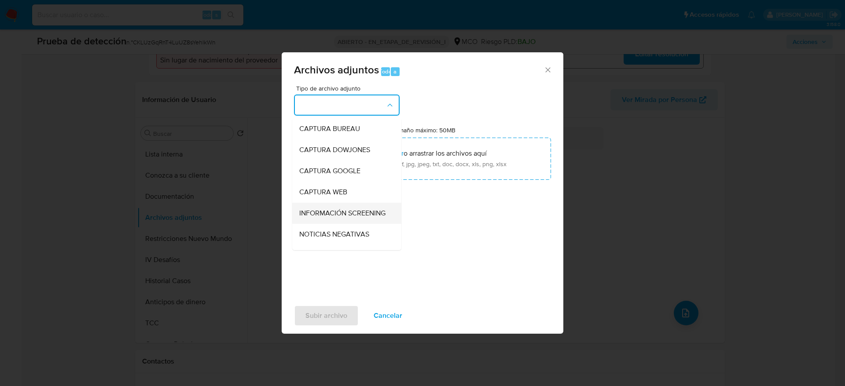
click at [349, 218] on span "INFORMACIÓN SCREENING" at bounding box center [342, 213] width 86 height 9
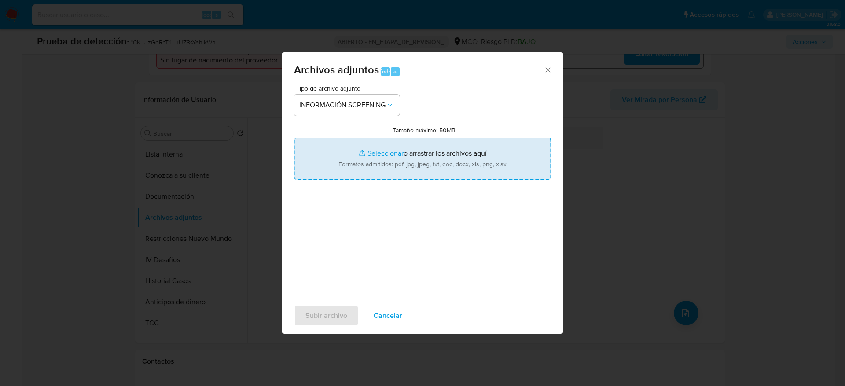
click at [365, 157] on input "Tamaño máximo: 50MB Seleccionar archivos" at bounding box center [422, 159] width 257 height 42
type input "C:\fakepath\_Yeidy [PERSON_NAME] - Buscar con Google.pdf"
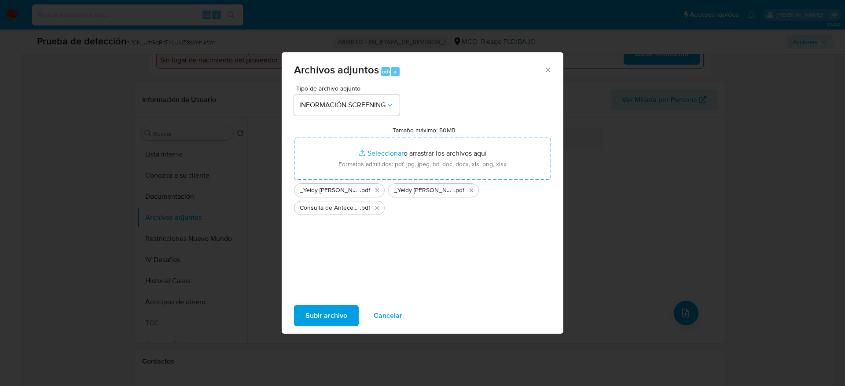
click at [349, 315] on button "Subir archivo" at bounding box center [326, 315] width 65 height 21
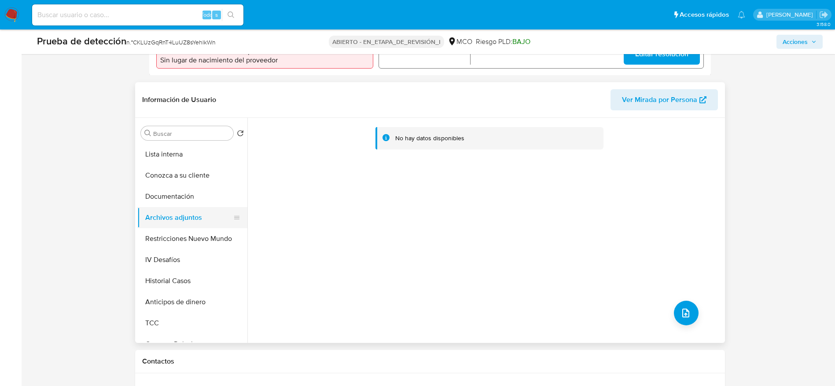
click at [176, 210] on button "Archivos adjuntos" at bounding box center [188, 217] width 103 height 21
click at [176, 215] on button "Archivos adjuntos" at bounding box center [188, 217] width 103 height 21
click at [178, 189] on button "Documentación" at bounding box center [188, 196] width 103 height 21
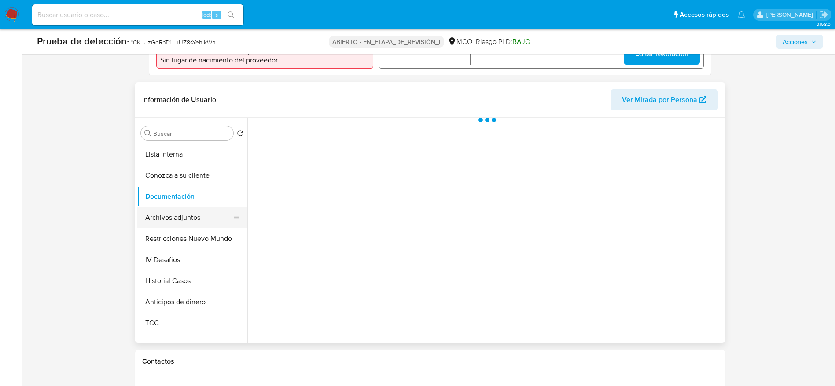
click at [178, 210] on button "Archivos adjuntos" at bounding box center [188, 217] width 103 height 21
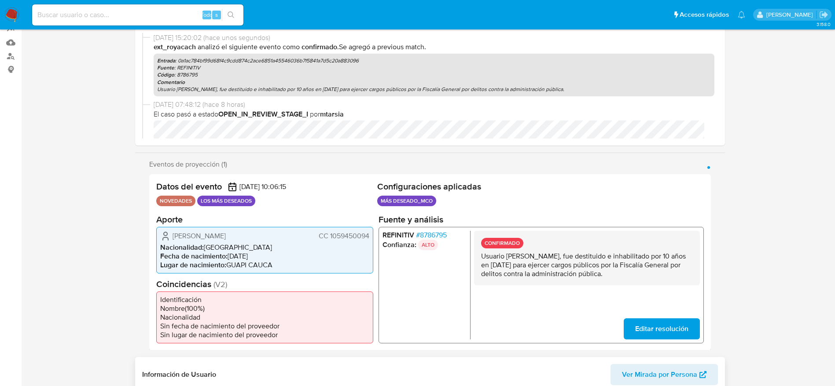
scroll to position [0, 0]
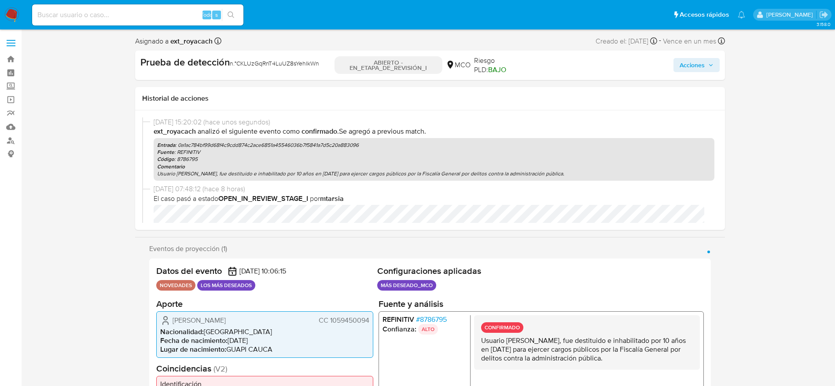
click at [703, 64] on span "Acciones" at bounding box center [692, 65] width 25 height 14
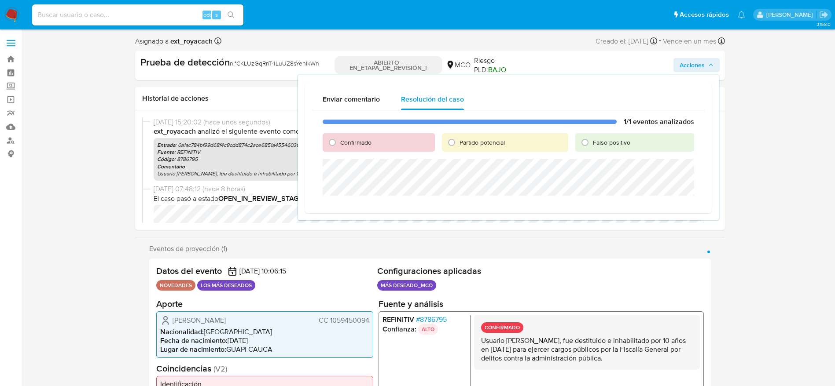
click at [360, 151] on div "Confirmado" at bounding box center [379, 142] width 112 height 18
click at [361, 142] on font "Confirmado" at bounding box center [355, 142] width 31 height 9
click at [339, 142] on input "Confirmado" at bounding box center [332, 143] width 14 height 14
radio input "true"
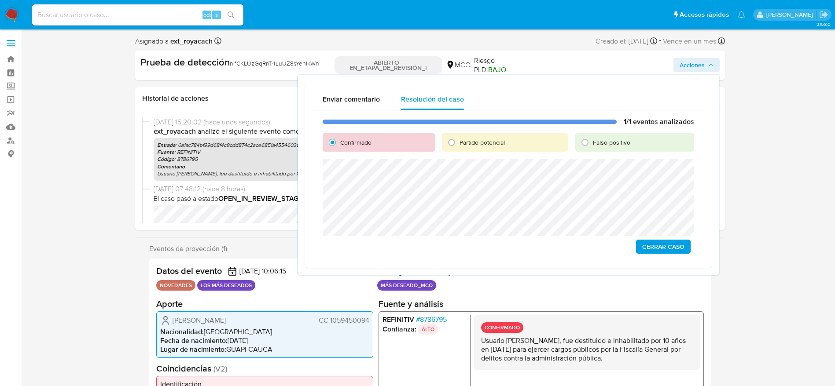
click at [656, 241] on span "Cerrar Caso" at bounding box center [663, 247] width 42 height 12
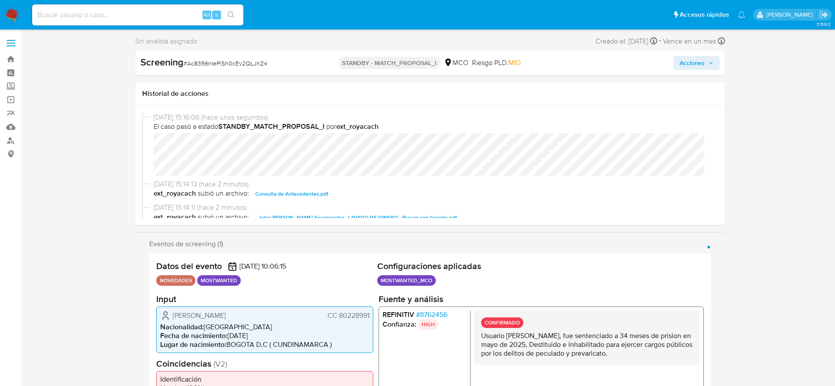
select select "10"
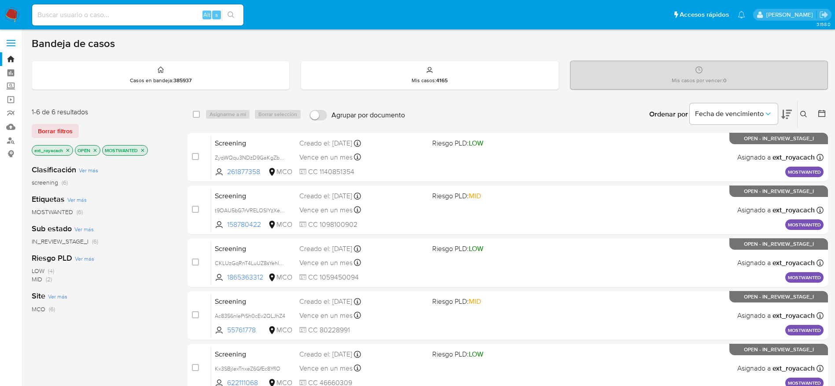
click at [4, 11] on img at bounding box center [11, 14] width 15 height 15
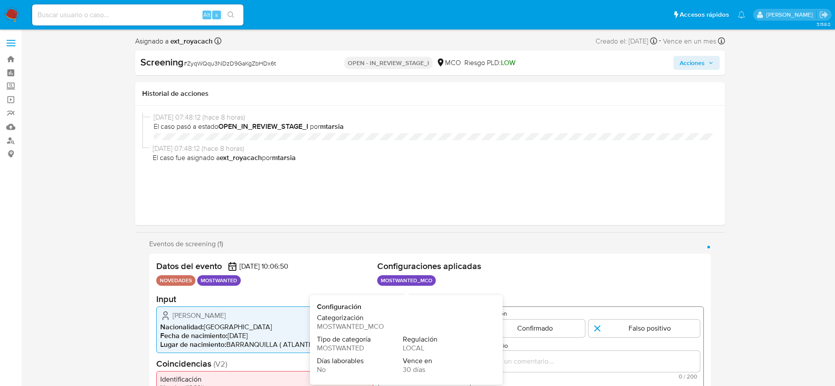
select select "10"
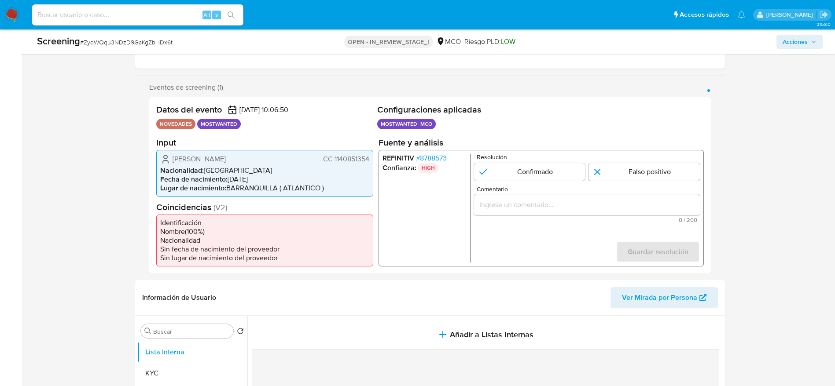
click at [423, 154] on span "# 8788573" at bounding box center [431, 158] width 31 height 9
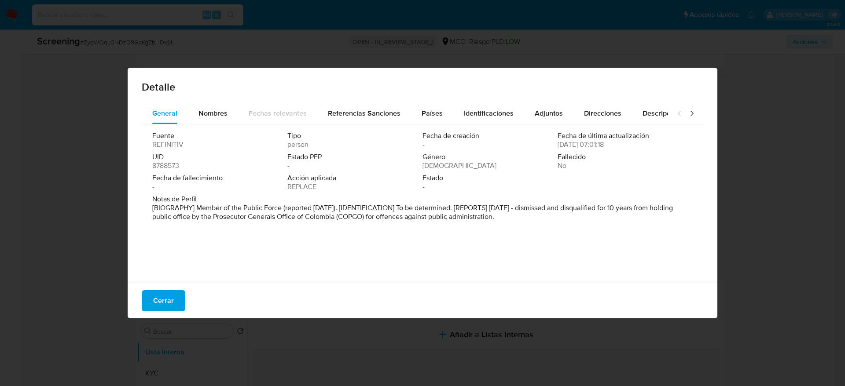
click at [175, 300] on button "Cerrar" at bounding box center [164, 301] width 44 height 21
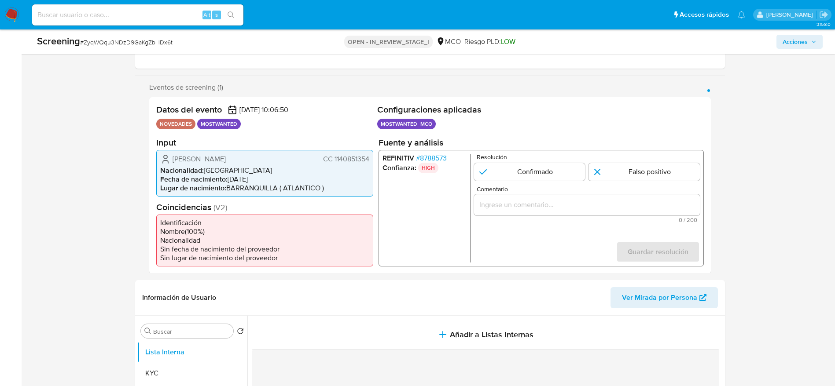
click at [211, 152] on div "Carlos Andres Gonzalez Nuñez CC 1140851354 Nacionalidad : Colombia Fecha de nac…" at bounding box center [264, 173] width 217 height 47
click at [101, 36] on div "Screening # ZyqWQqu3NDzD9GaKgZbHDx6t" at bounding box center [166, 41] width 259 height 13
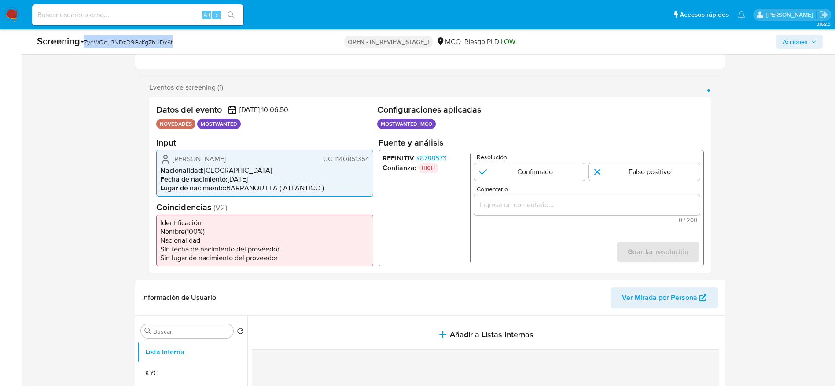
copy span "ZyqWQqu3NDzD9GaKgZbHDx6t"
drag, startPoint x: 173, startPoint y: 160, endPoint x: 373, endPoint y: 161, distance: 199.4
click at [373, 161] on div "Carlos Andres Gonzalez Nuñez CC 1140851354 Nacionalidad : Colombia Fecha de nac…" at bounding box center [264, 173] width 217 height 47
click at [439, 158] on span "# 8788573" at bounding box center [431, 158] width 31 height 9
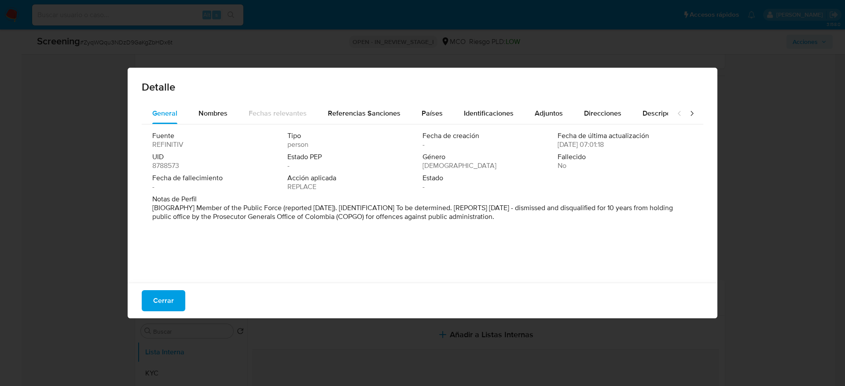
drag, startPoint x: 169, startPoint y: 295, endPoint x: 496, endPoint y: 195, distance: 342.6
click at [170, 295] on span "Cerrar" at bounding box center [163, 300] width 21 height 19
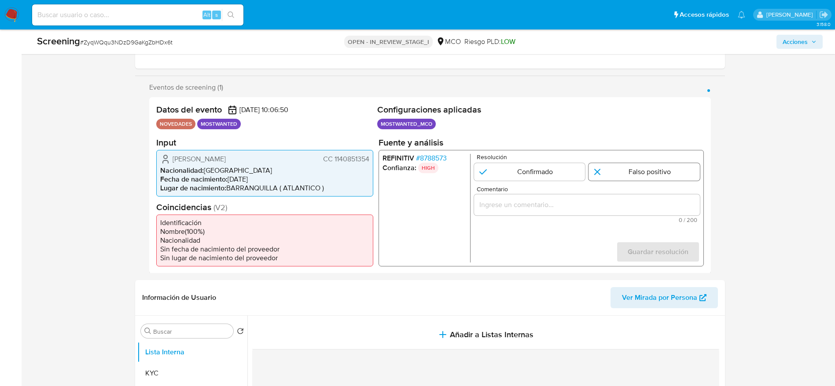
click at [606, 174] on input "1 de 1" at bounding box center [644, 172] width 111 height 18
radio input "true"
click at [603, 215] on div "1 de 1" at bounding box center [587, 204] width 226 height 21
drag, startPoint x: 643, startPoint y: 210, endPoint x: 643, endPoint y: 215, distance: 4.8
click at [643, 212] on div "1 de 1" at bounding box center [587, 204] width 226 height 21
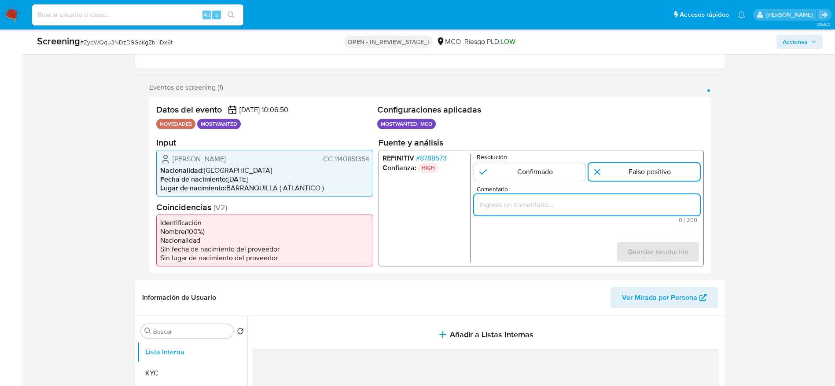
paste input "Usuario Carlos Andres Gonzalez Nuñez, fue destituido e inhabilitado por 10 años…"
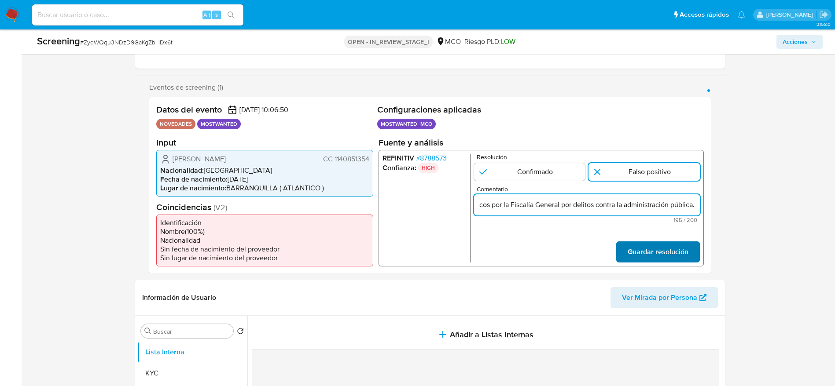
type input "Usuario Carlos Andres Gonzalez Nuñez, fue destituido e inhabilitado por 10 años…"
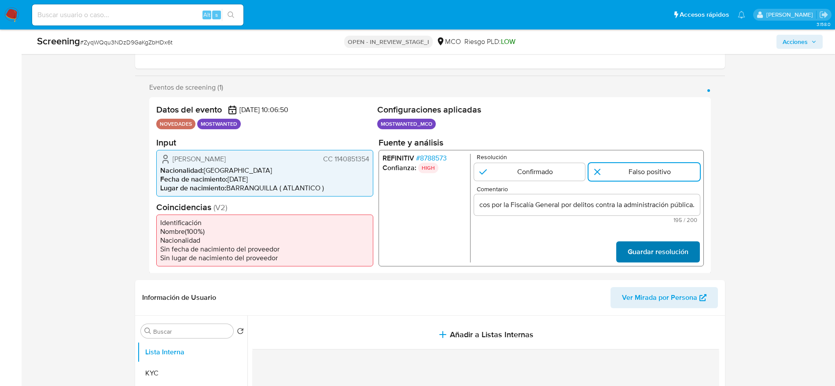
click at [660, 260] on span "Guardar resolución" at bounding box center [657, 251] width 61 height 19
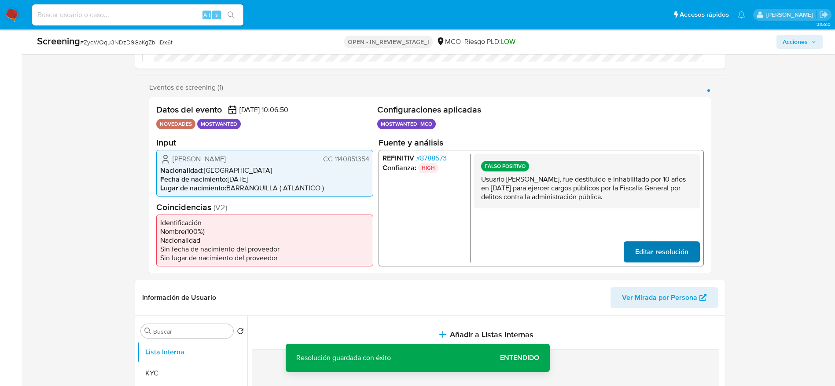
drag, startPoint x: 660, startPoint y: 267, endPoint x: 660, endPoint y: 259, distance: 7.9
click at [660, 268] on div "Datos del evento 12/09/2025 10:06:50 NOVEDADES MOSTWANTED Configuraciones aplic…" at bounding box center [430, 185] width 562 height 177
click at [659, 255] on span "Editar resolución" at bounding box center [661, 251] width 53 height 19
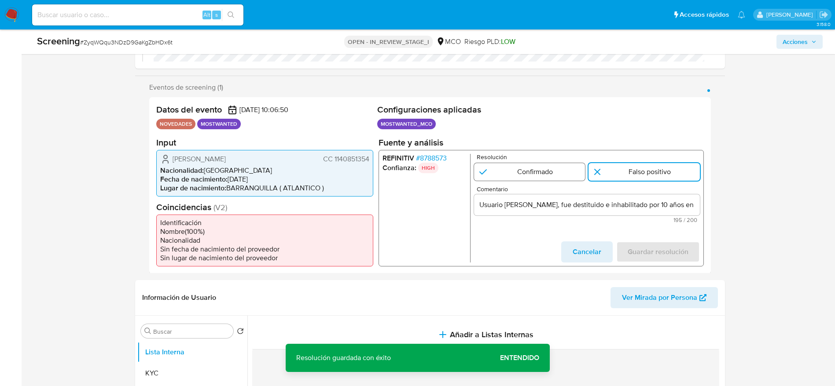
click at [524, 169] on input "1 de 1" at bounding box center [529, 172] width 111 height 18
radio input "true"
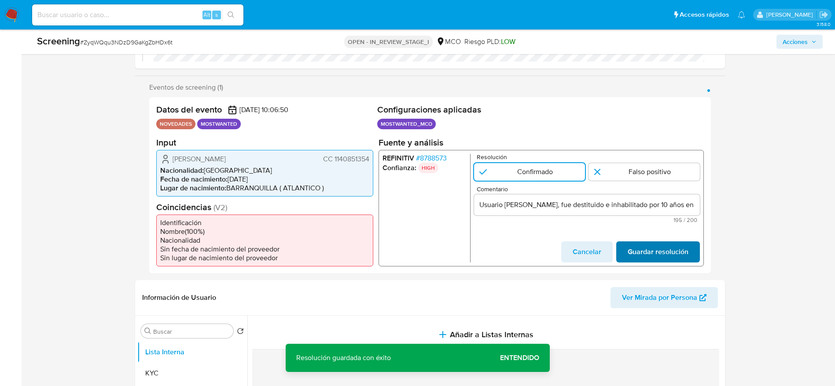
click at [667, 247] on span "Guardar resolución" at bounding box center [657, 251] width 61 height 19
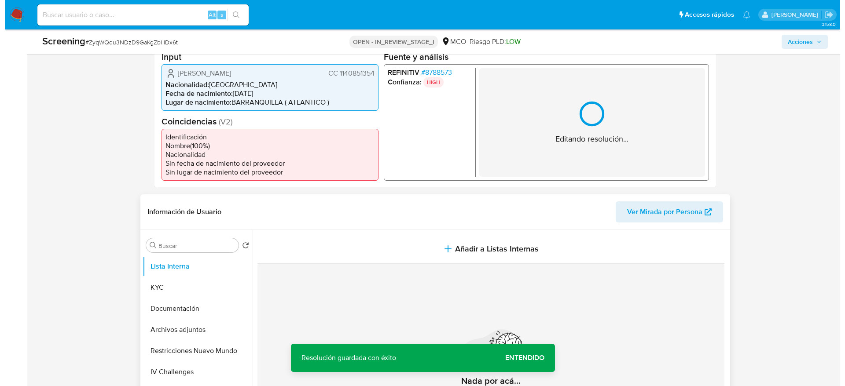
scroll to position [264, 0]
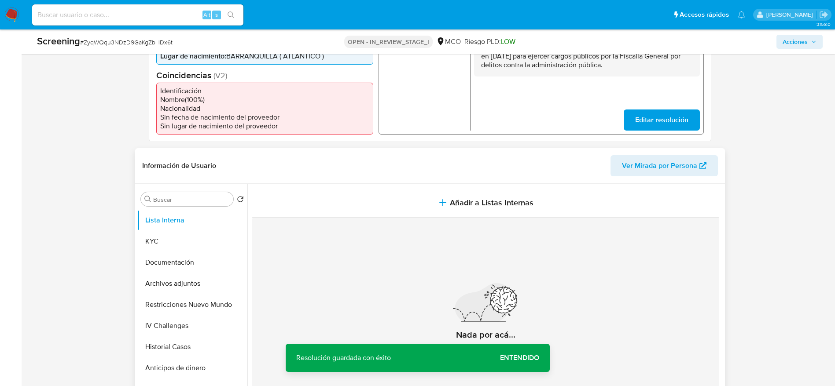
click at [465, 186] on section at bounding box center [487, 304] width 471 height 241
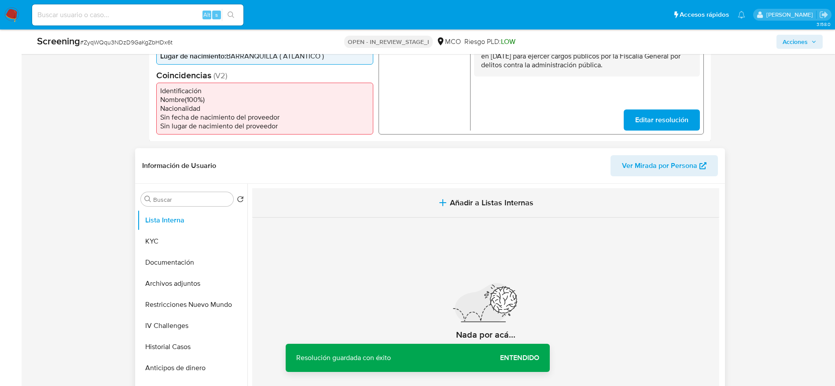
click at [468, 202] on span "Añadir a Listas Internas" at bounding box center [492, 203] width 84 height 10
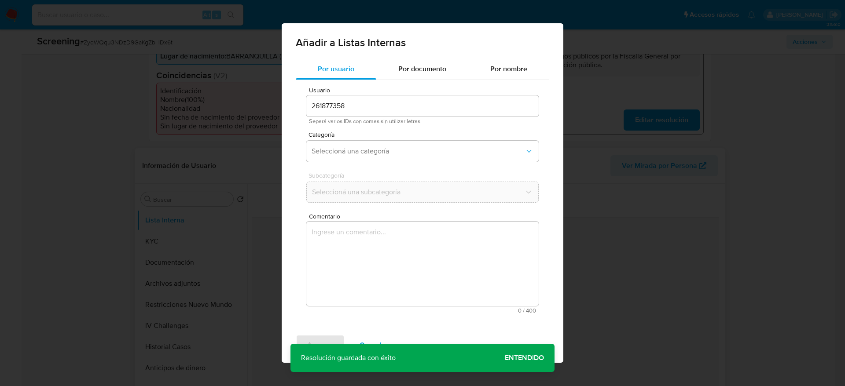
click at [458, 236] on div "Comentario 0 / 400 400 caracteres restantes" at bounding box center [422, 263] width 232 height 100
drag, startPoint x: 432, startPoint y: 232, endPoint x: 429, endPoint y: 226, distance: 6.3
click at [432, 232] on textarea "Comentario" at bounding box center [422, 264] width 232 height 85
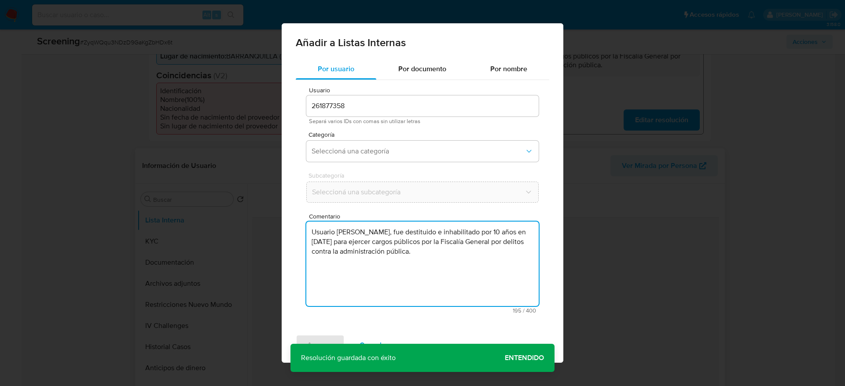
type textarea "Usuario Carlos Andres Gonzalez Nuñez, fue destituido e inhabilitado por 10 años…"
click at [415, 163] on div "Categoría Seleccioná una categoría" at bounding box center [422, 149] width 232 height 34
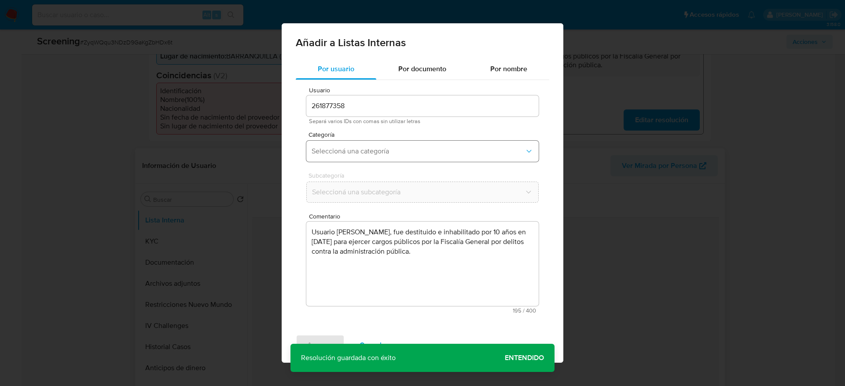
click at [416, 154] on span "Seleccioná una categoría" at bounding box center [418, 151] width 213 height 9
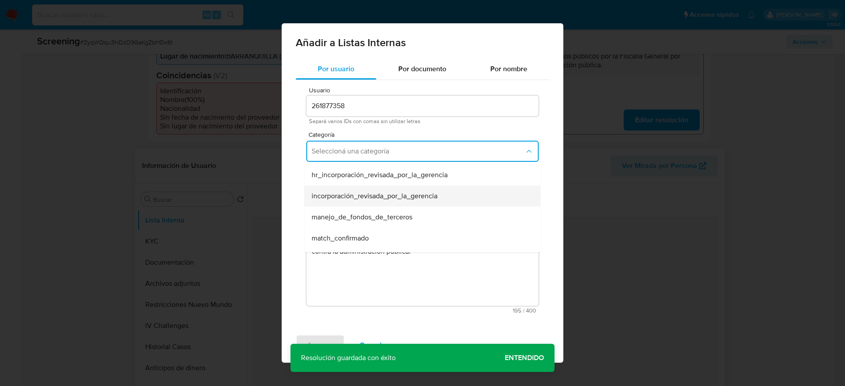
scroll to position [66, 0]
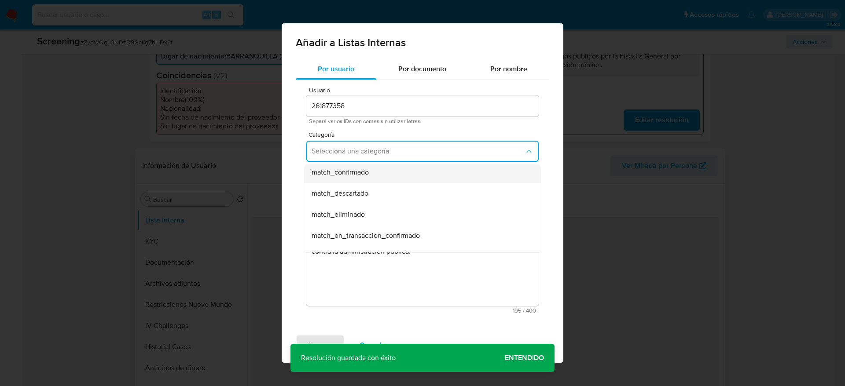
click at [373, 176] on div "match_confirmado" at bounding box center [420, 172] width 217 height 21
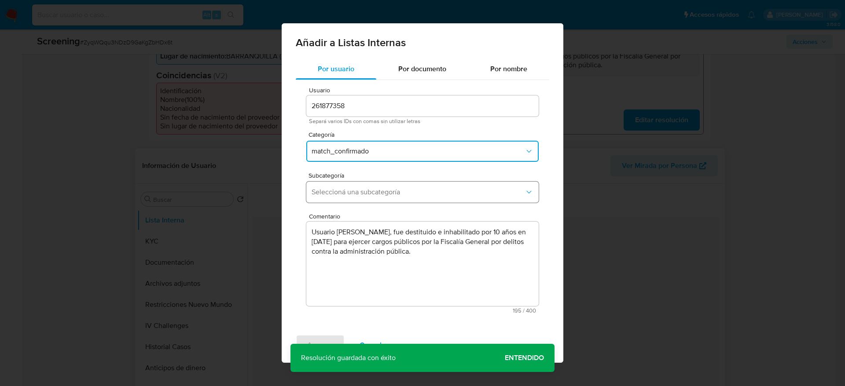
click at [372, 192] on span "Seleccioná una subcategoría" at bounding box center [418, 192] width 213 height 9
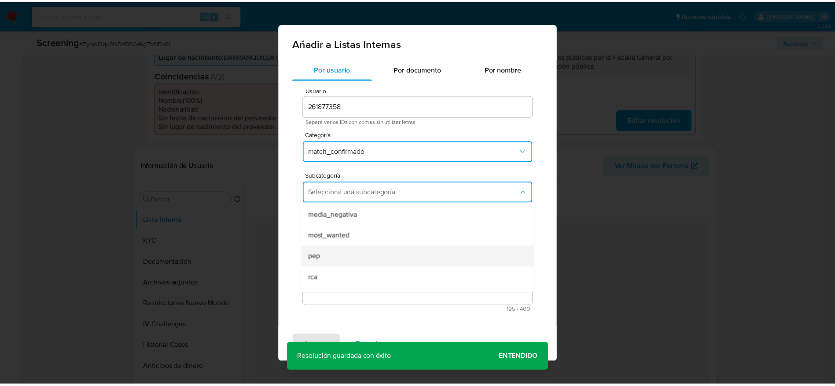
scroll to position [60, 0]
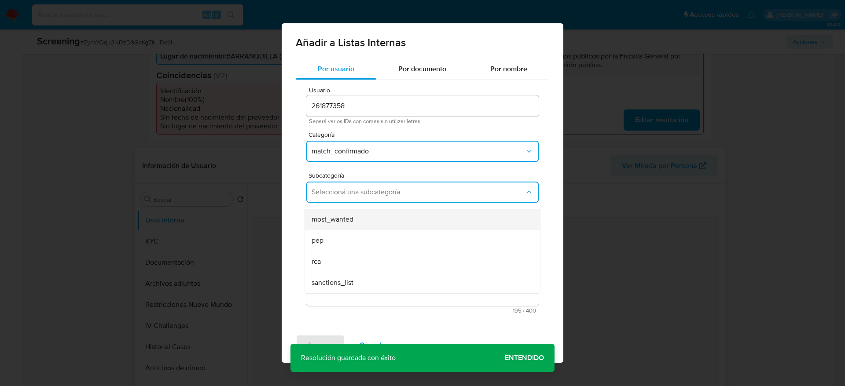
click at [359, 225] on div "most_wanted" at bounding box center [420, 219] width 217 height 21
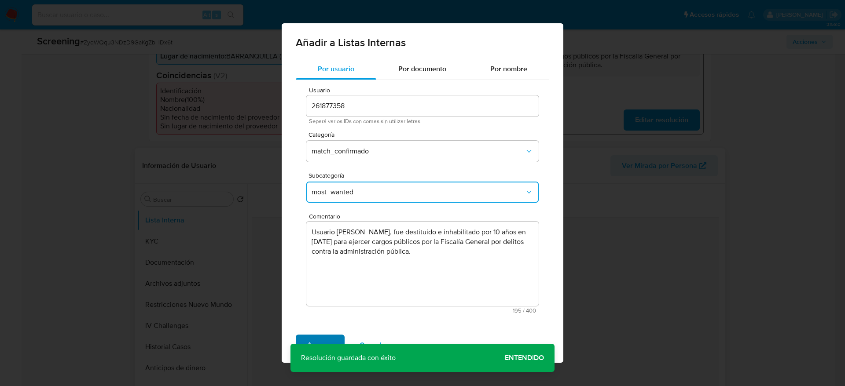
click at [329, 339] on span "Agregar" at bounding box center [320, 345] width 26 height 19
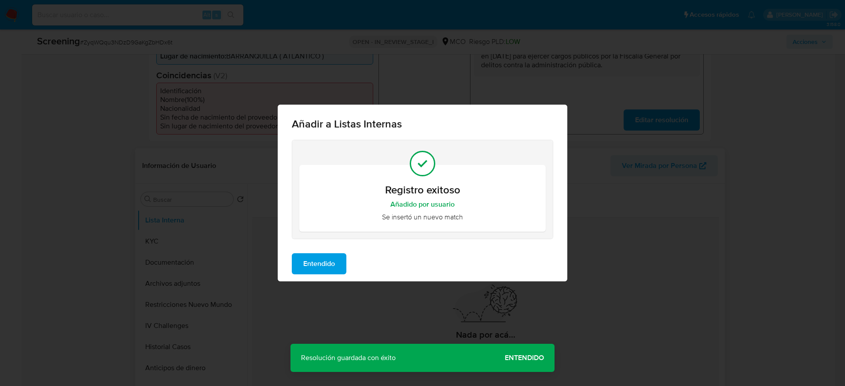
click at [316, 257] on span "Entendido" at bounding box center [319, 263] width 32 height 19
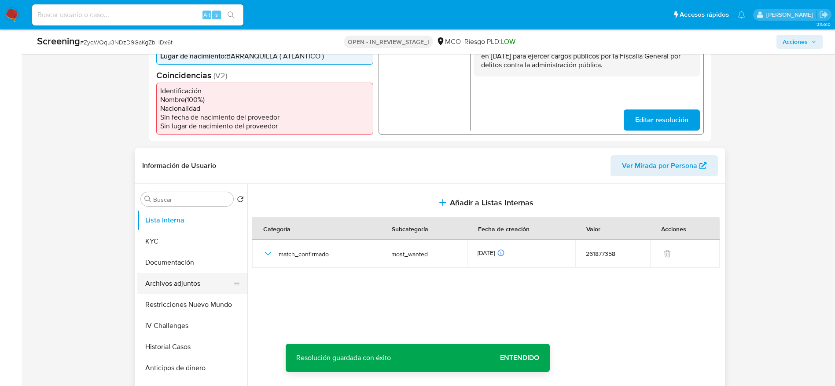
click at [198, 287] on button "Archivos adjuntos" at bounding box center [188, 283] width 103 height 21
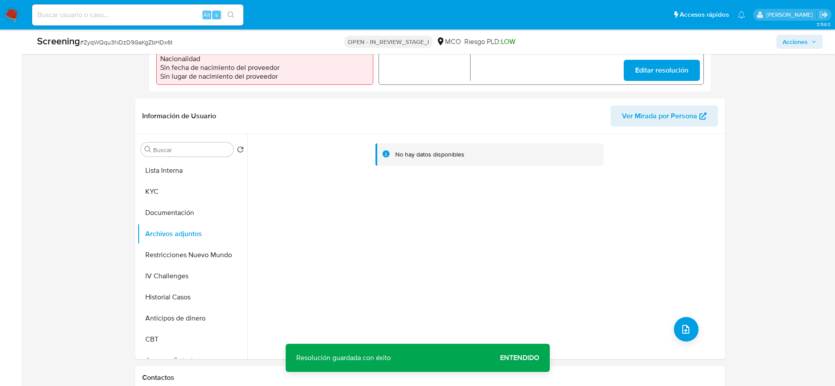
scroll to position [330, 0]
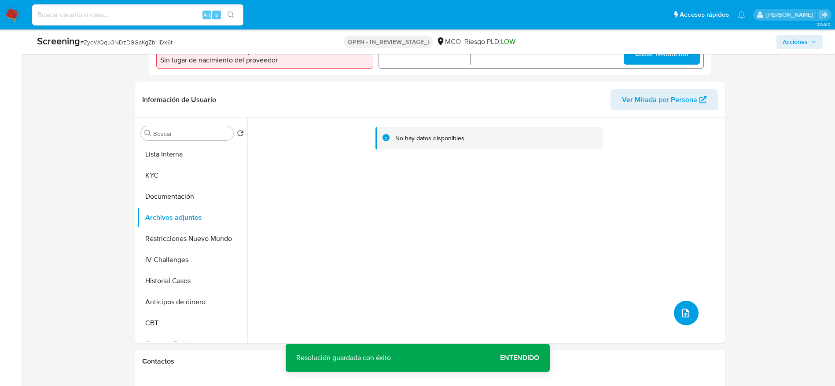
click at [688, 308] on button "upload-file" at bounding box center [686, 313] width 25 height 25
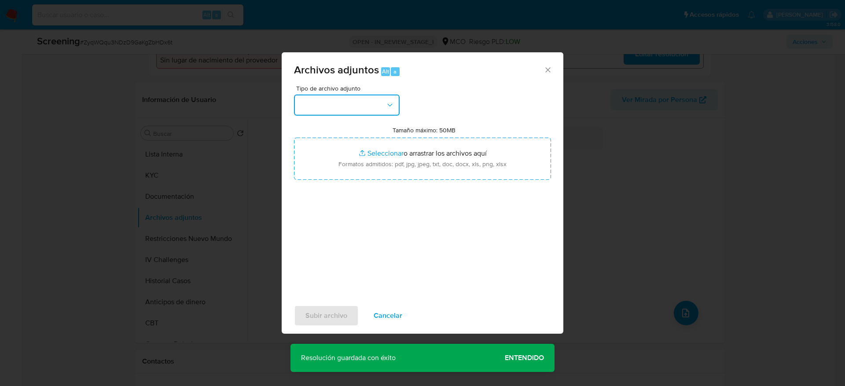
click at [323, 112] on button "button" at bounding box center [347, 105] width 106 height 21
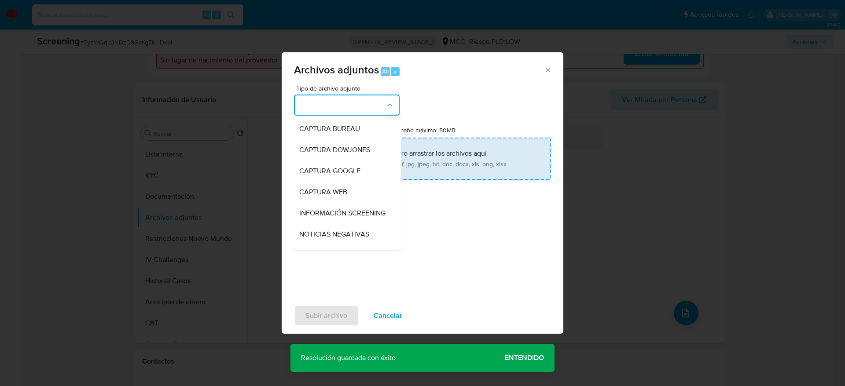
drag, startPoint x: 319, startPoint y: 225, endPoint x: 345, endPoint y: 143, distance: 85.9
click at [319, 218] on span "INFORMACIÓN SCREENING" at bounding box center [342, 213] width 86 height 9
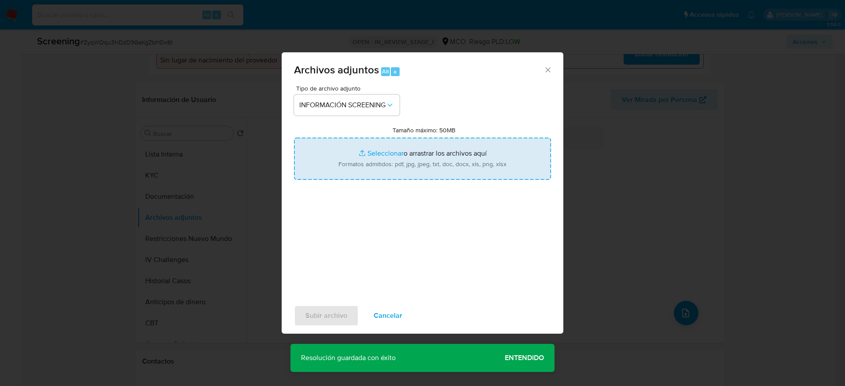
click at [346, 140] on input "Tamaño máximo: 50MB Seleccionar archivos" at bounding box center [422, 159] width 257 height 42
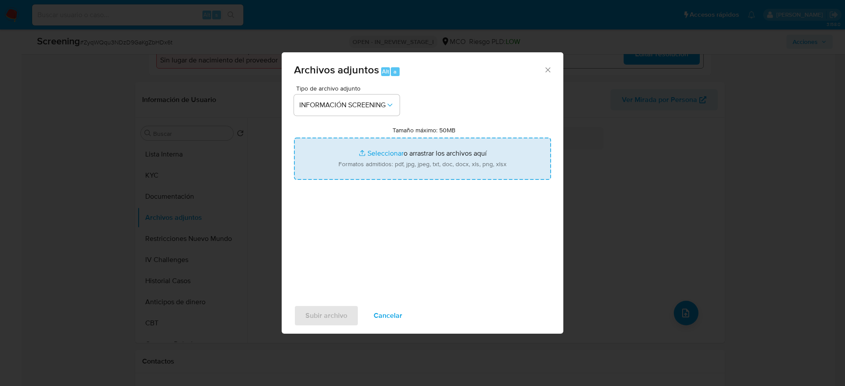
type input "C:\fakepath\_Carlos Andres Gonzalez Nuñez_ - Buscar con Google.pdf"
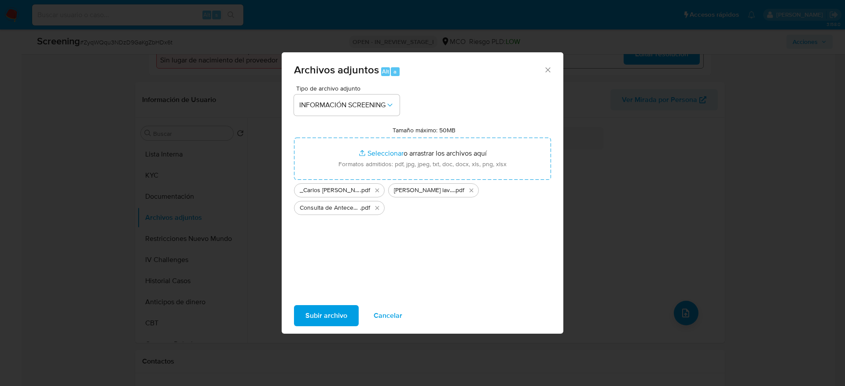
click at [315, 310] on span "Subir archivo" at bounding box center [326, 315] width 42 height 19
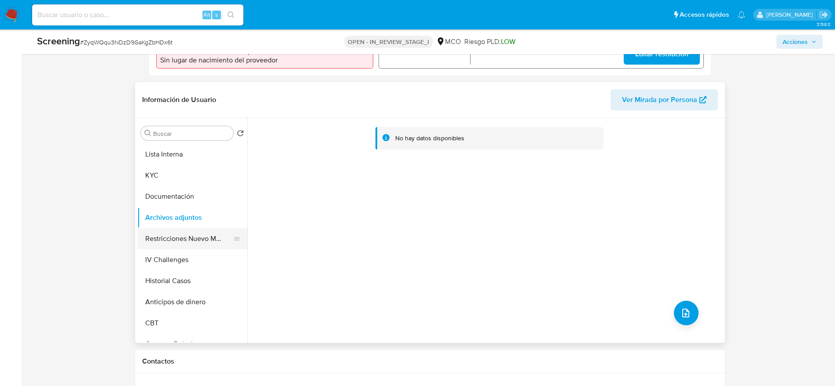
click at [196, 232] on button "Restricciones Nuevo Mundo" at bounding box center [188, 238] width 103 height 21
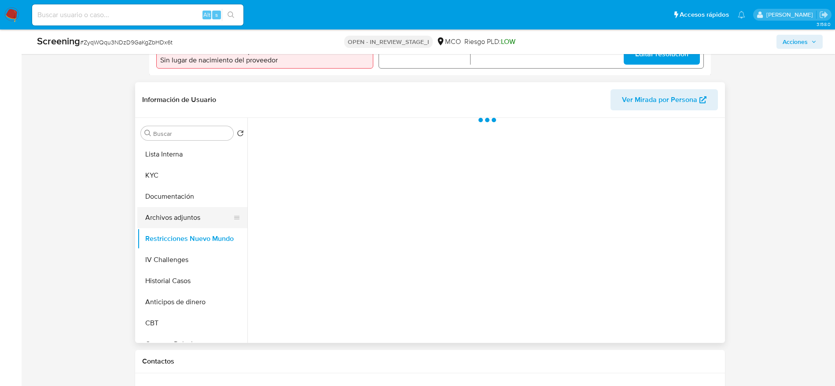
click at [195, 221] on button "Archivos adjuntos" at bounding box center [188, 217] width 103 height 21
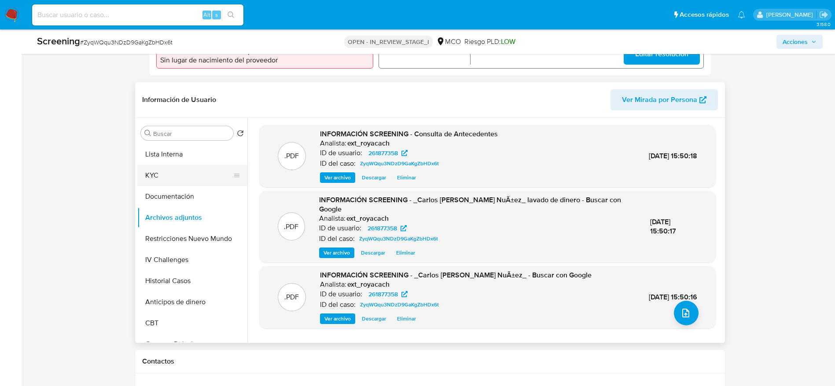
drag, startPoint x: 173, startPoint y: 154, endPoint x: 230, endPoint y: 172, distance: 60.1
click at [173, 154] on button "Lista Interna" at bounding box center [192, 154] width 110 height 21
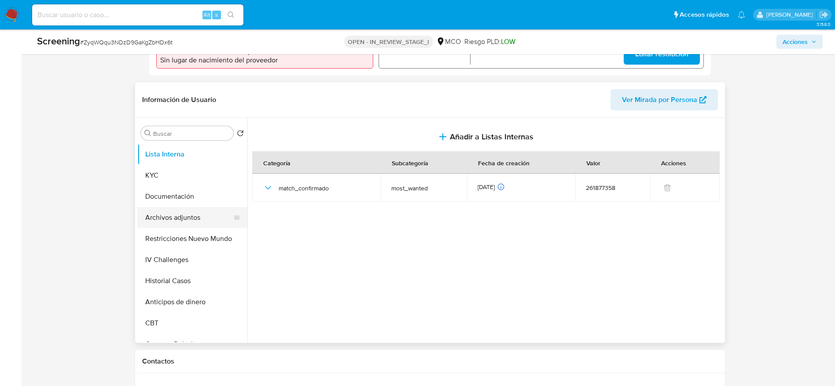
click at [196, 217] on button "Archivos adjuntos" at bounding box center [188, 217] width 103 height 21
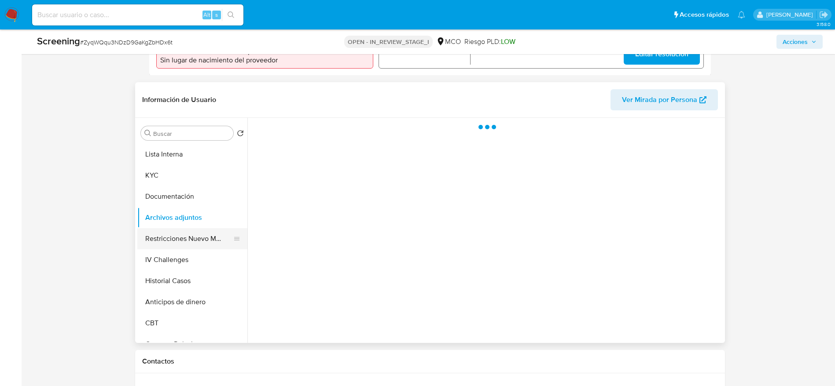
click at [196, 238] on button "Restricciones Nuevo Mundo" at bounding box center [188, 238] width 103 height 21
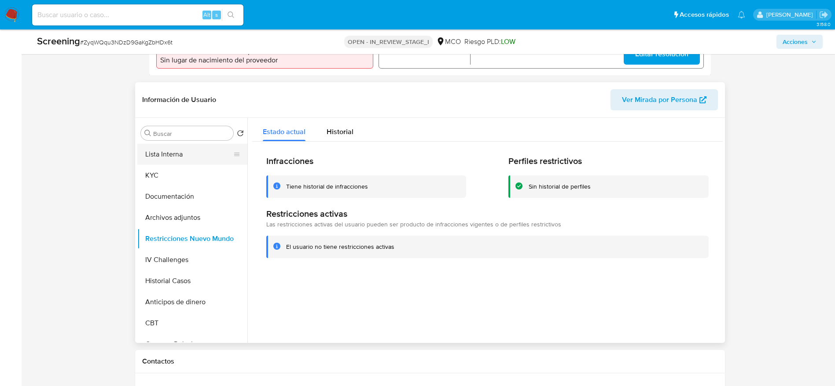
click at [157, 144] on button "Lista Interna" at bounding box center [188, 154] width 103 height 21
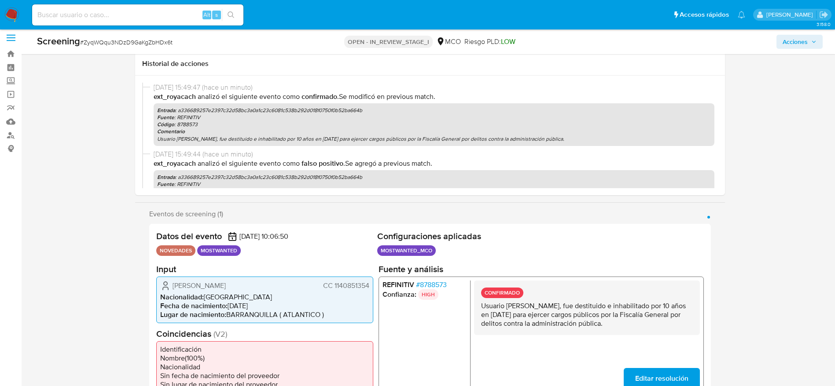
scroll to position [0, 0]
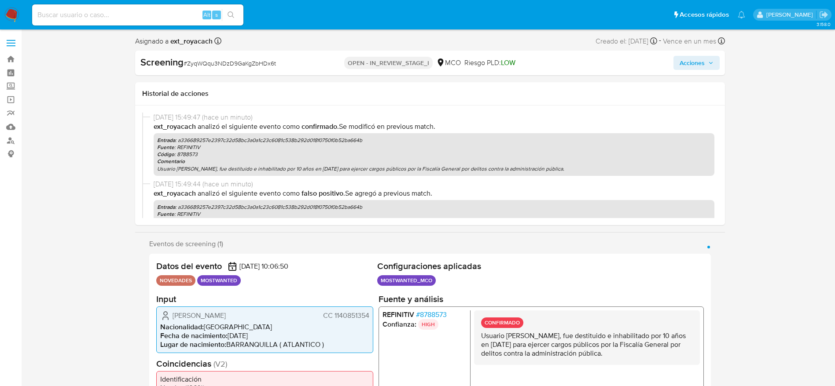
click at [684, 70] on span "Acciones" at bounding box center [692, 63] width 25 height 14
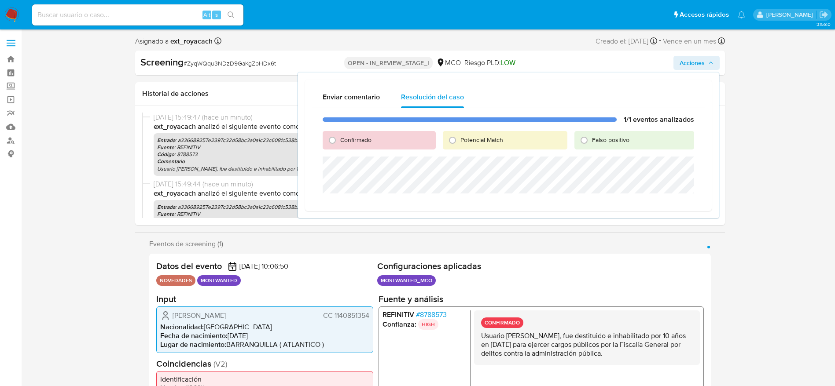
click at [352, 143] on span "Confirmado" at bounding box center [355, 140] width 31 height 9
click at [339, 143] on input "Confirmado" at bounding box center [332, 140] width 14 height 14
radio input "true"
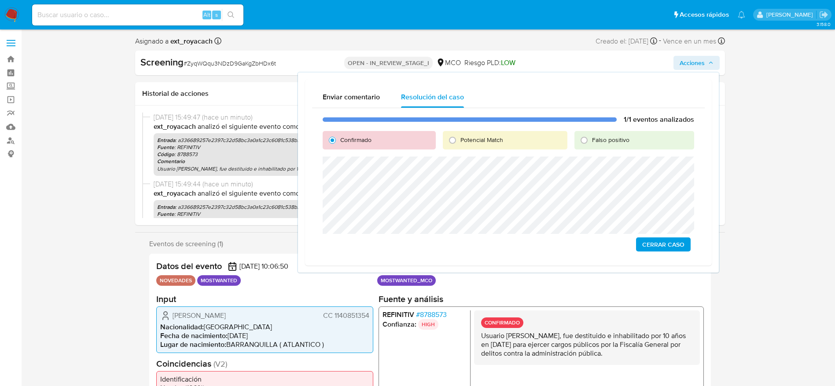
click at [657, 245] on span "Cerrar Caso" at bounding box center [663, 245] width 42 height 12
